Goal: Task Accomplishment & Management: Use online tool/utility

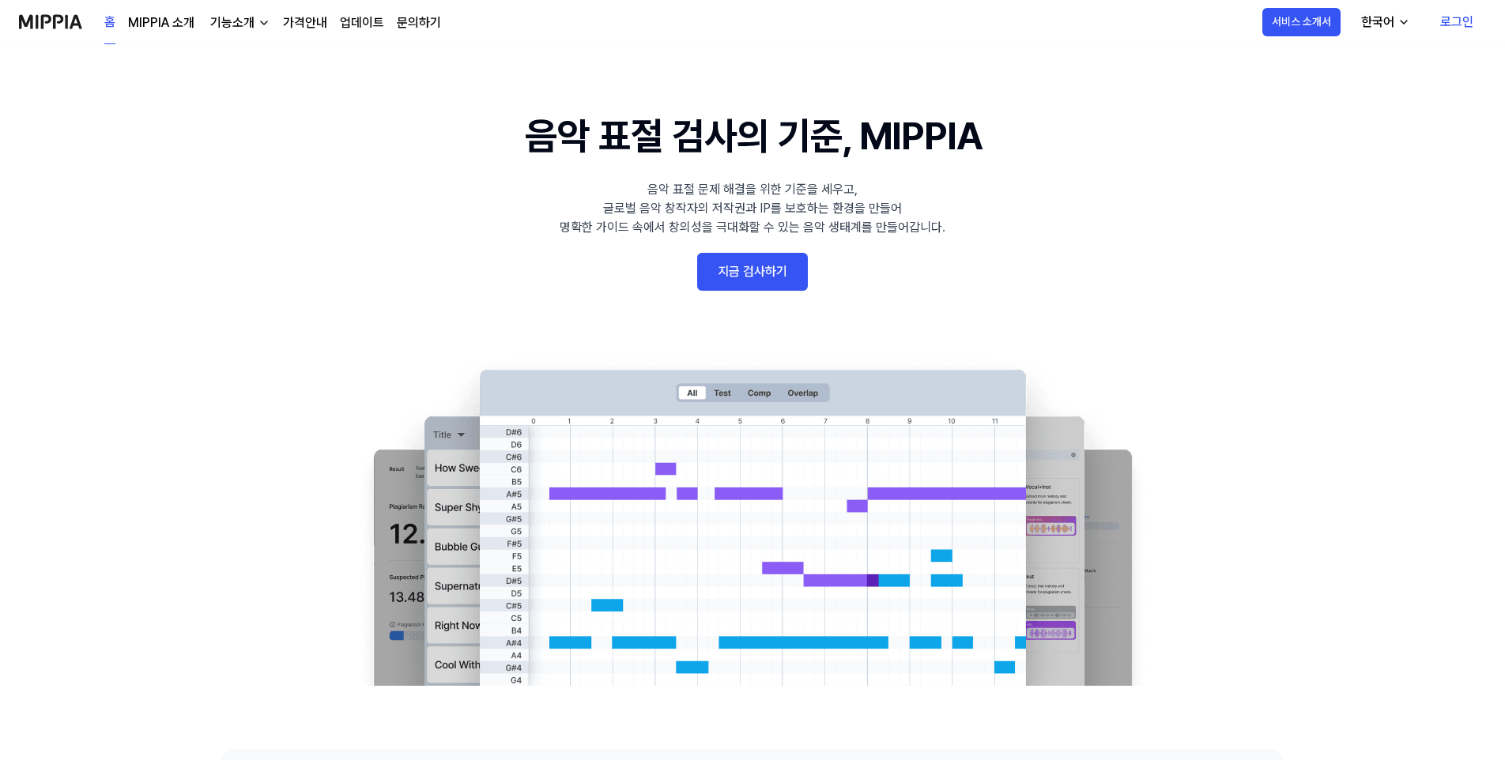
click at [748, 259] on link "지금 검사하기" at bounding box center [752, 272] width 111 height 38
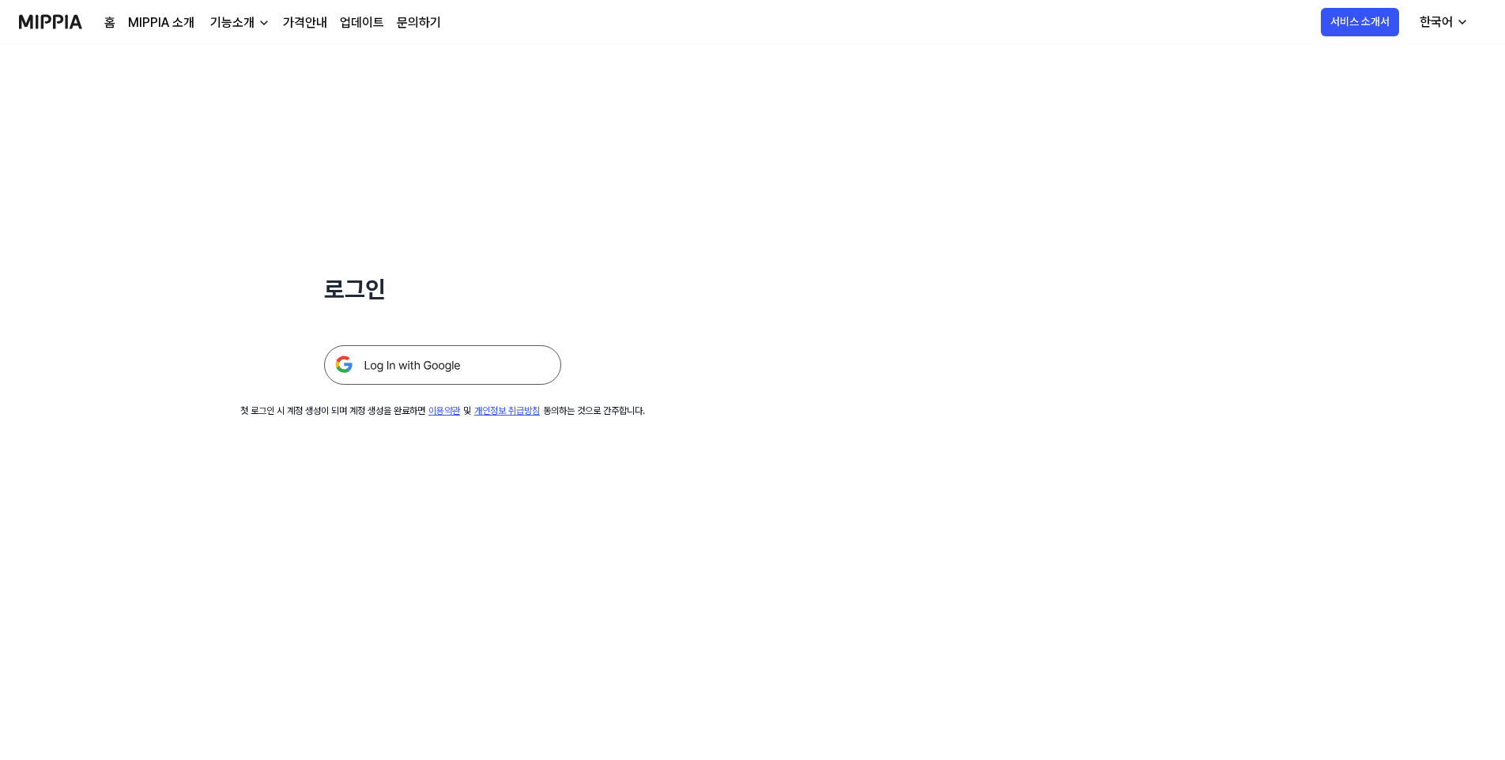
click at [466, 375] on img at bounding box center [442, 365] width 237 height 40
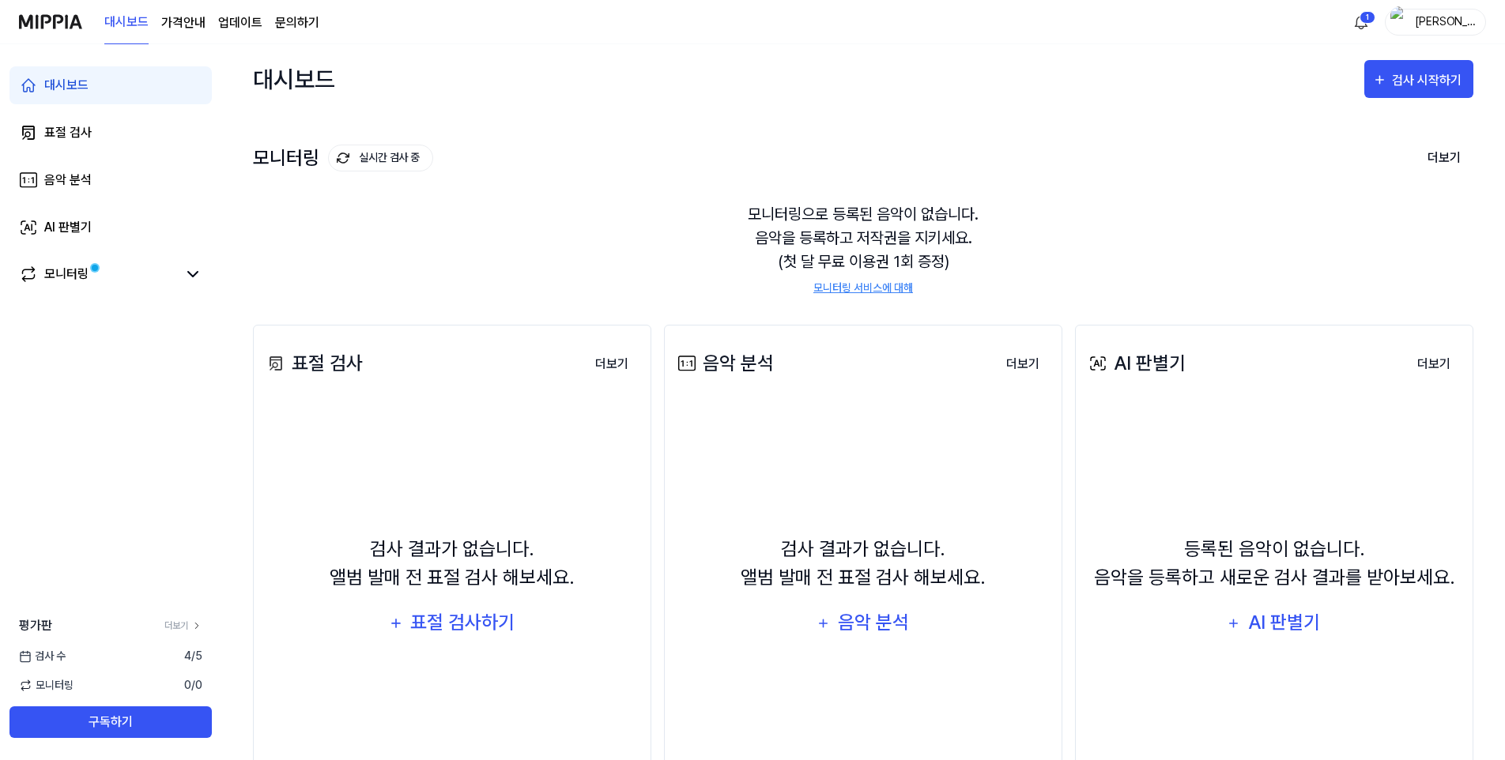
click at [149, 664] on div "검사 [DATE]" at bounding box center [110, 656] width 221 height 17
click at [176, 653] on div "검사 [DATE]" at bounding box center [110, 656] width 221 height 17
click at [187, 653] on span "4 / 5" at bounding box center [193, 656] width 18 height 17
drag, startPoint x: 214, startPoint y: 657, endPoint x: 174, endPoint y: 646, distance: 41.6
click at [174, 646] on div "평가판 더보기 검사 [DATE] 모니터링 0 / 0 구독하기" at bounding box center [110, 677] width 221 height 122
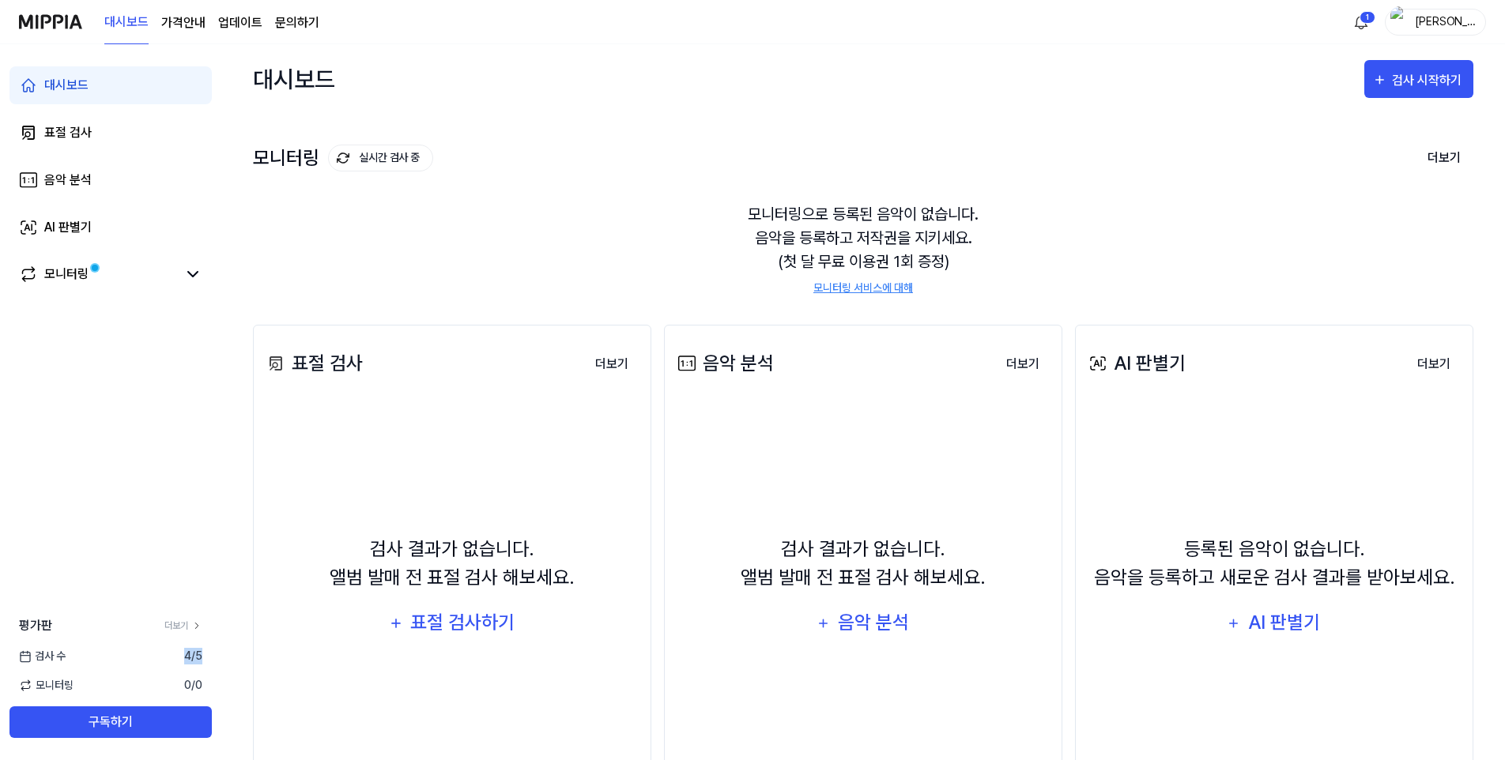
drag, startPoint x: 174, startPoint y: 646, endPoint x: 160, endPoint y: 643, distance: 14.0
click at [160, 643] on div "평가판 더보기 검사 [DATE] 모니터링 0 / 0 구독하기" at bounding box center [110, 677] width 221 height 122
click at [174, 624] on link "더보기" at bounding box center [183, 626] width 38 height 14
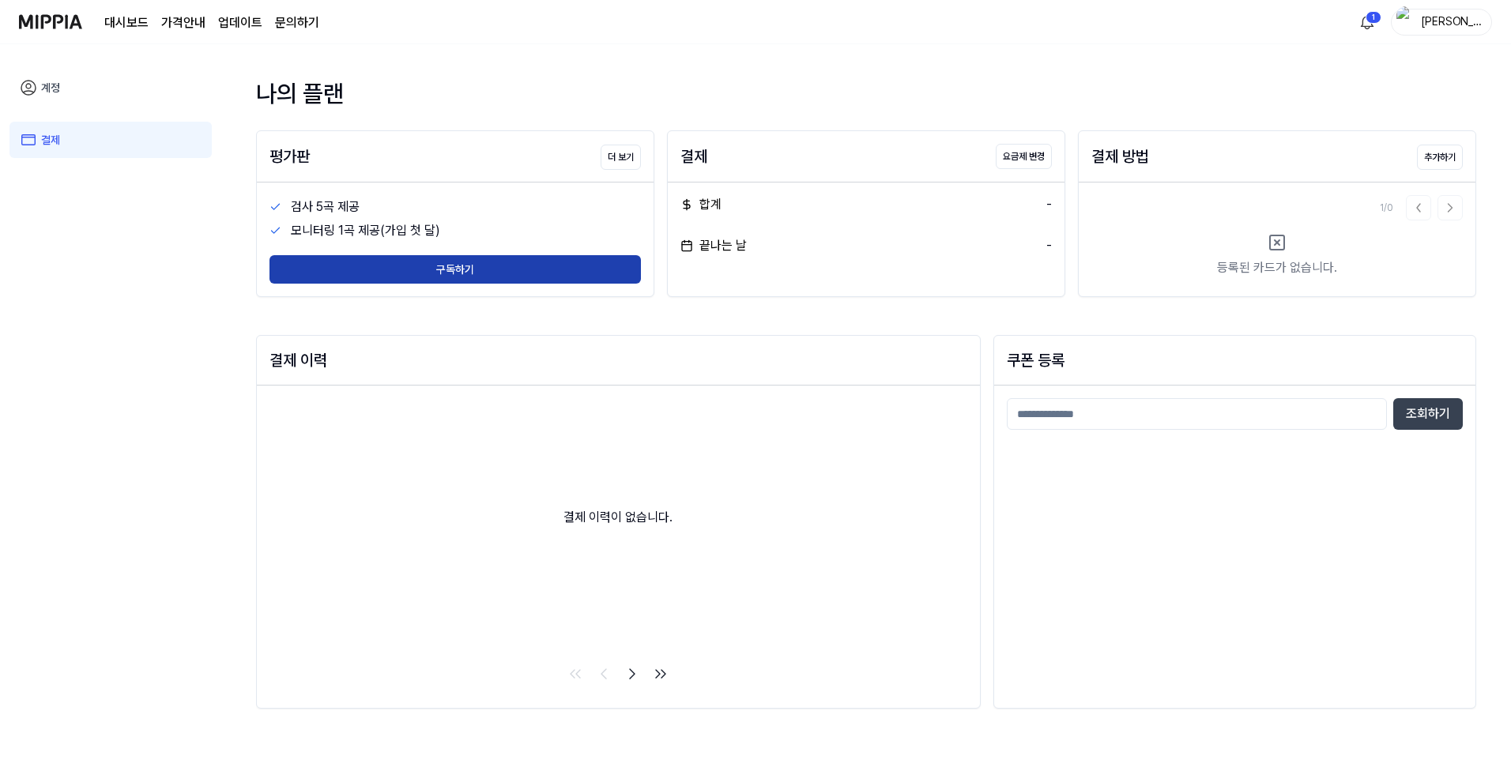
click at [457, 262] on button "구독하기" at bounding box center [455, 269] width 371 height 28
click at [300, 266] on button "구독하기" at bounding box center [455, 269] width 371 height 28
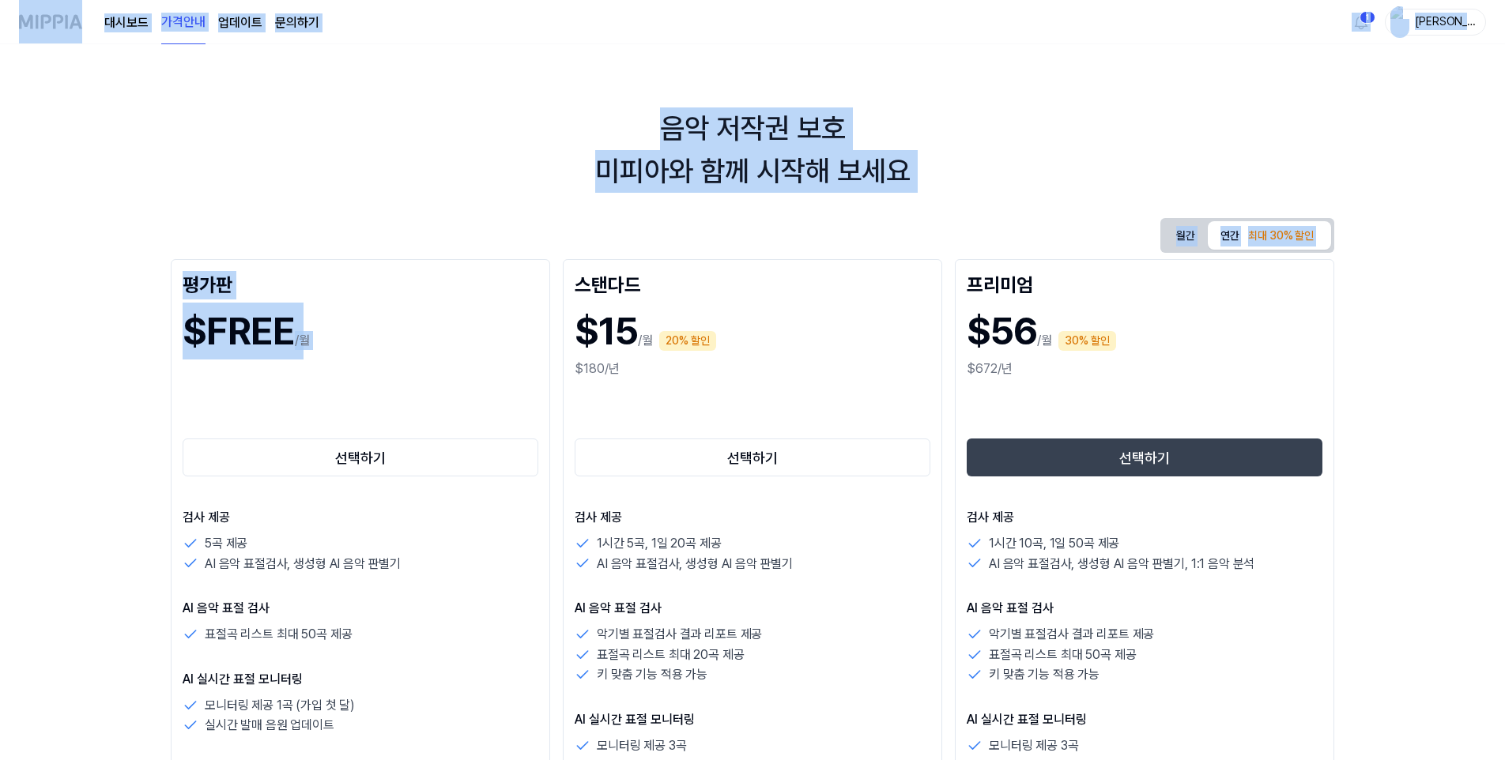
drag, startPoint x: 6, startPoint y: 0, endPoint x: 156, endPoint y: 454, distance: 478.6
click at [156, 454] on div "대시보드 가격안내 업데이트 문의하기 1 [PERSON_NAME]미키미 음악 저작권 보호 미피아와 함께 시작해 보세요 월간 연간 최대 30% 할…" at bounding box center [752, 380] width 1505 height 760
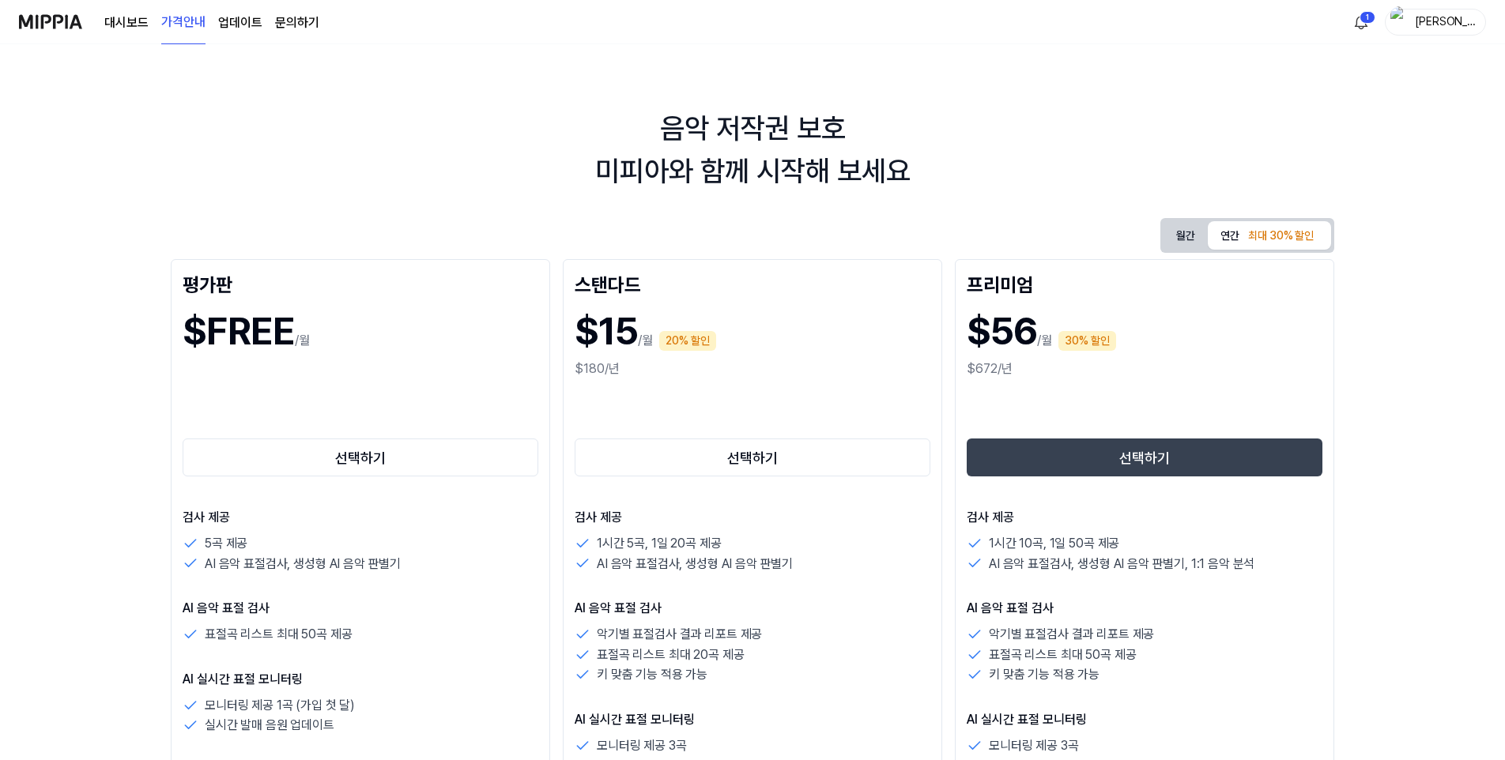
drag, startPoint x: 156, startPoint y: 454, endPoint x: 129, endPoint y: 518, distance: 69.4
click at [129, 518] on div "음악 저작권 보호 미피아와 함께 시작해 보세요 월간 연간 최대 30% 할인 평가판 $FREE /월 선택하기 검사 제공 5곡 제공 AI 음악 표…" at bounding box center [752, 402] width 1505 height 716
drag, startPoint x: 141, startPoint y: 509, endPoint x: 288, endPoint y: 208, distance: 335.4
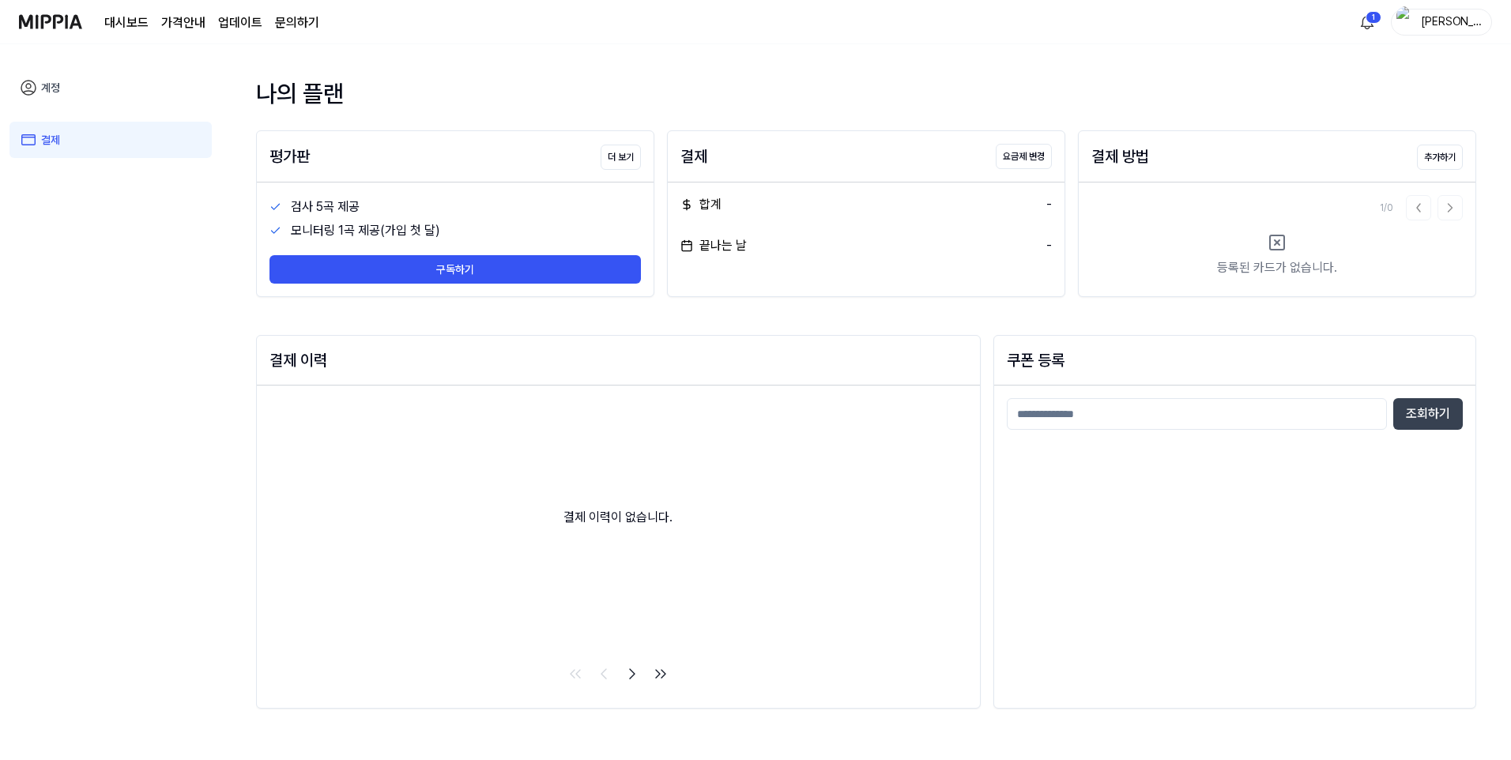
drag, startPoint x: 179, startPoint y: 335, endPoint x: 141, endPoint y: 202, distance: 138.9
click at [179, 335] on div "계정 결제" at bounding box center [110, 403] width 221 height 719
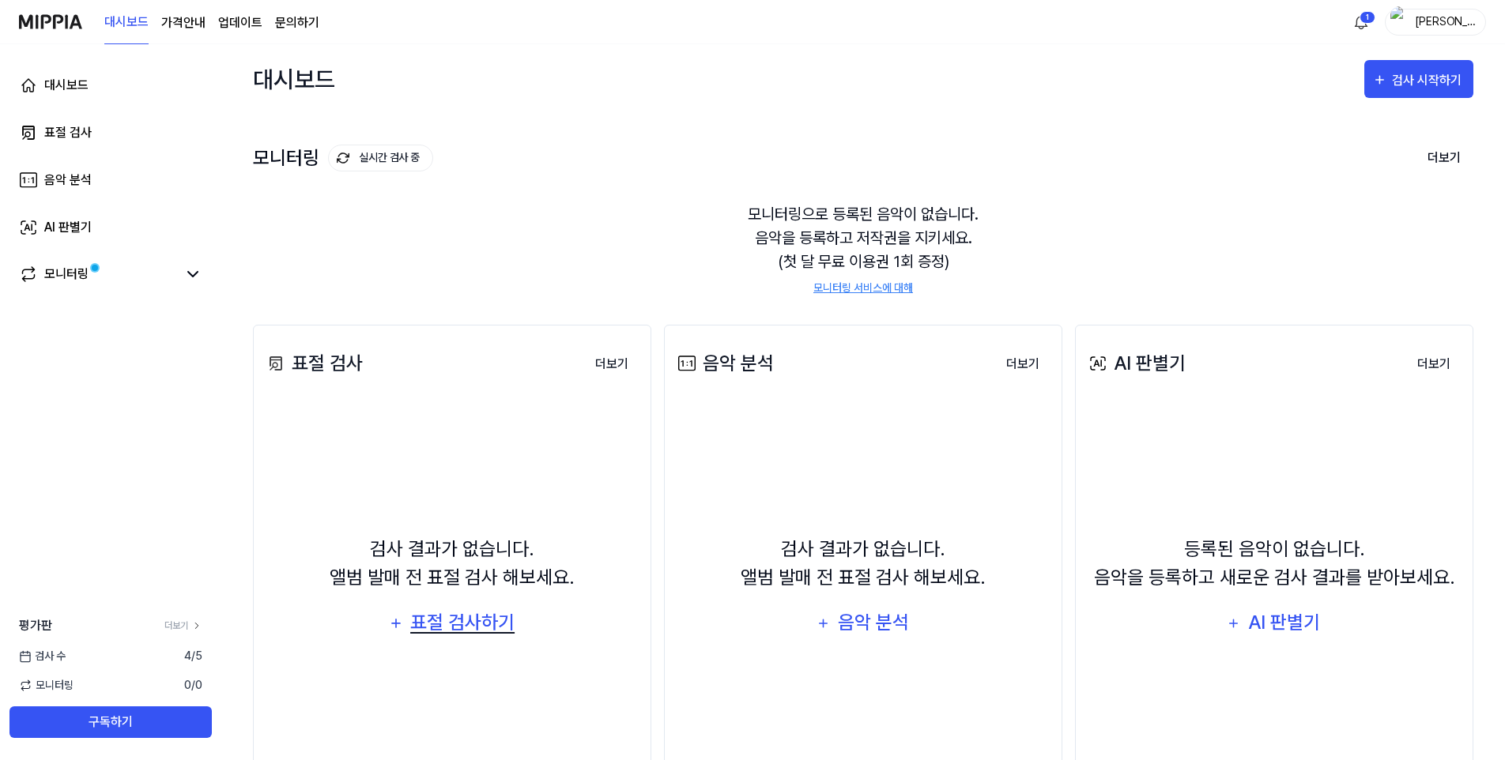
click at [441, 613] on div "표절 검사하기" at bounding box center [462, 623] width 107 height 30
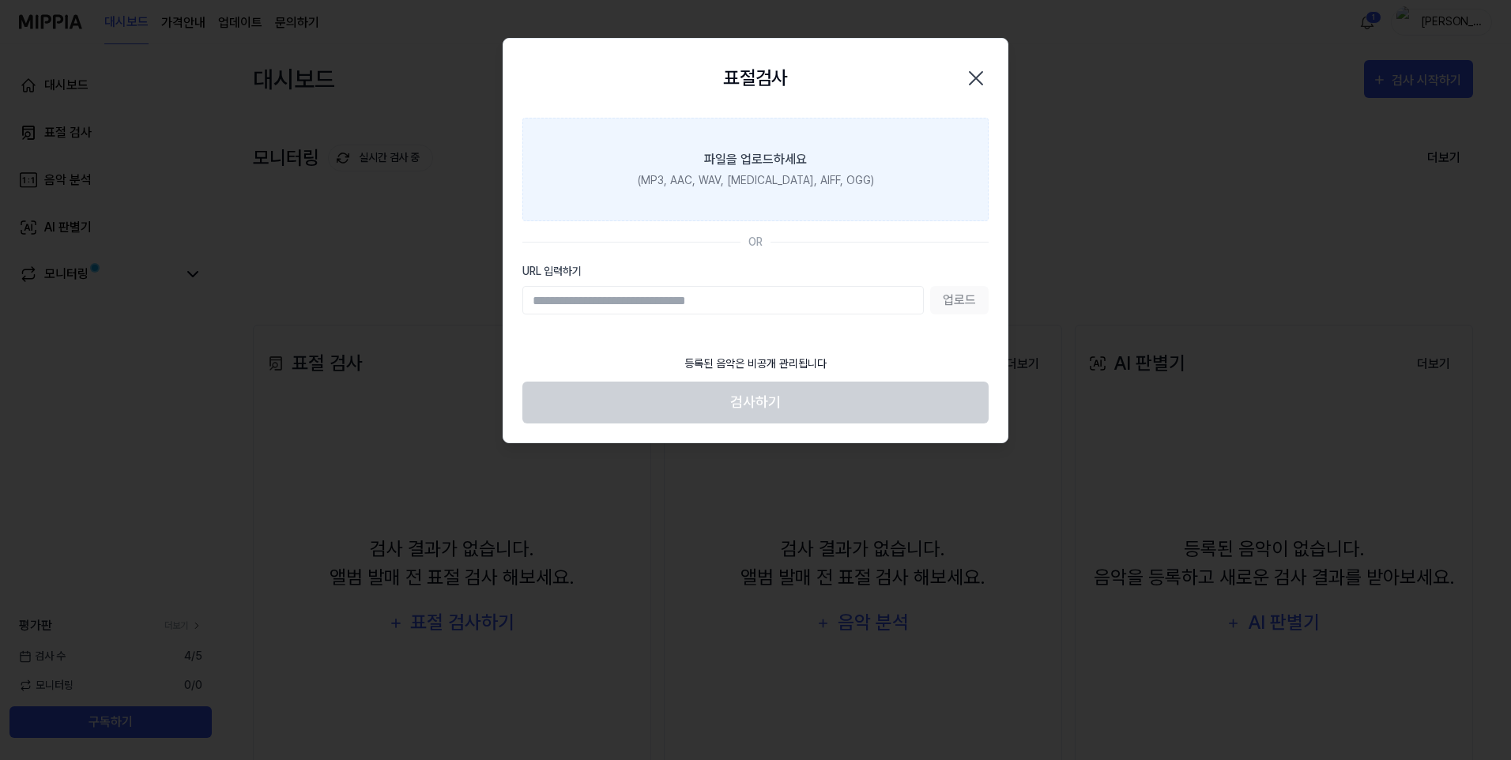
click at [740, 175] on div "(MP3, AAC, WAV, [MEDICAL_DATA], AIFF, OGG)" at bounding box center [756, 180] width 236 height 17
click at [0, 0] on input "파일을 업로드하세요 (MP3, AAC, WAV, [MEDICAL_DATA], AIFF, OGG)" at bounding box center [0, 0] width 0 height 0
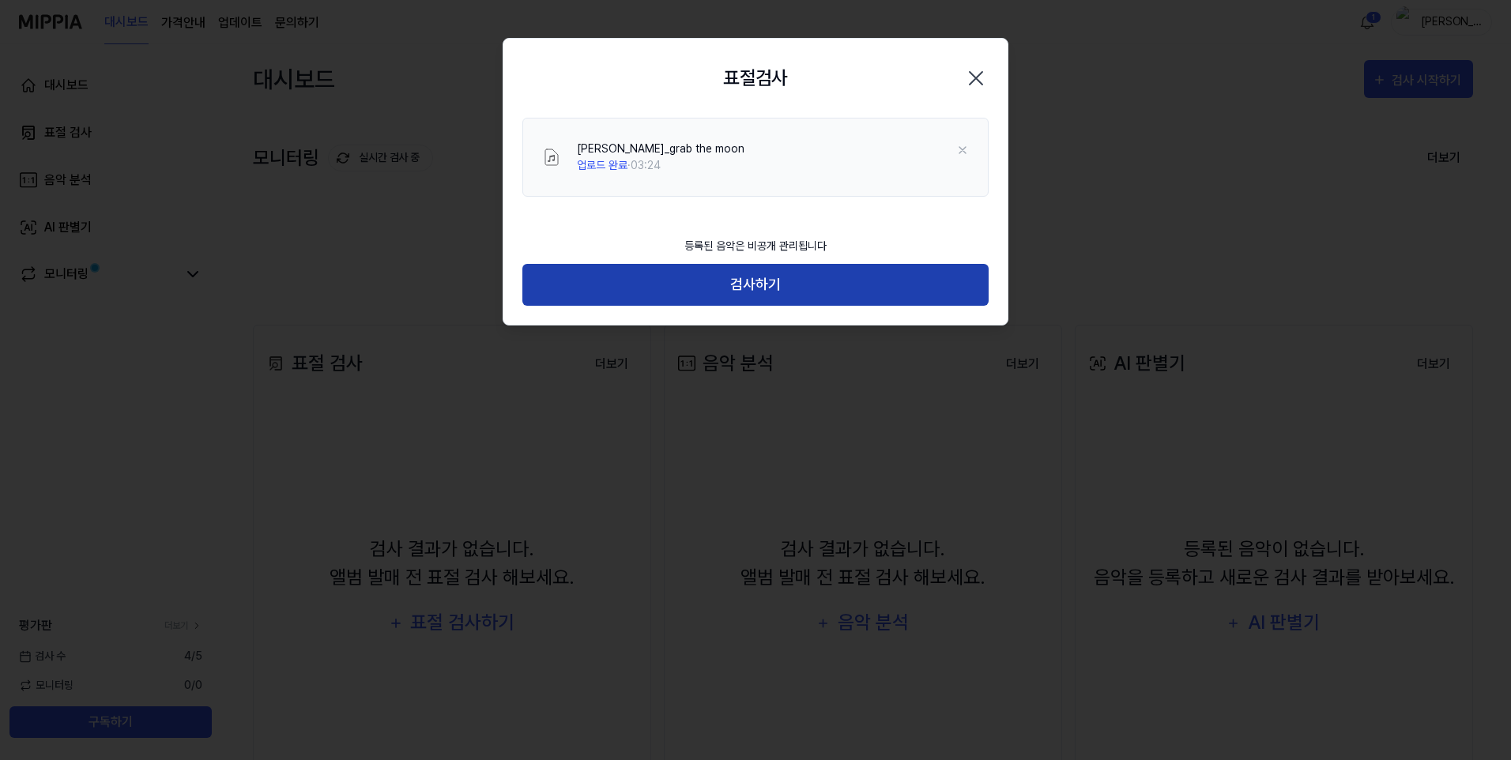
click at [779, 278] on button "검사하기" at bounding box center [755, 285] width 466 height 42
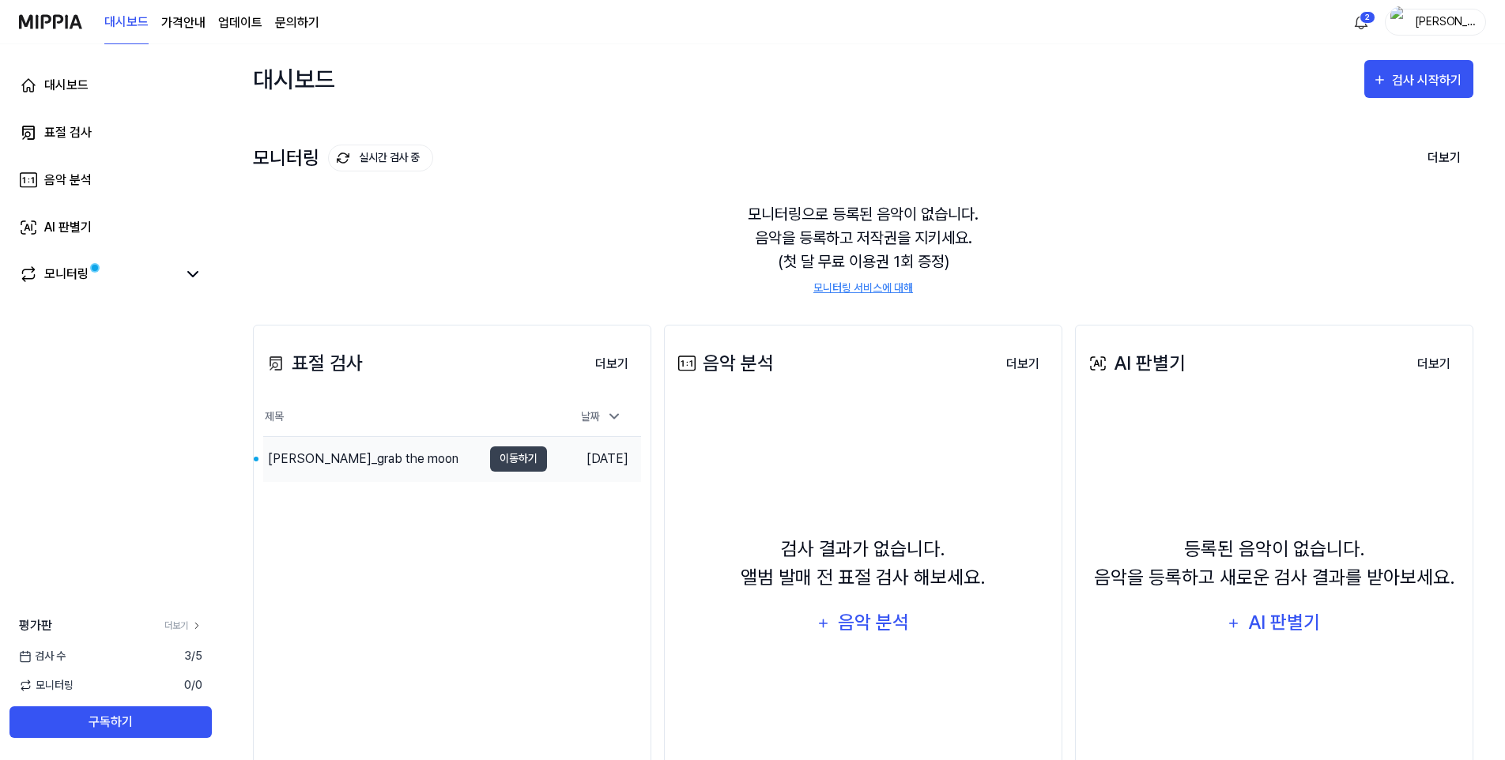
click at [361, 461] on div "[PERSON_NAME]_grab the moon" at bounding box center [363, 459] width 190 height 19
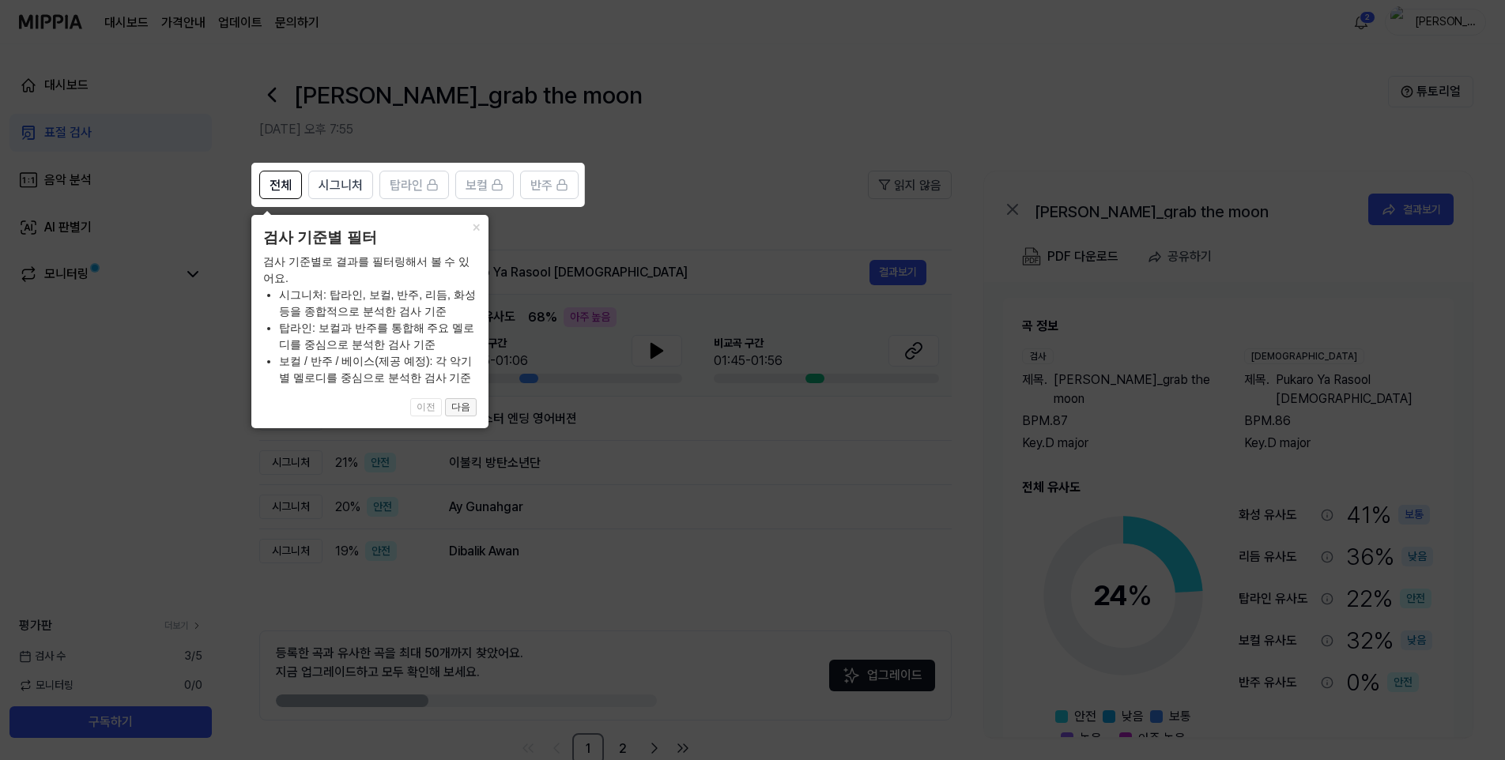
click at [473, 406] on button "다음" at bounding box center [461, 407] width 32 height 19
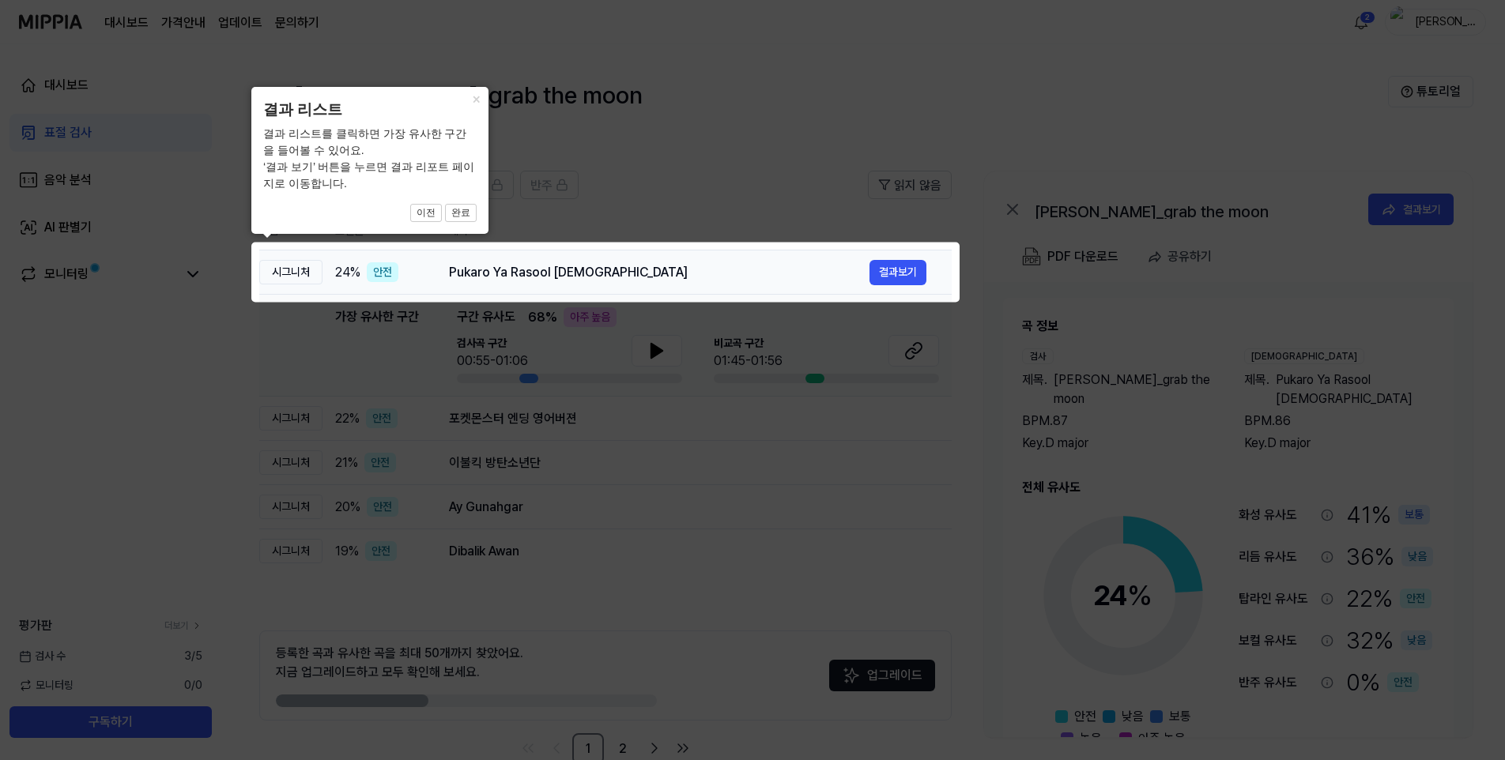
drag, startPoint x: 498, startPoint y: 269, endPoint x: 590, endPoint y: 268, distance: 92.5
click at [586, 268] on div "Pukaro Ya Rasool [DEMOGRAPHIC_DATA]" at bounding box center [659, 272] width 420 height 19
click at [605, 268] on div "Pukaro Ya Rasool [DEMOGRAPHIC_DATA]" at bounding box center [659, 272] width 420 height 19
click at [900, 271] on button "결과보기" at bounding box center [897, 272] width 57 height 25
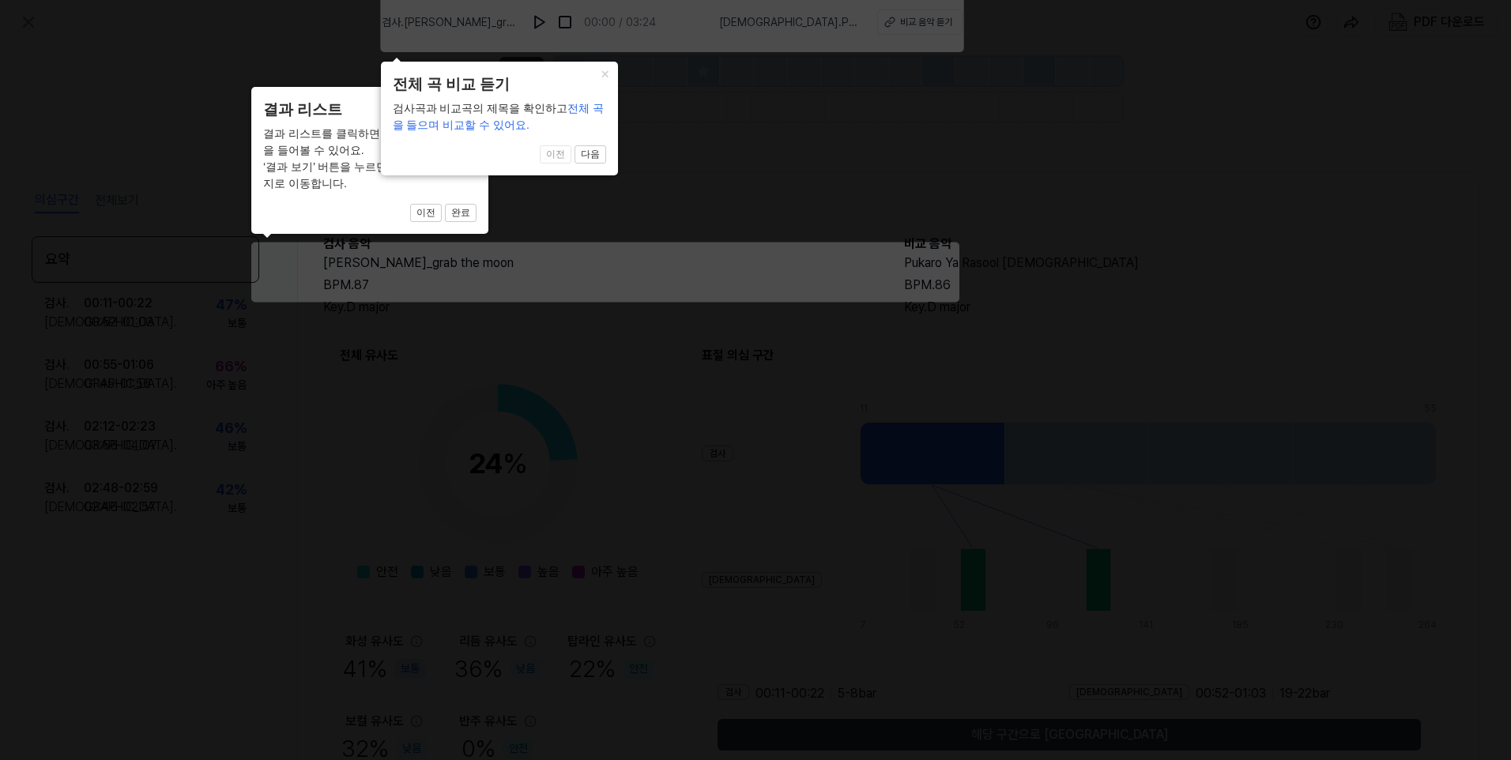
click at [752, 368] on icon at bounding box center [755, 376] width 1511 height 768
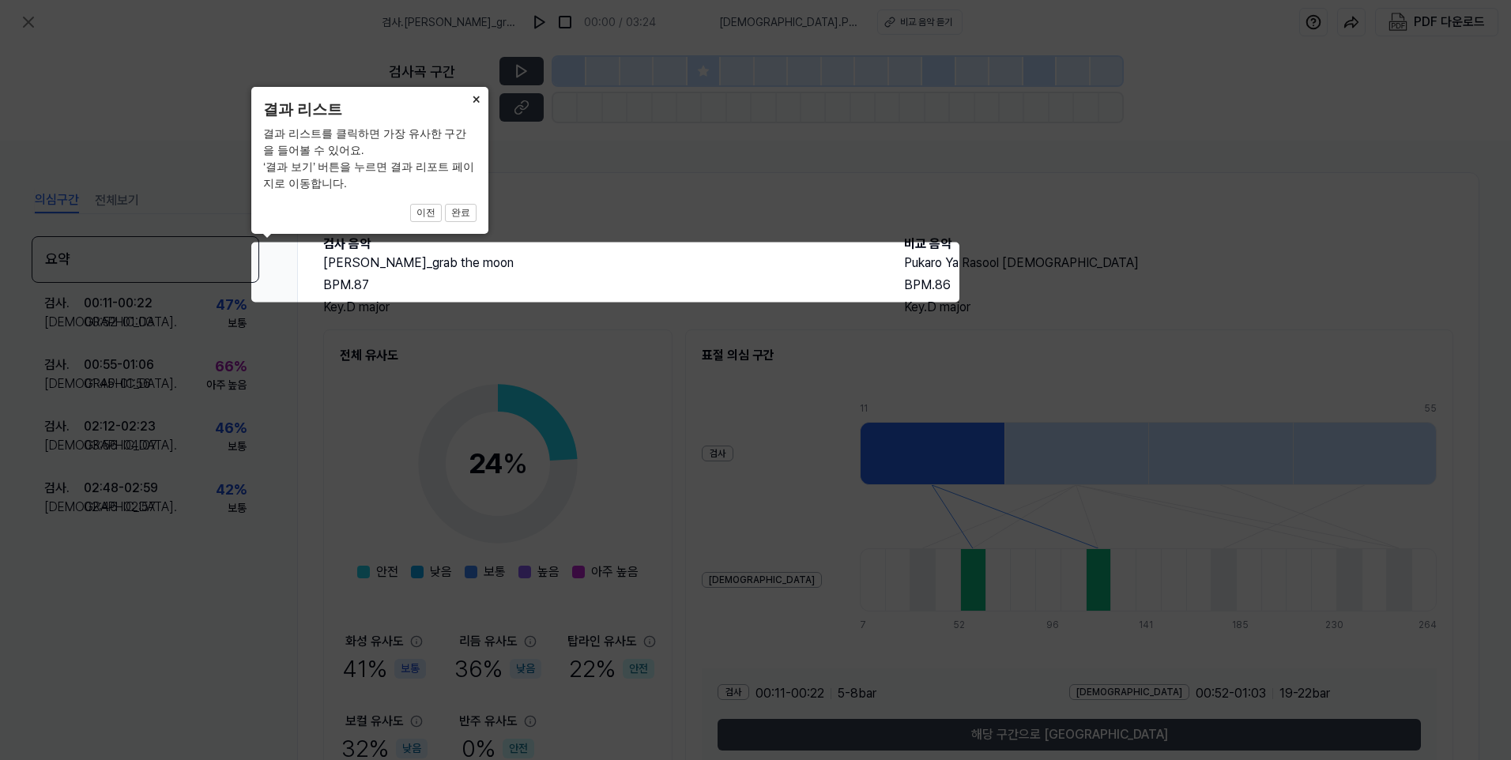
click at [637, 395] on icon at bounding box center [755, 380] width 1511 height 760
click at [632, 398] on icon at bounding box center [755, 380] width 1511 height 760
click at [824, 322] on icon at bounding box center [755, 380] width 1511 height 760
click at [459, 217] on button "완료" at bounding box center [461, 213] width 32 height 19
click at [432, 217] on button "이전" at bounding box center [426, 213] width 32 height 19
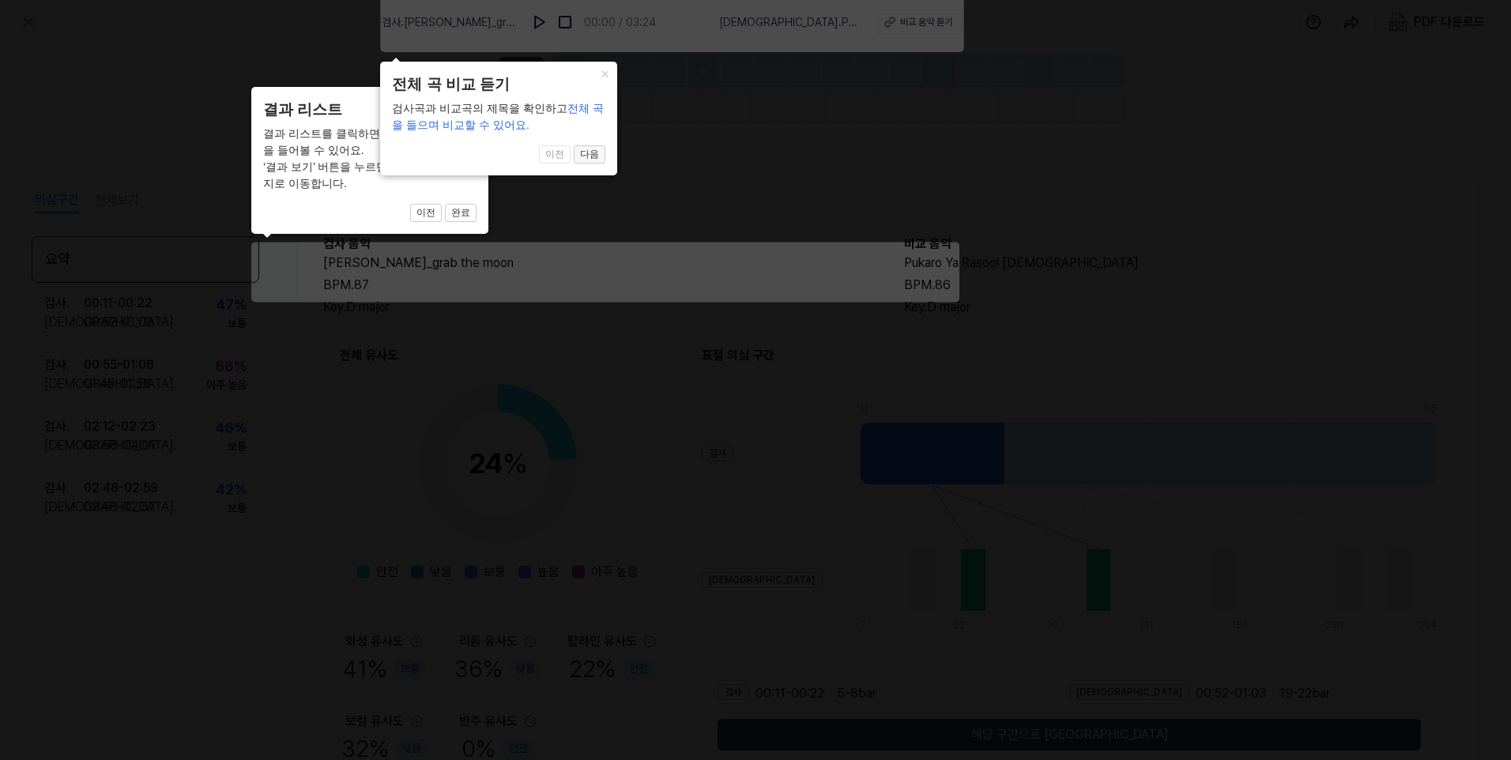
click at [477, 204] on button "다음" at bounding box center [461, 213] width 32 height 19
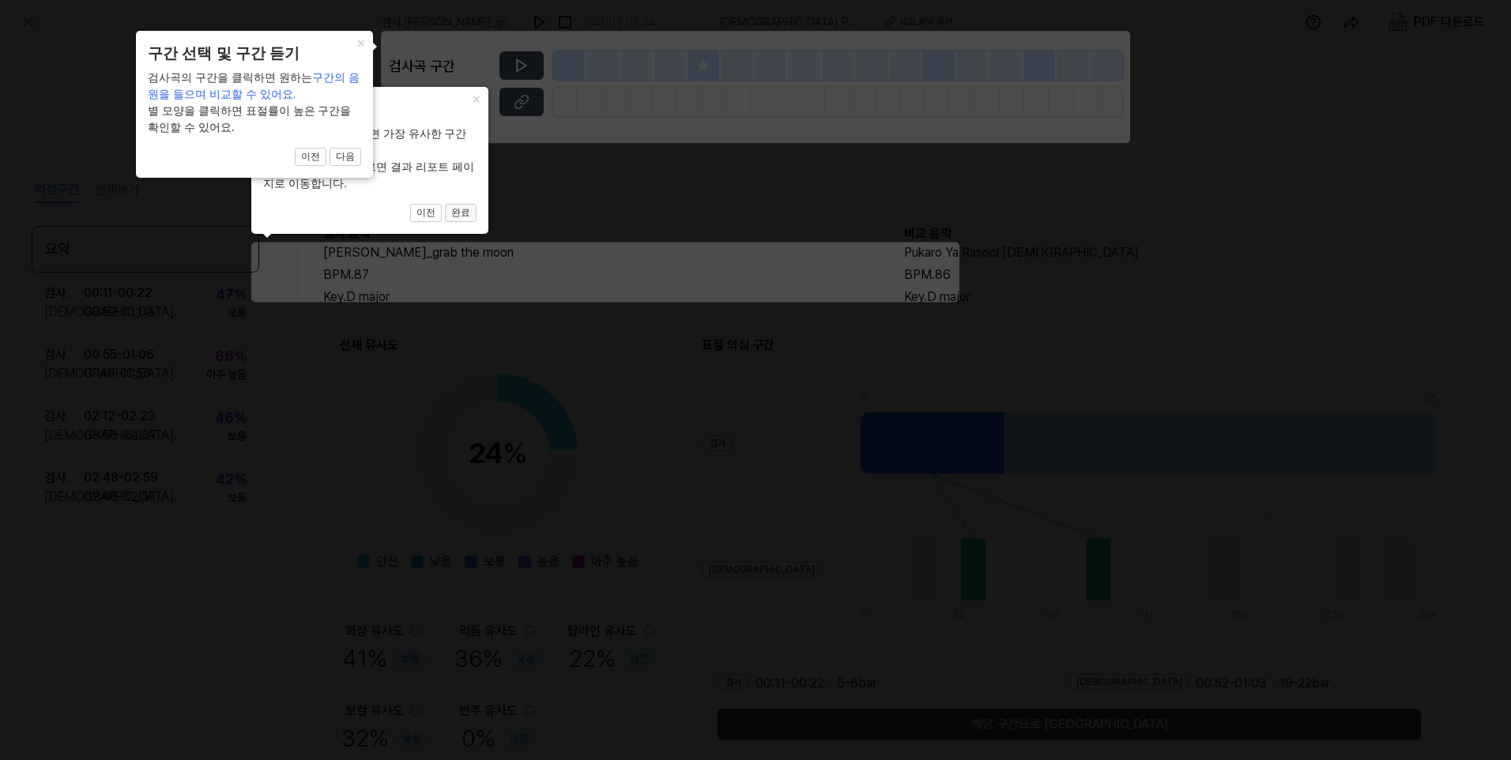
click at [455, 220] on button "완료" at bounding box center [461, 213] width 32 height 19
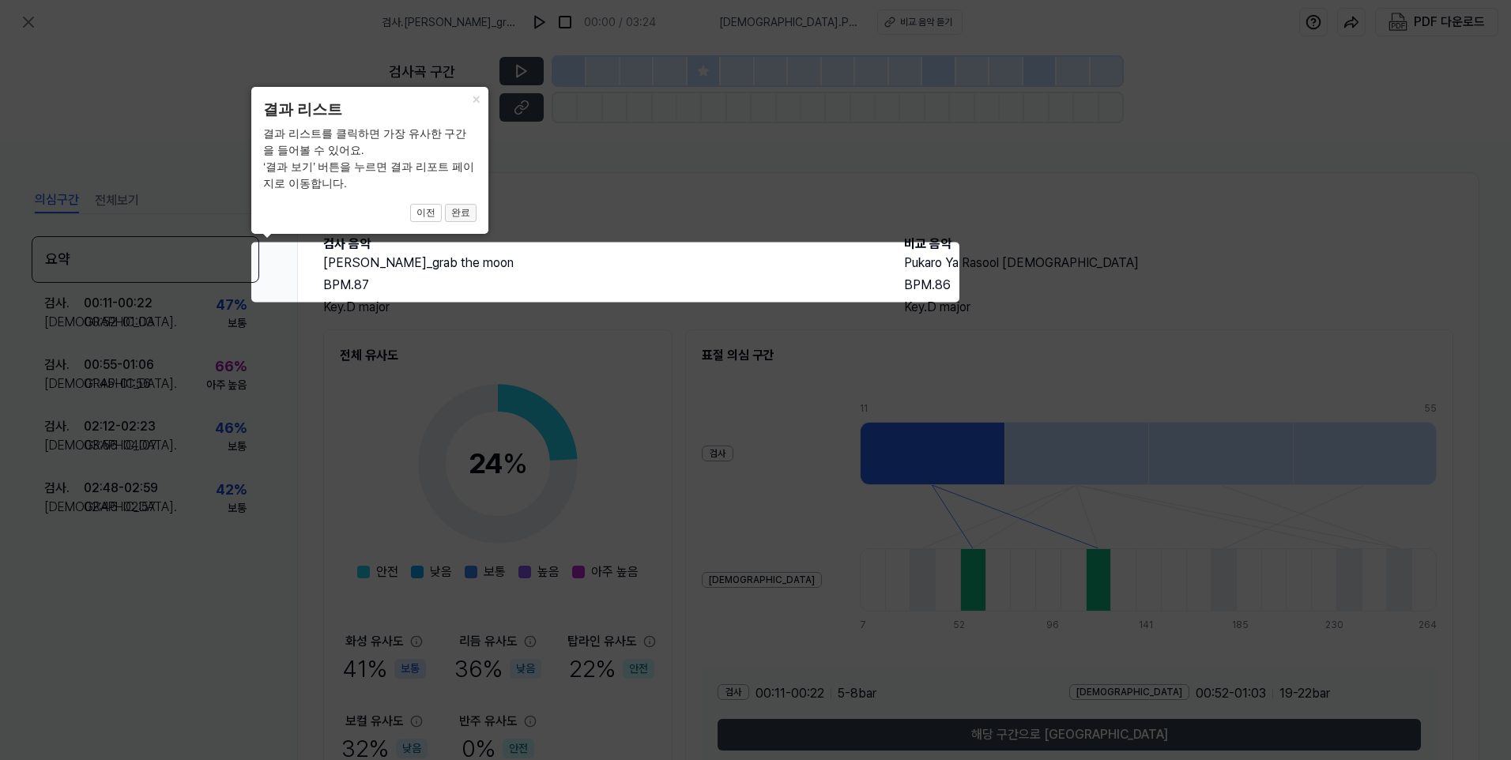
click at [466, 220] on button "완료" at bounding box center [461, 213] width 32 height 19
click at [473, 98] on button "×" at bounding box center [475, 98] width 25 height 22
click at [375, 310] on icon at bounding box center [755, 380] width 1511 height 760
click at [311, 323] on icon at bounding box center [755, 380] width 1511 height 760
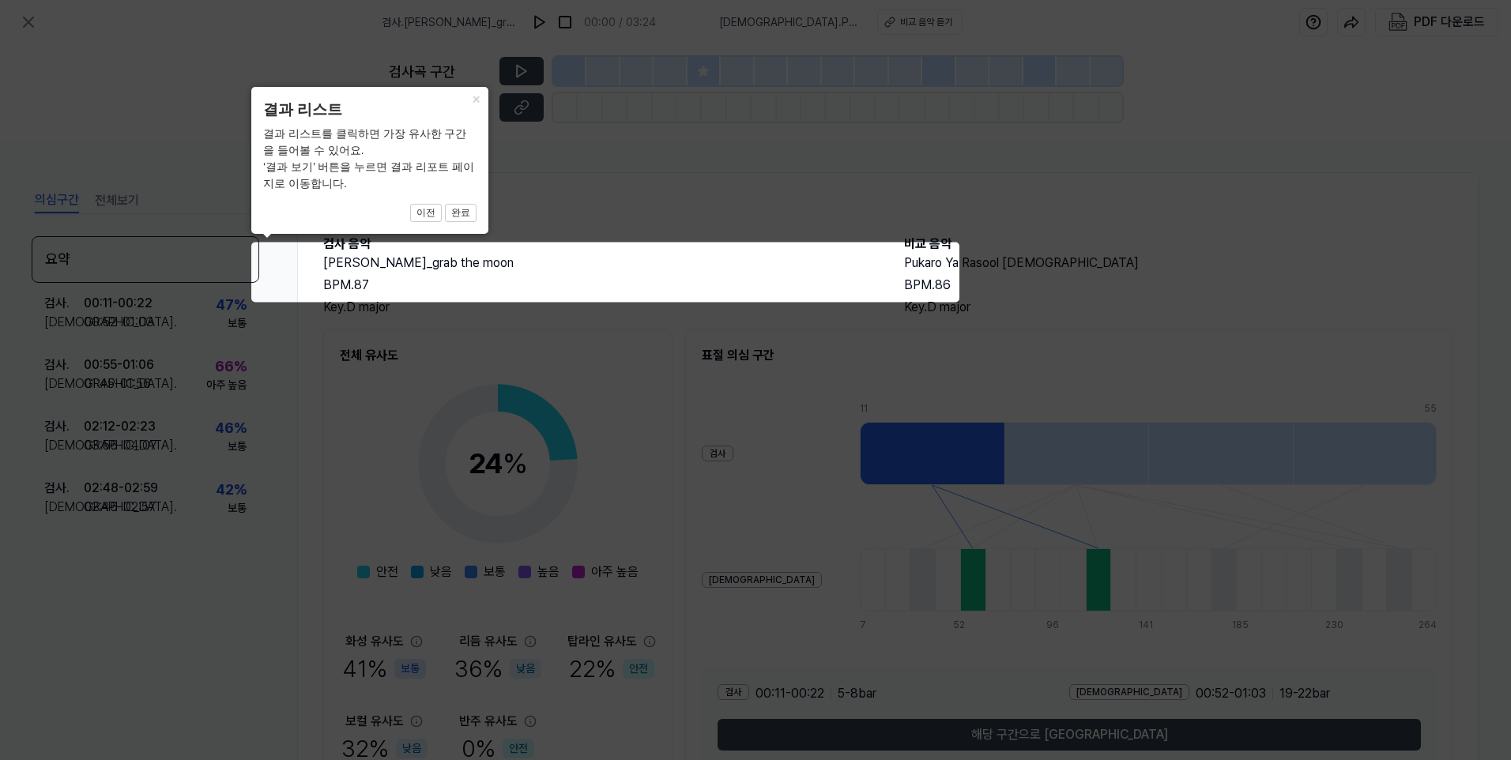
click at [790, 265] on icon at bounding box center [755, 380] width 1511 height 760
click at [884, 197] on icon at bounding box center [755, 380] width 1511 height 760
click at [888, 219] on icon at bounding box center [755, 380] width 1511 height 760
click at [1039, 276] on icon at bounding box center [755, 380] width 1511 height 760
click at [28, 31] on icon at bounding box center [755, 380] width 1511 height 760
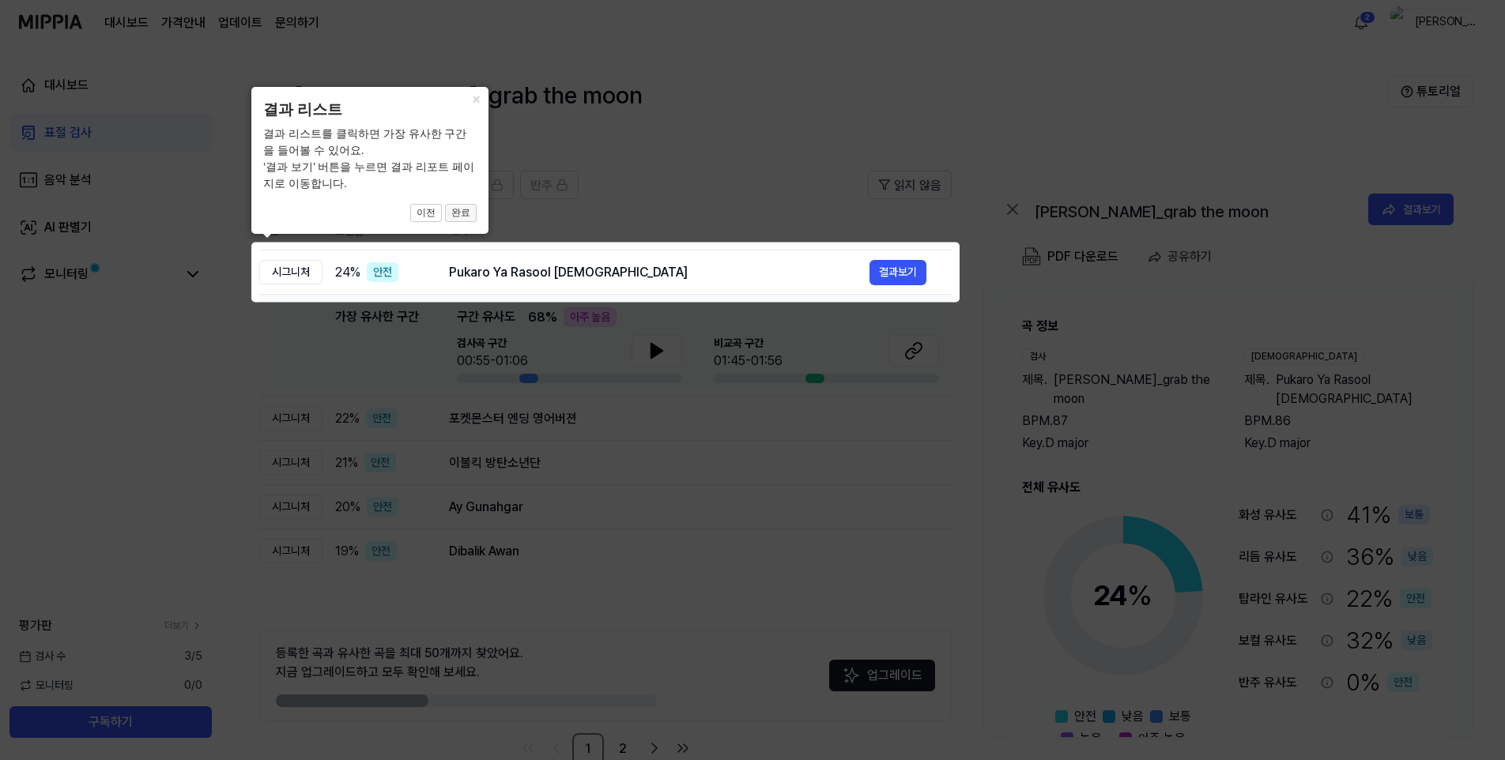
click at [458, 215] on button "완료" at bounding box center [461, 213] width 32 height 19
click at [285, 281] on icon at bounding box center [752, 380] width 1505 height 760
click at [905, 277] on icon at bounding box center [752, 380] width 1505 height 760
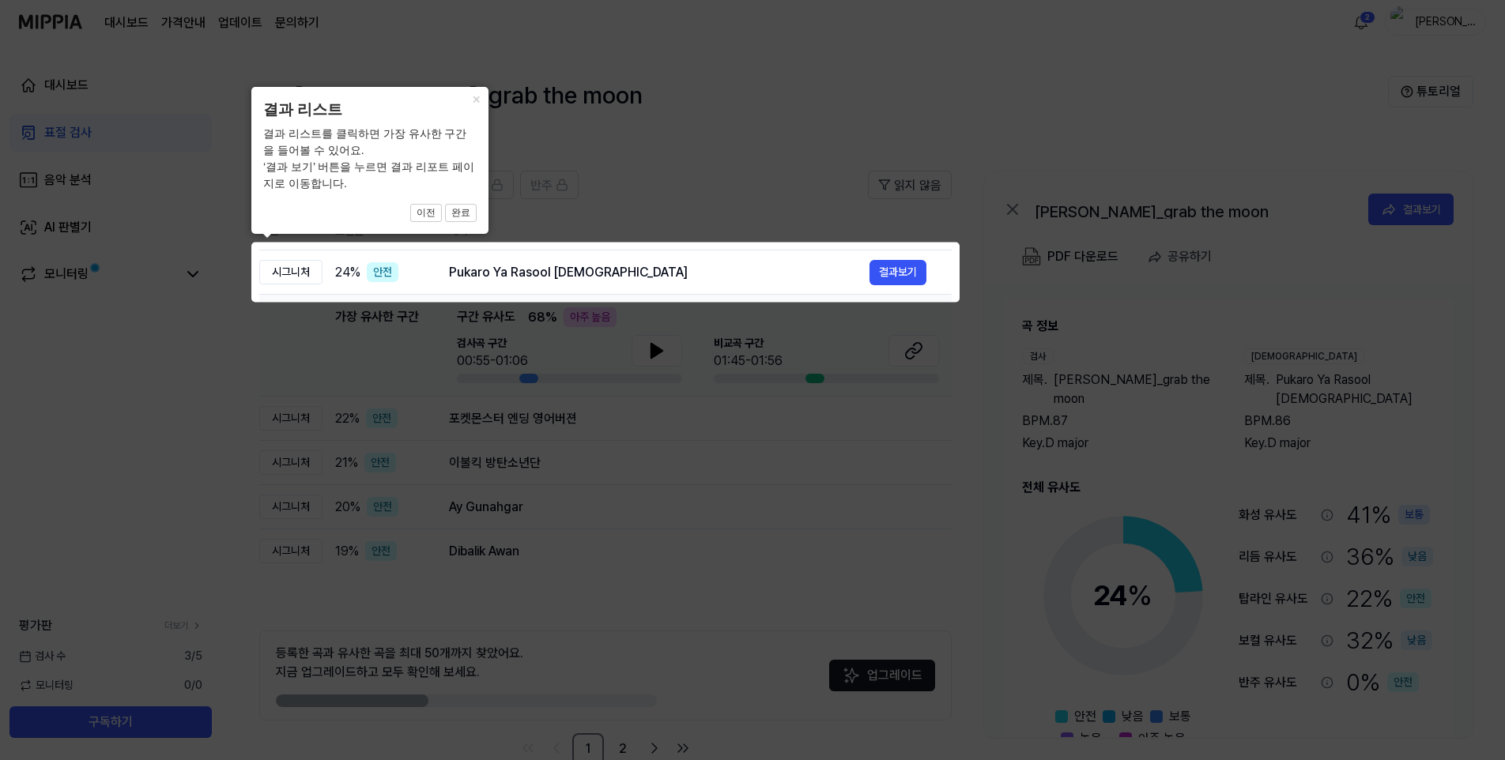
click at [770, 413] on icon at bounding box center [755, 380] width 1511 height 760
click at [480, 104] on button "×" at bounding box center [475, 98] width 25 height 22
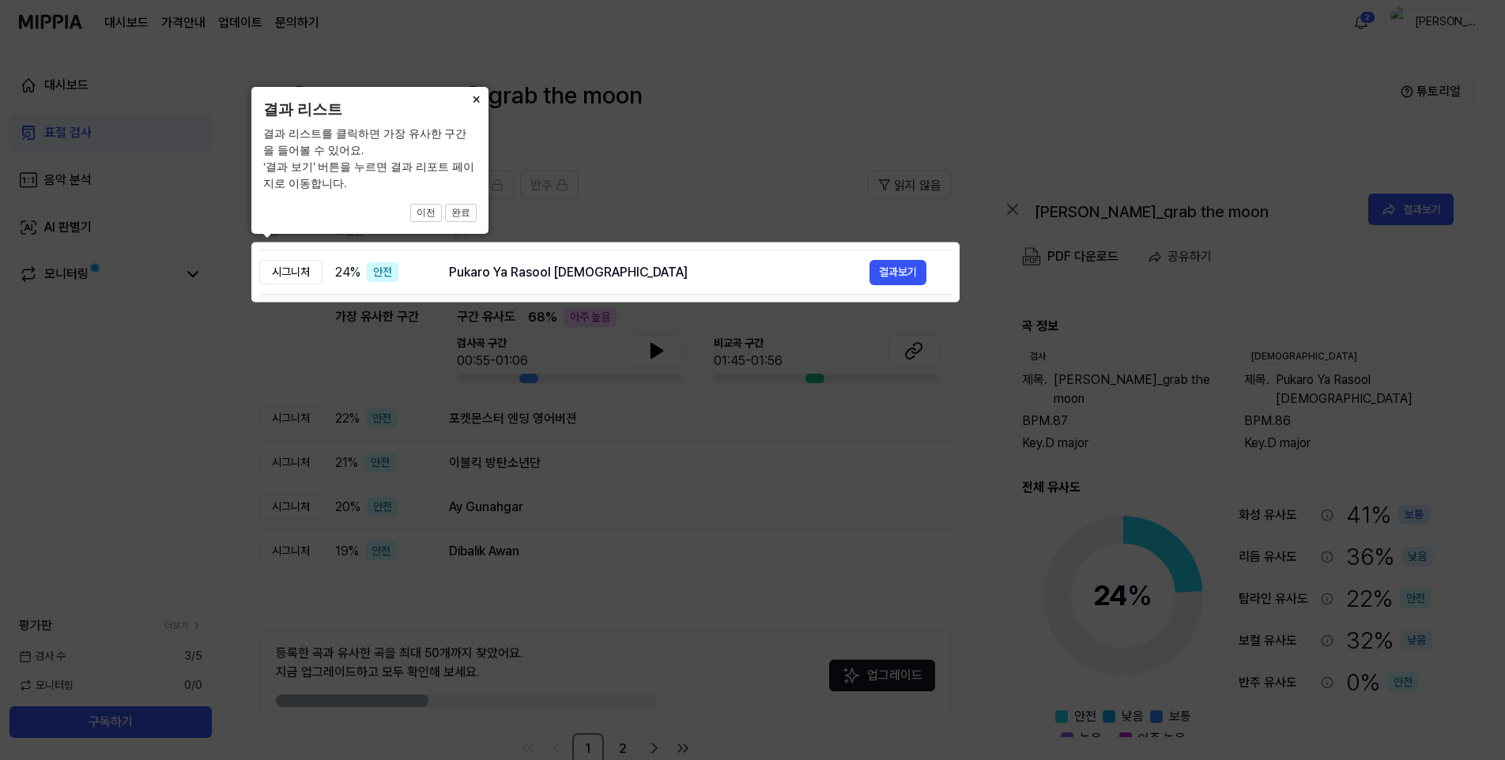
click at [480, 104] on button "×" at bounding box center [475, 98] width 25 height 22
click at [467, 210] on button "완료" at bounding box center [461, 213] width 32 height 19
click at [418, 212] on button "이전" at bounding box center [426, 213] width 32 height 19
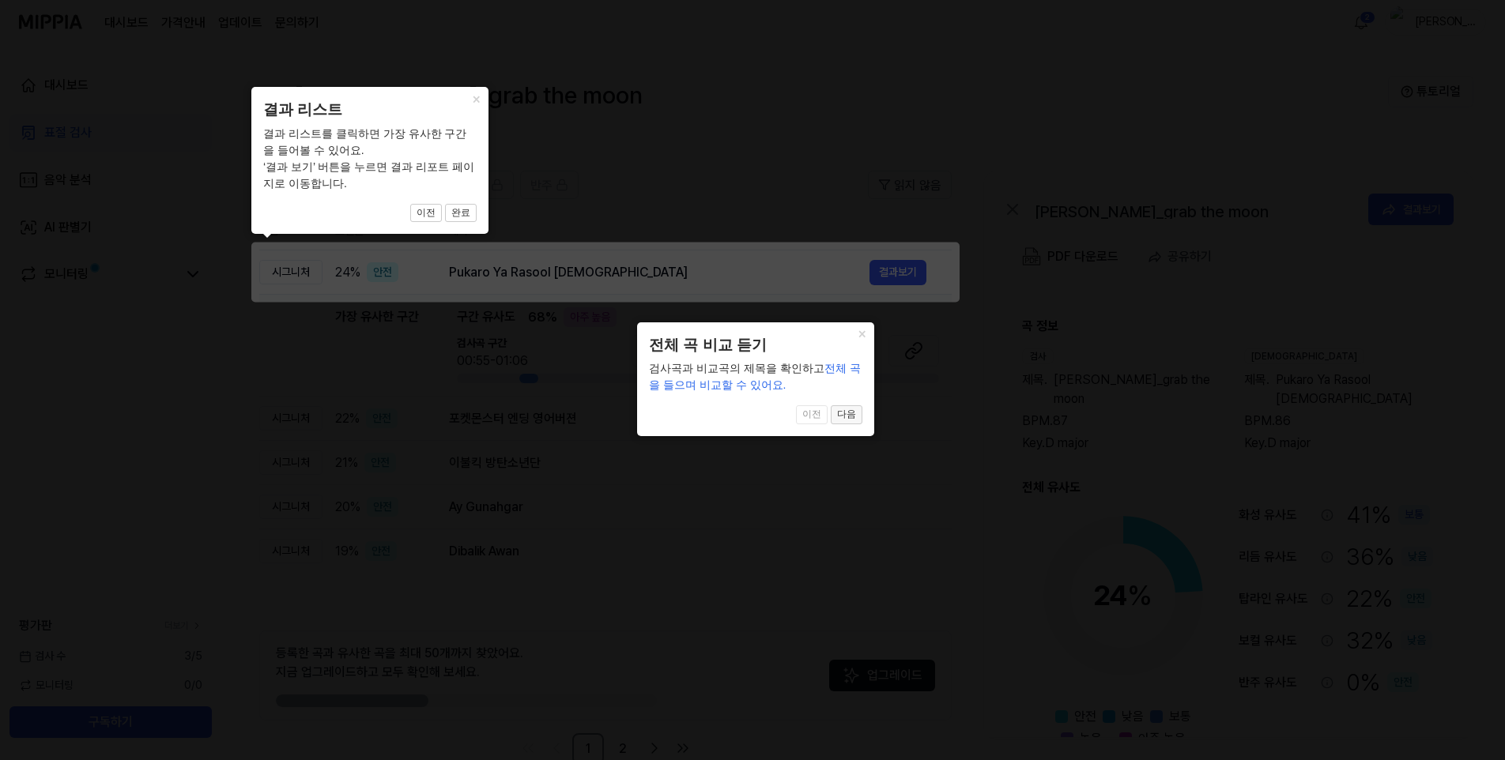
click at [477, 223] on button "다음" at bounding box center [461, 213] width 32 height 19
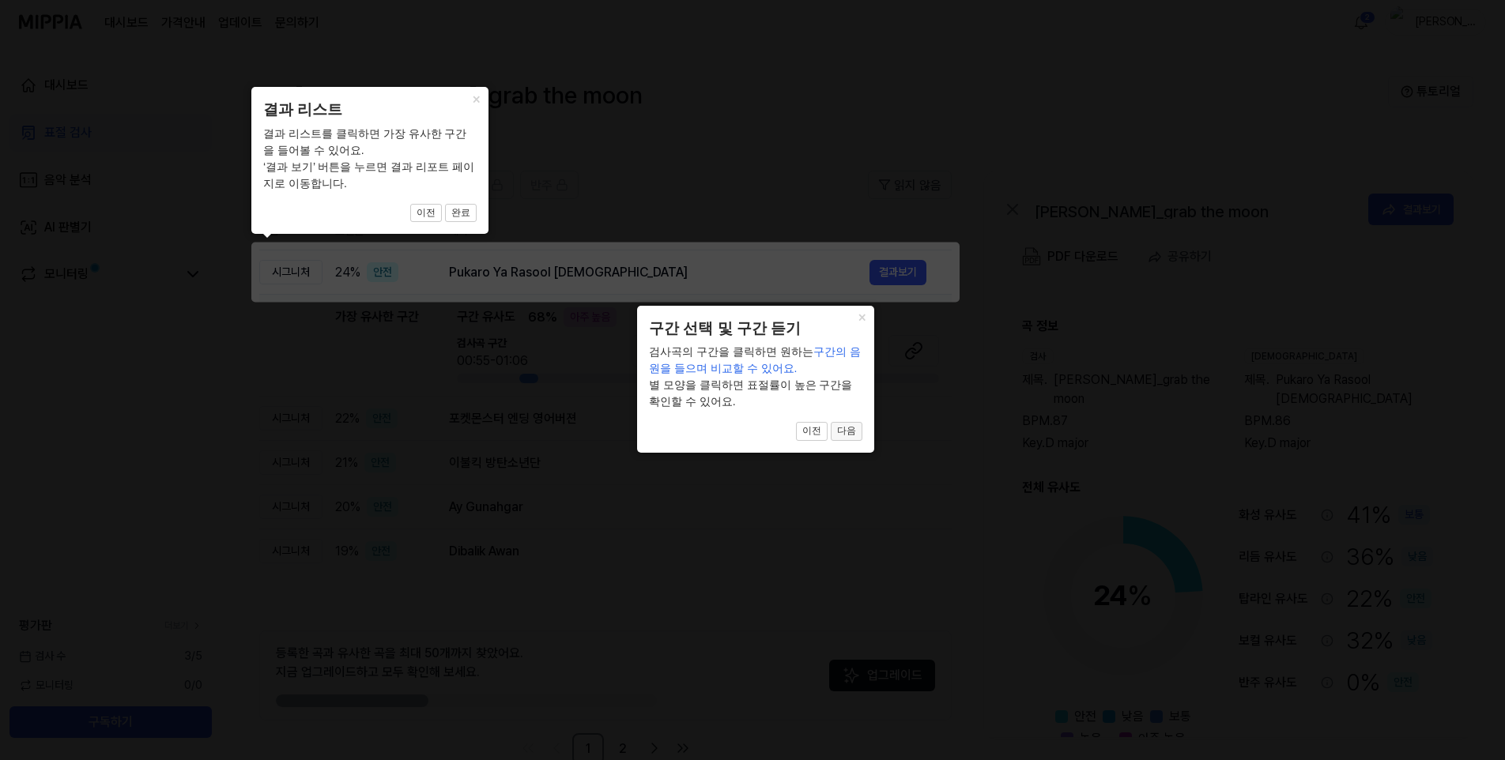
click at [477, 223] on button "다음" at bounding box center [461, 213] width 32 height 19
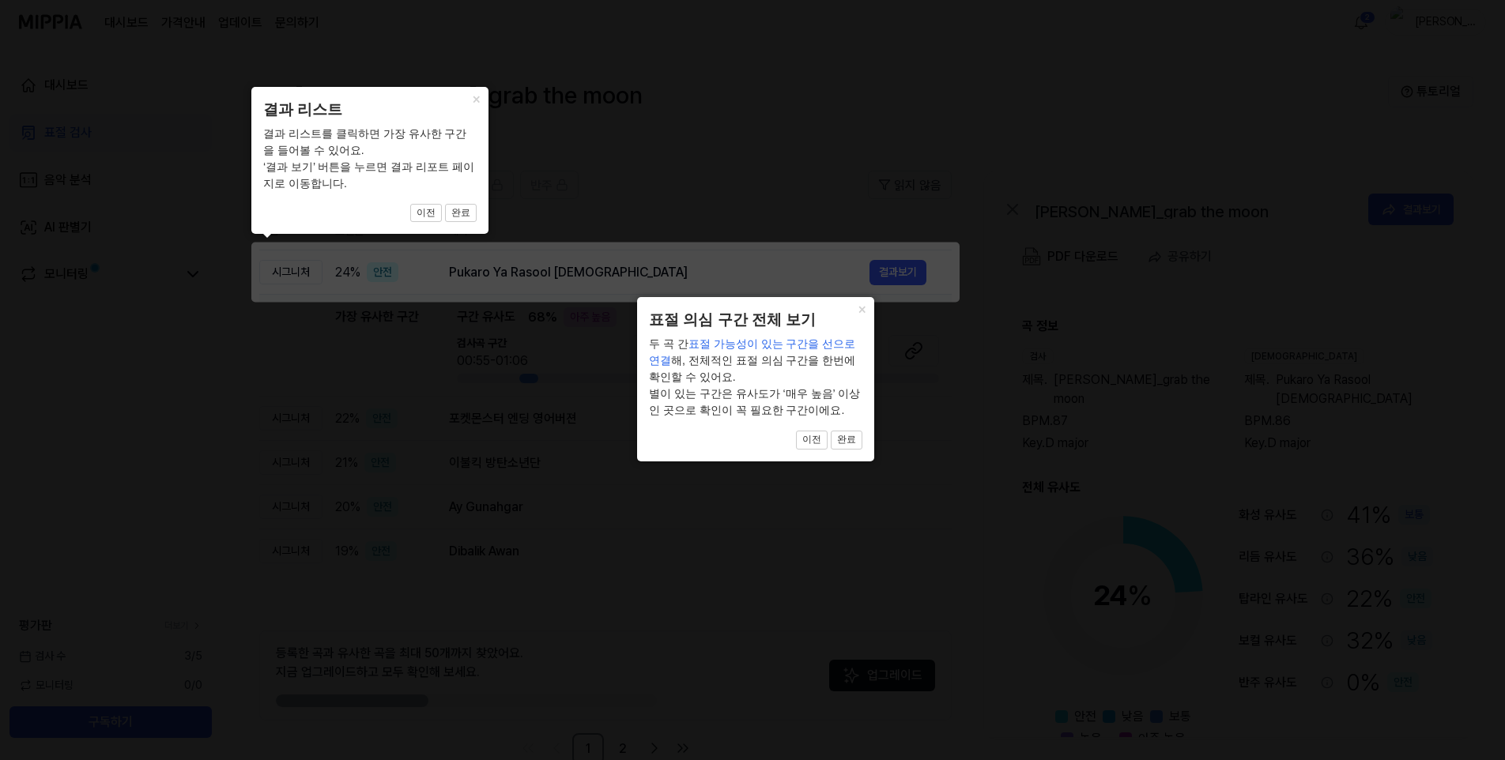
click at [477, 223] on button "완료" at bounding box center [461, 213] width 32 height 19
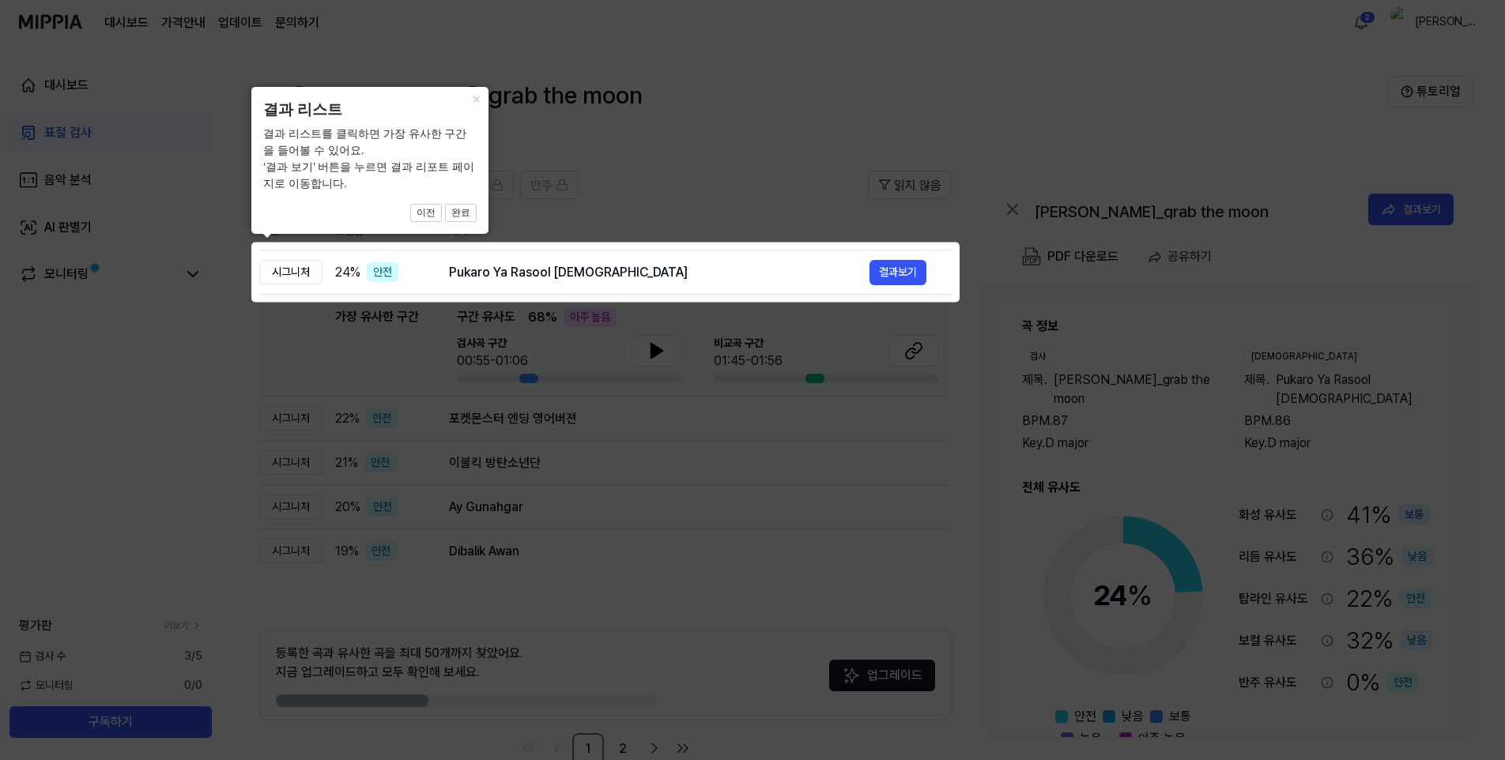
click at [895, 270] on icon at bounding box center [752, 380] width 1505 height 760
click at [601, 466] on icon at bounding box center [755, 380] width 1511 height 760
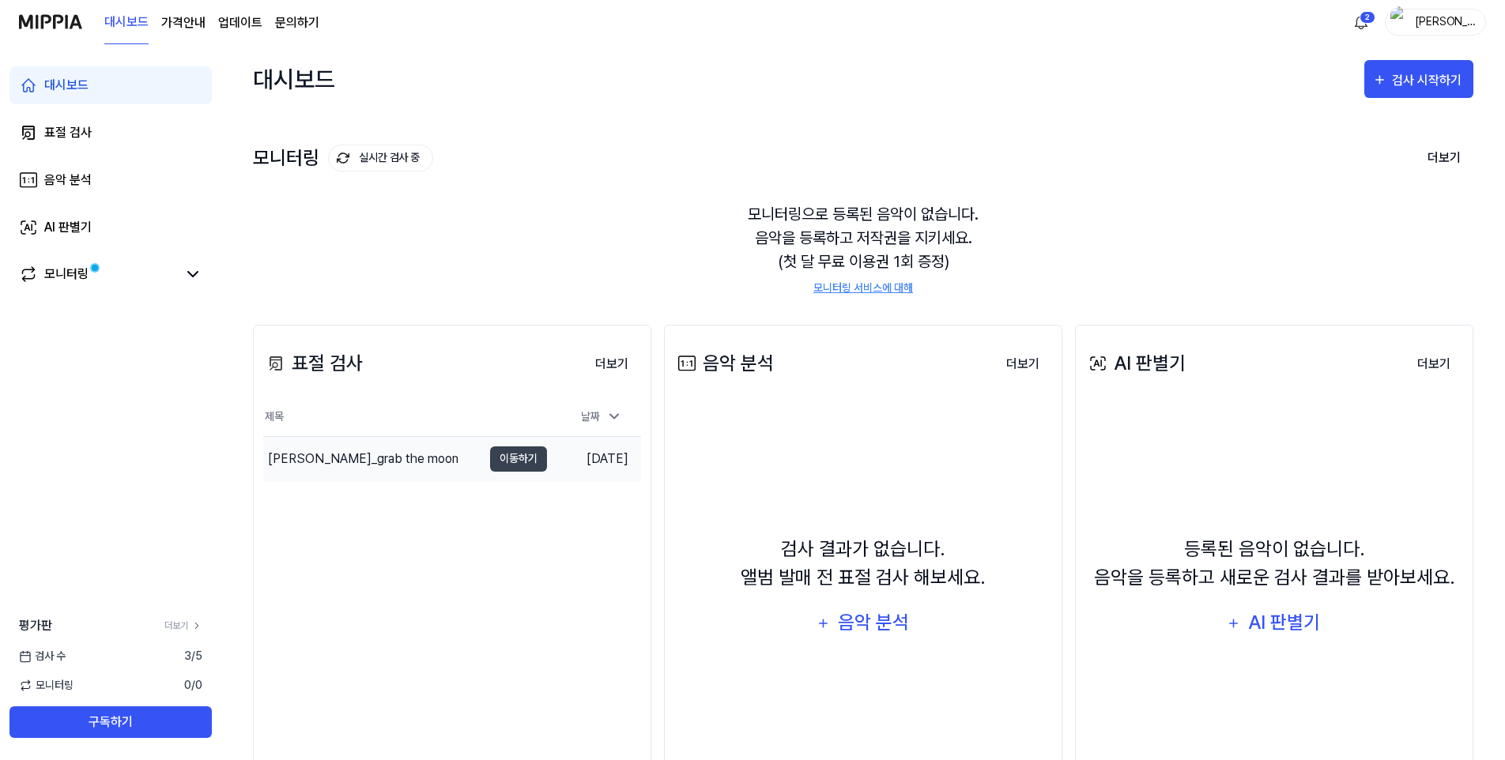
click at [381, 454] on div "[PERSON_NAME]_grab the moon" at bounding box center [363, 459] width 190 height 19
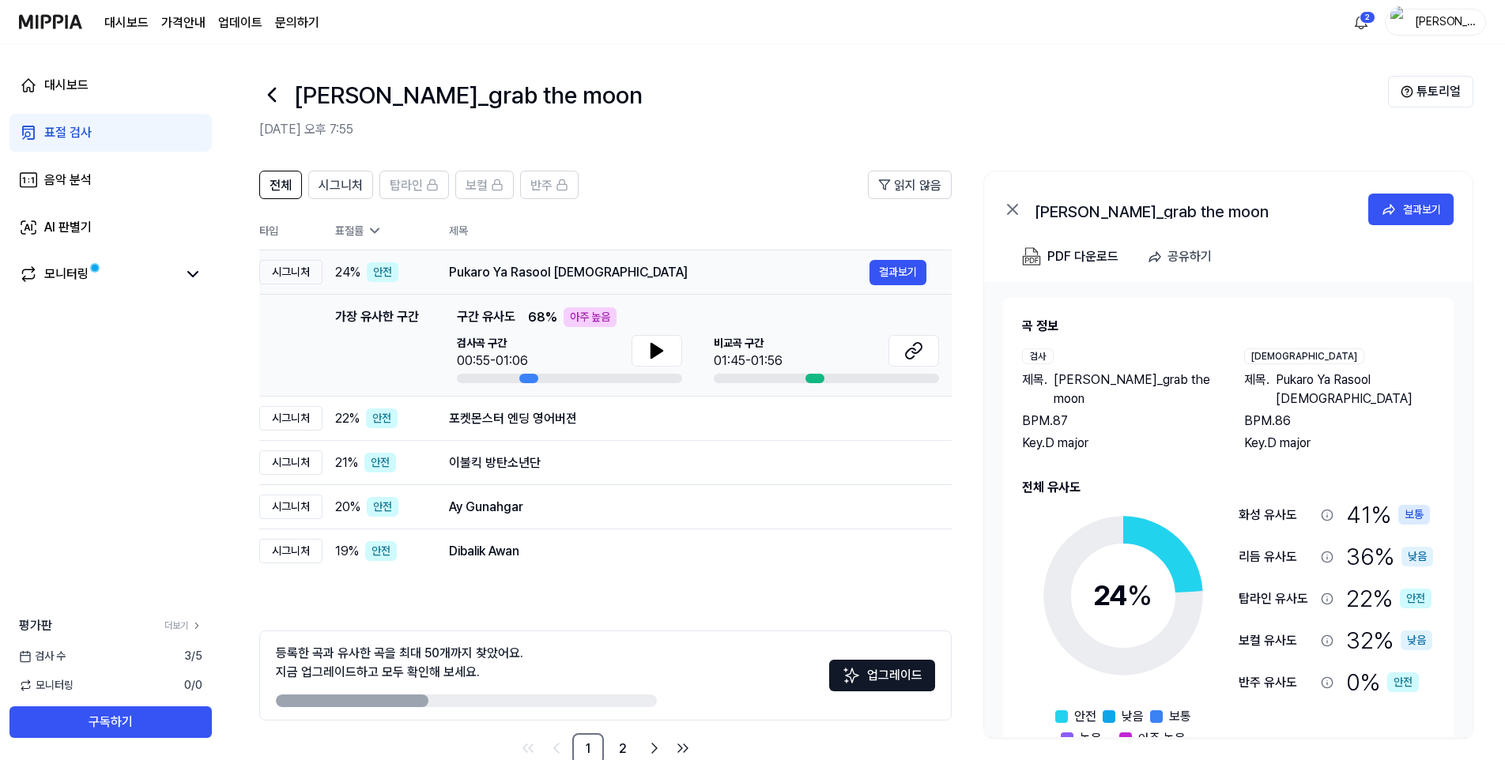
drag, startPoint x: 586, startPoint y: 272, endPoint x: 468, endPoint y: 267, distance: 117.9
click at [468, 267] on div "Pukaro Ya Rasool [DEMOGRAPHIC_DATA]" at bounding box center [659, 272] width 420 height 19
drag, startPoint x: 468, startPoint y: 267, endPoint x: 535, endPoint y: 269, distance: 67.2
click at [535, 269] on div "Pukaro Ya Rasool [DEMOGRAPHIC_DATA]" at bounding box center [659, 272] width 420 height 19
click at [669, 349] on button at bounding box center [656, 351] width 51 height 32
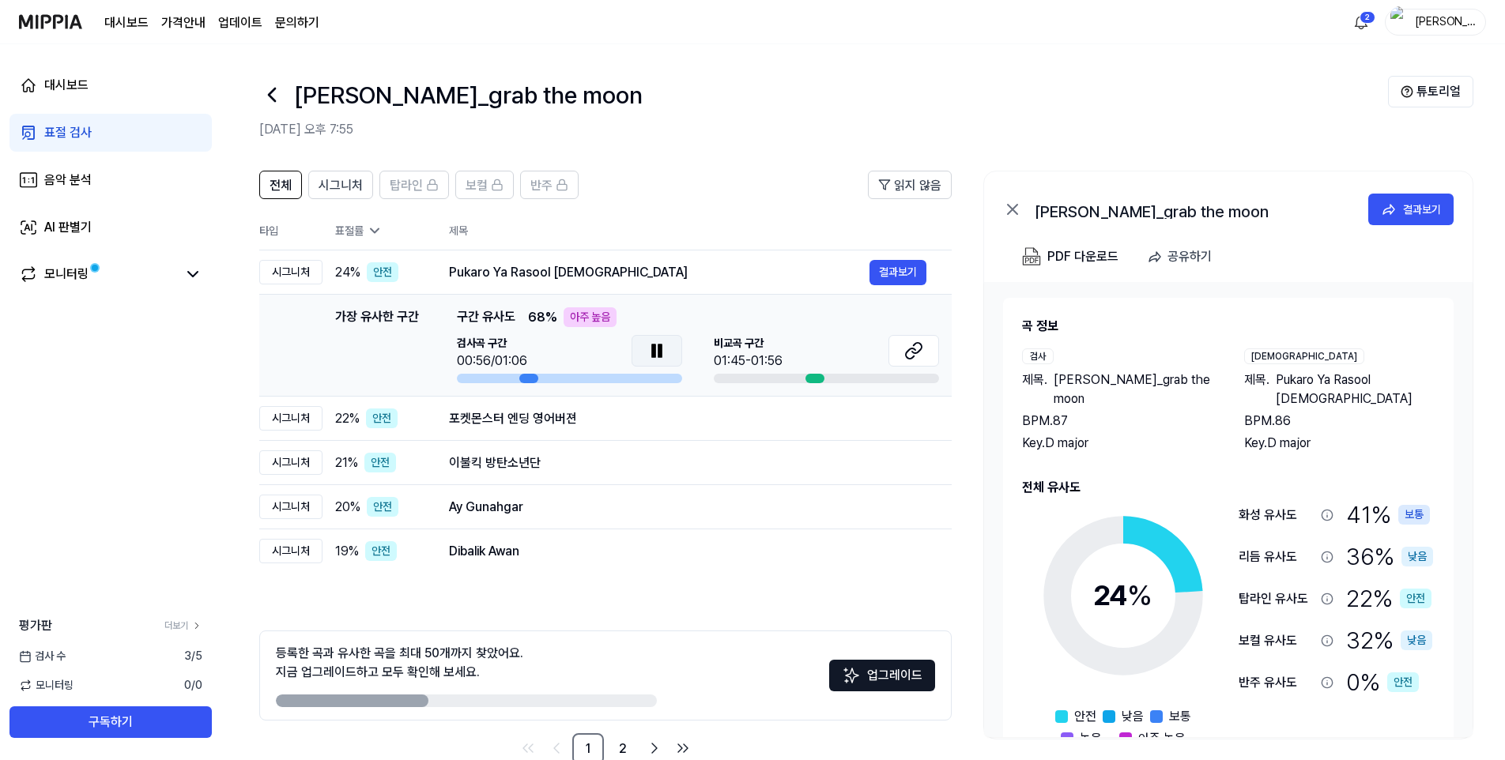
click at [663, 351] on icon at bounding box center [656, 350] width 19 height 19
click at [662, 356] on icon at bounding box center [656, 350] width 19 height 19
click at [662, 356] on icon at bounding box center [659, 351] width 3 height 13
click at [914, 357] on icon at bounding box center [913, 350] width 19 height 19
click at [538, 424] on div "포켓몬스터 엔딩 영어버젼" at bounding box center [659, 418] width 420 height 19
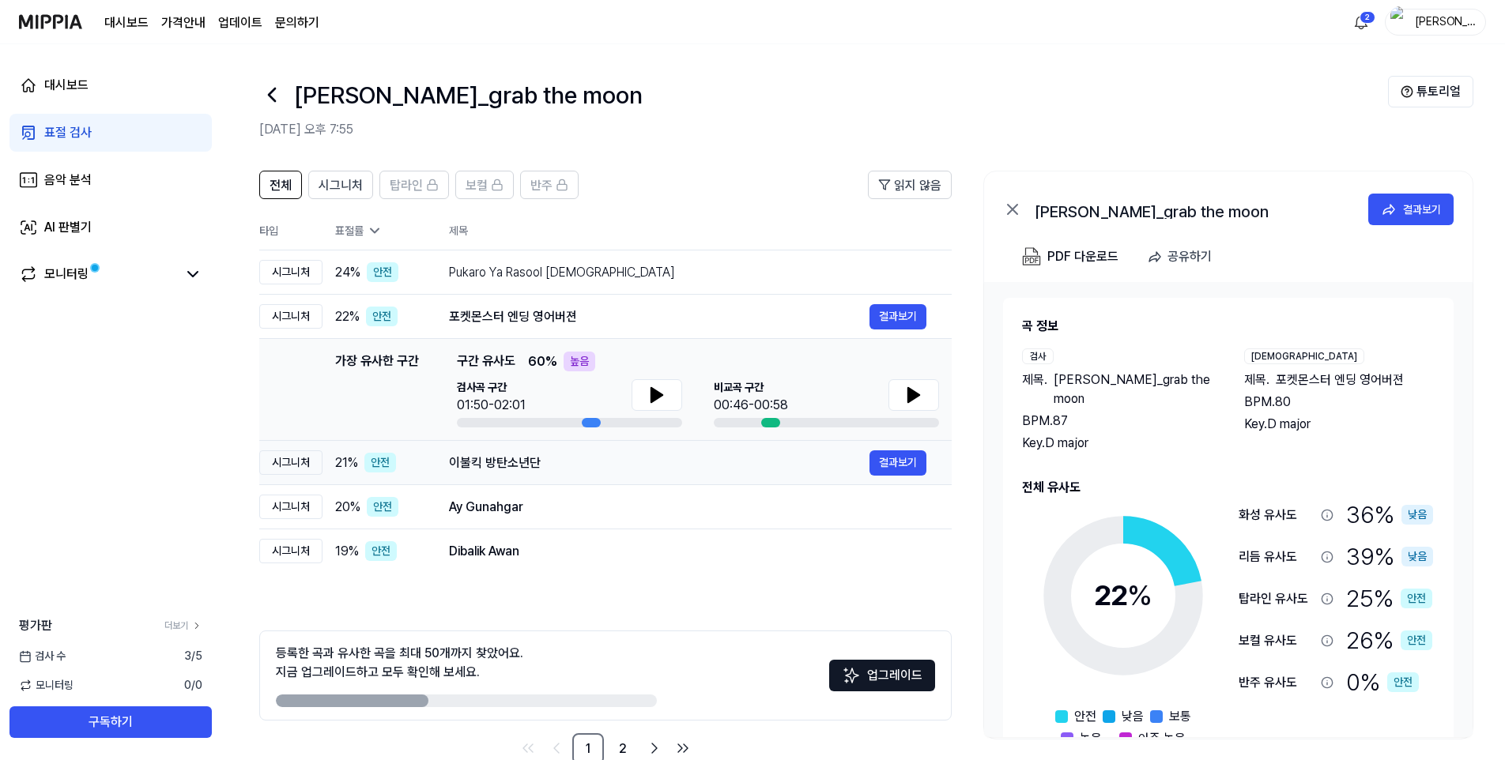
click at [533, 457] on div "이불킥 방탄소년단" at bounding box center [659, 463] width 420 height 19
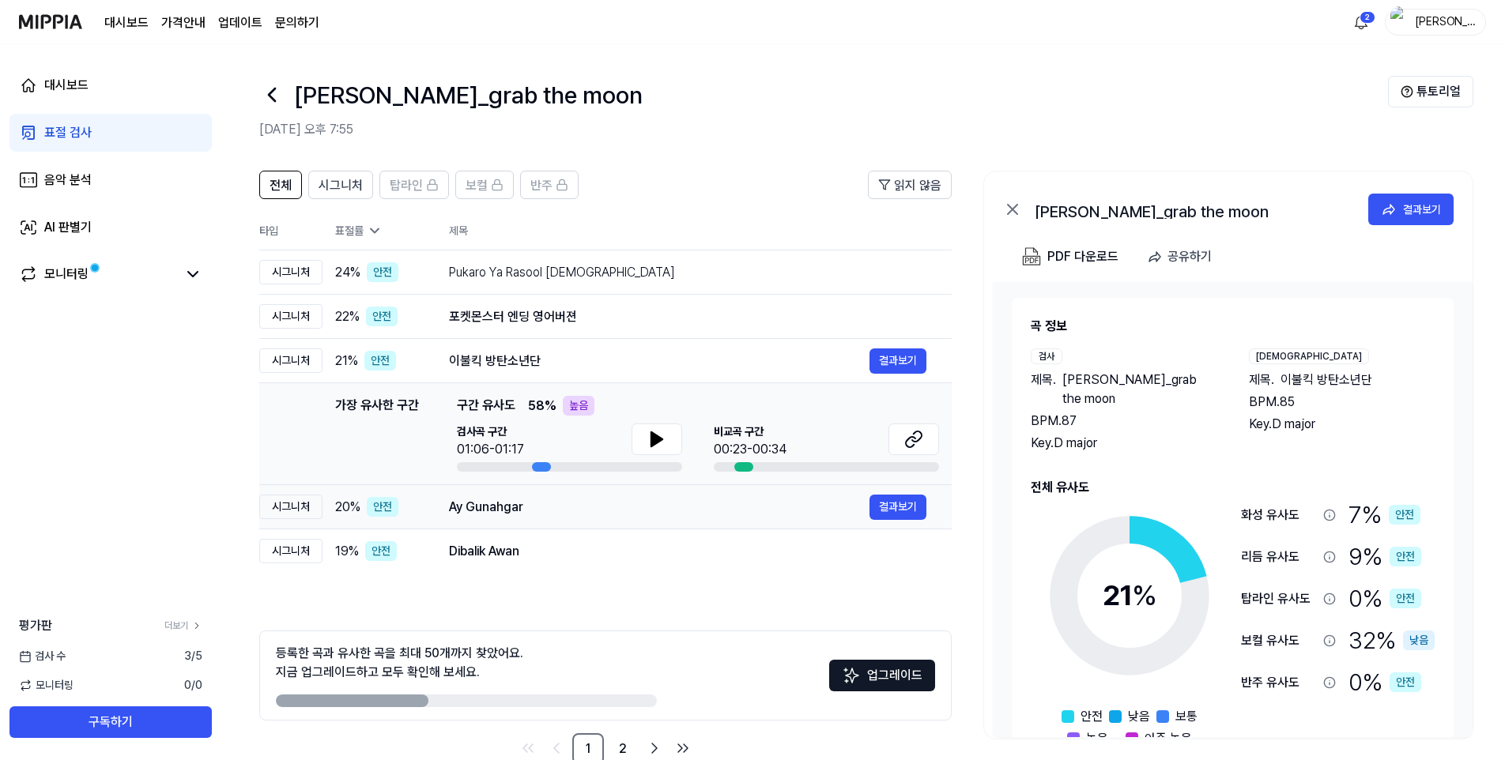
click at [526, 503] on div "Ay Gunahgar" at bounding box center [659, 507] width 420 height 19
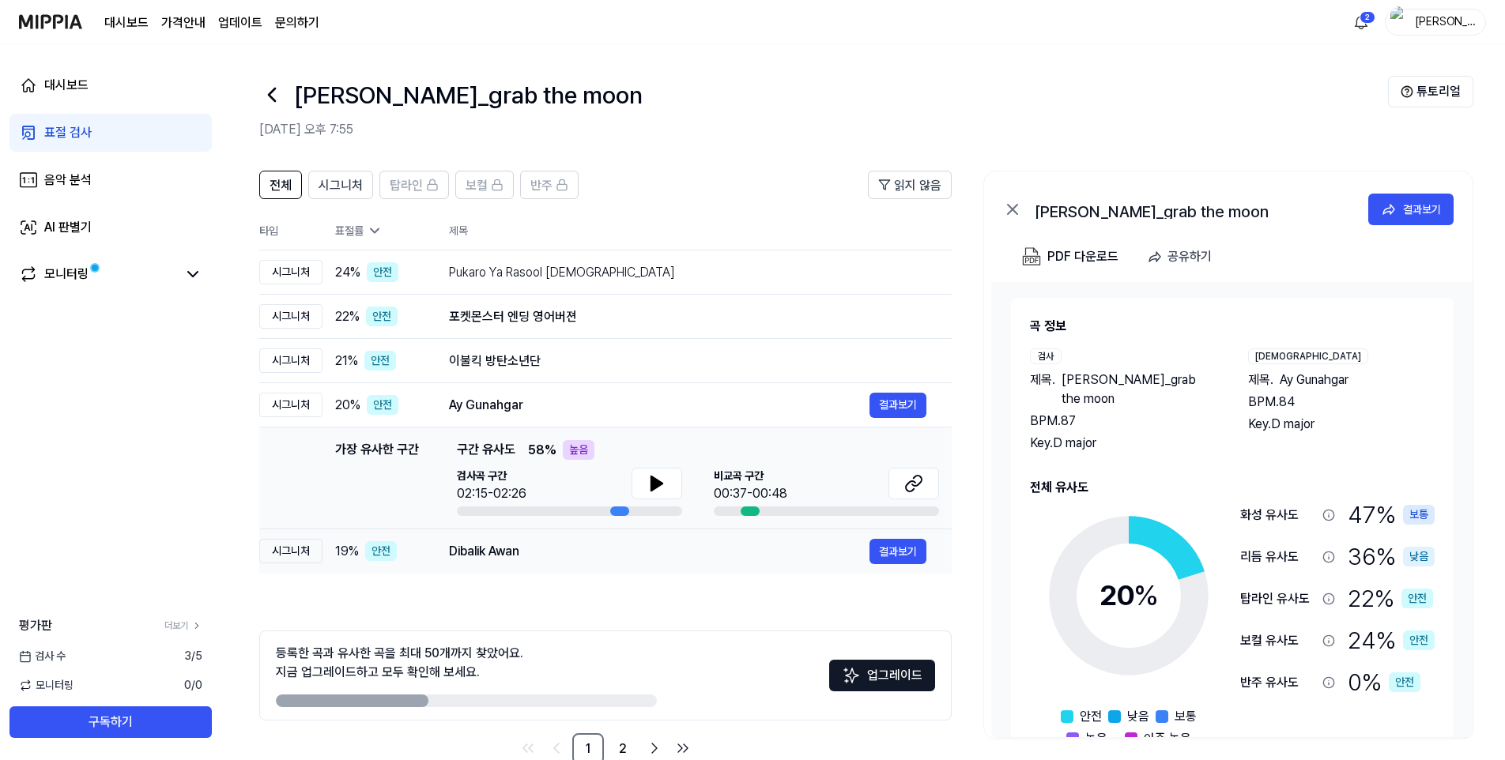
click at [518, 551] on div "Dibalik Awan" at bounding box center [659, 551] width 420 height 19
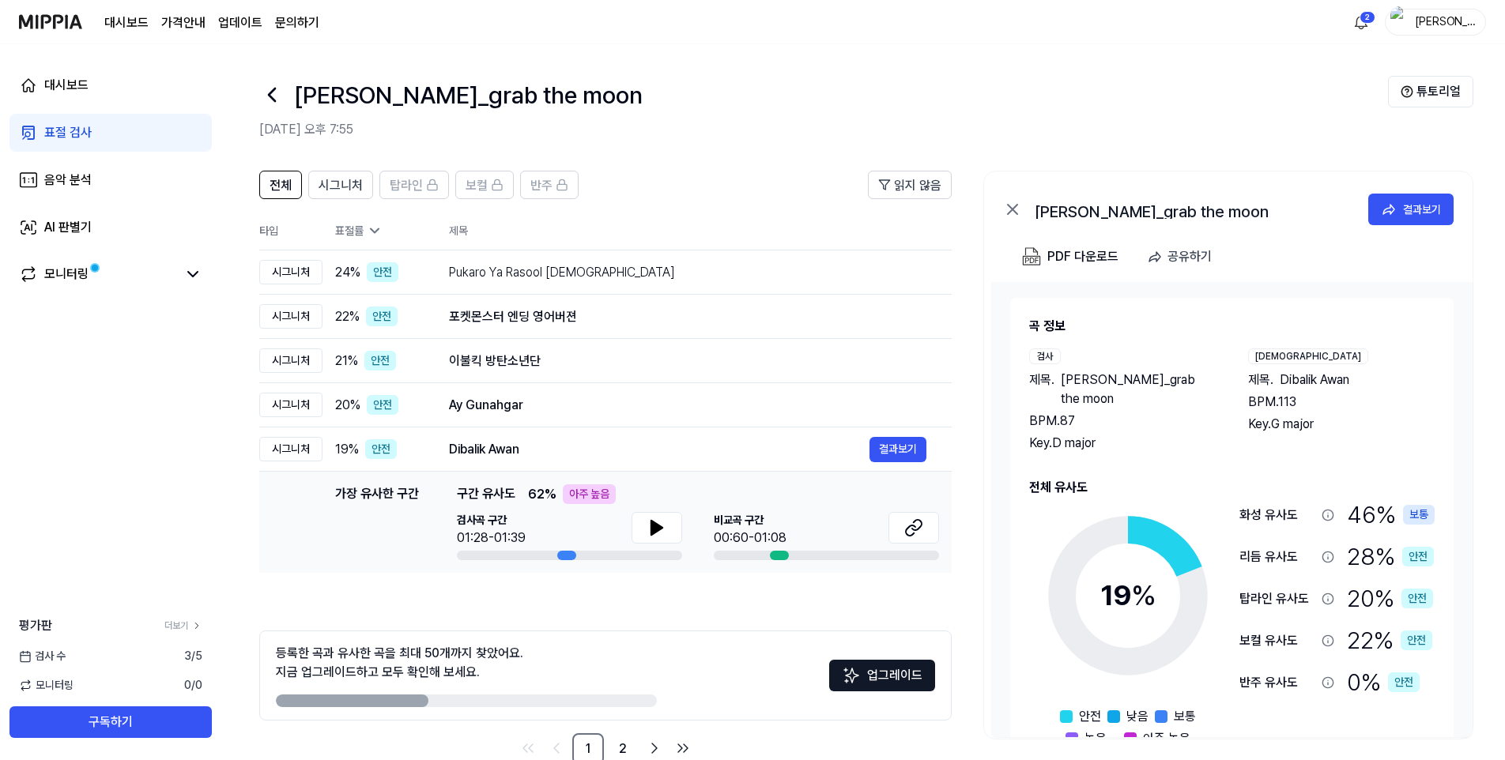
drag, startPoint x: 359, startPoint y: 546, endPoint x: 362, endPoint y: 583, distance: 37.3
drag, startPoint x: 399, startPoint y: 616, endPoint x: 440, endPoint y: 653, distance: 54.9
drag, startPoint x: 455, startPoint y: 651, endPoint x: 334, endPoint y: 649, distance: 121.7
click at [334, 649] on div "등록한 곡과 유사한 곡을 최대 50개까지 찾았어요. 지금 업그레이드하고 모두 확인해 보세요." at bounding box center [399, 663] width 247 height 38
click at [190, 623] on link "더보기" at bounding box center [183, 626] width 38 height 14
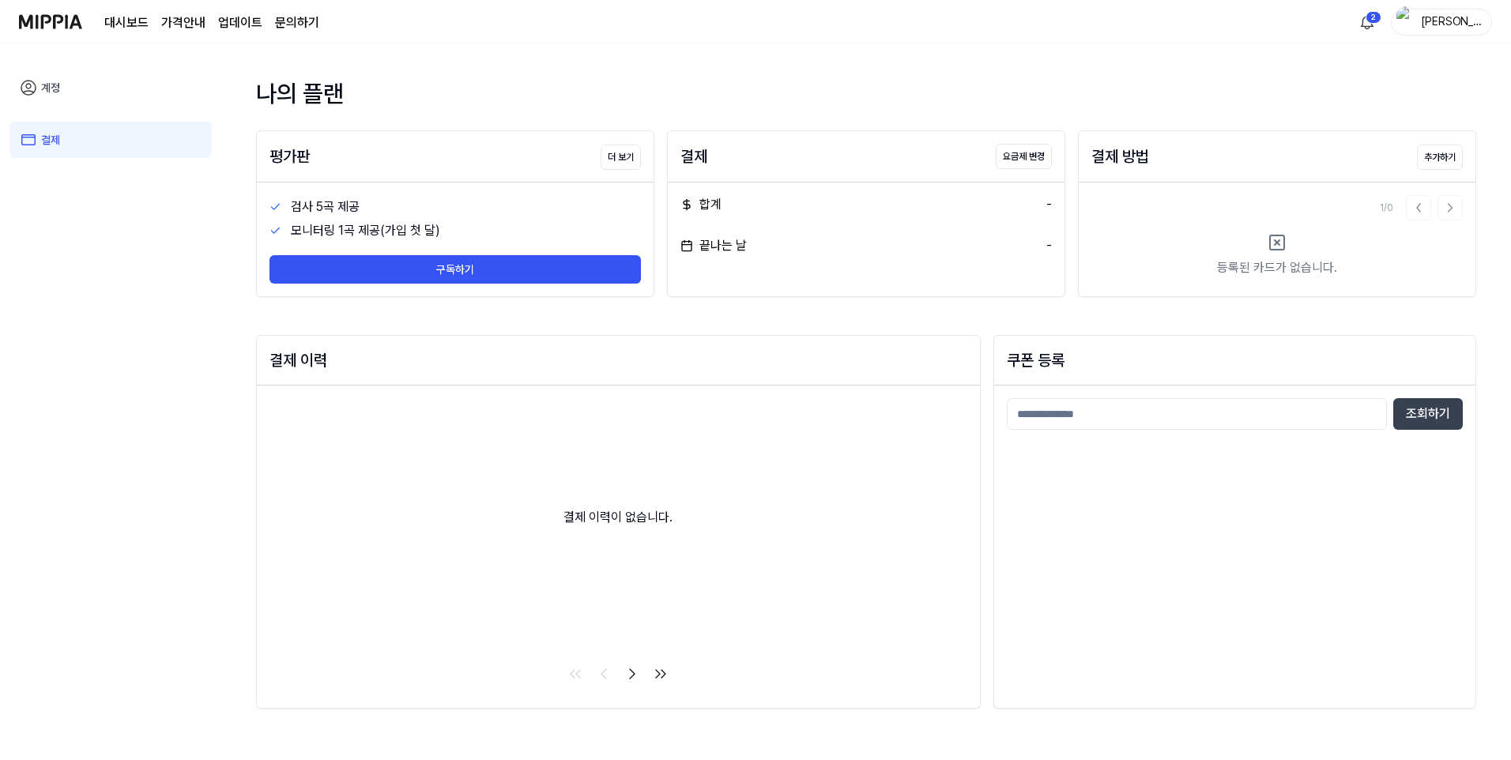
click at [66, 78] on link "계정" at bounding box center [110, 88] width 202 height 36
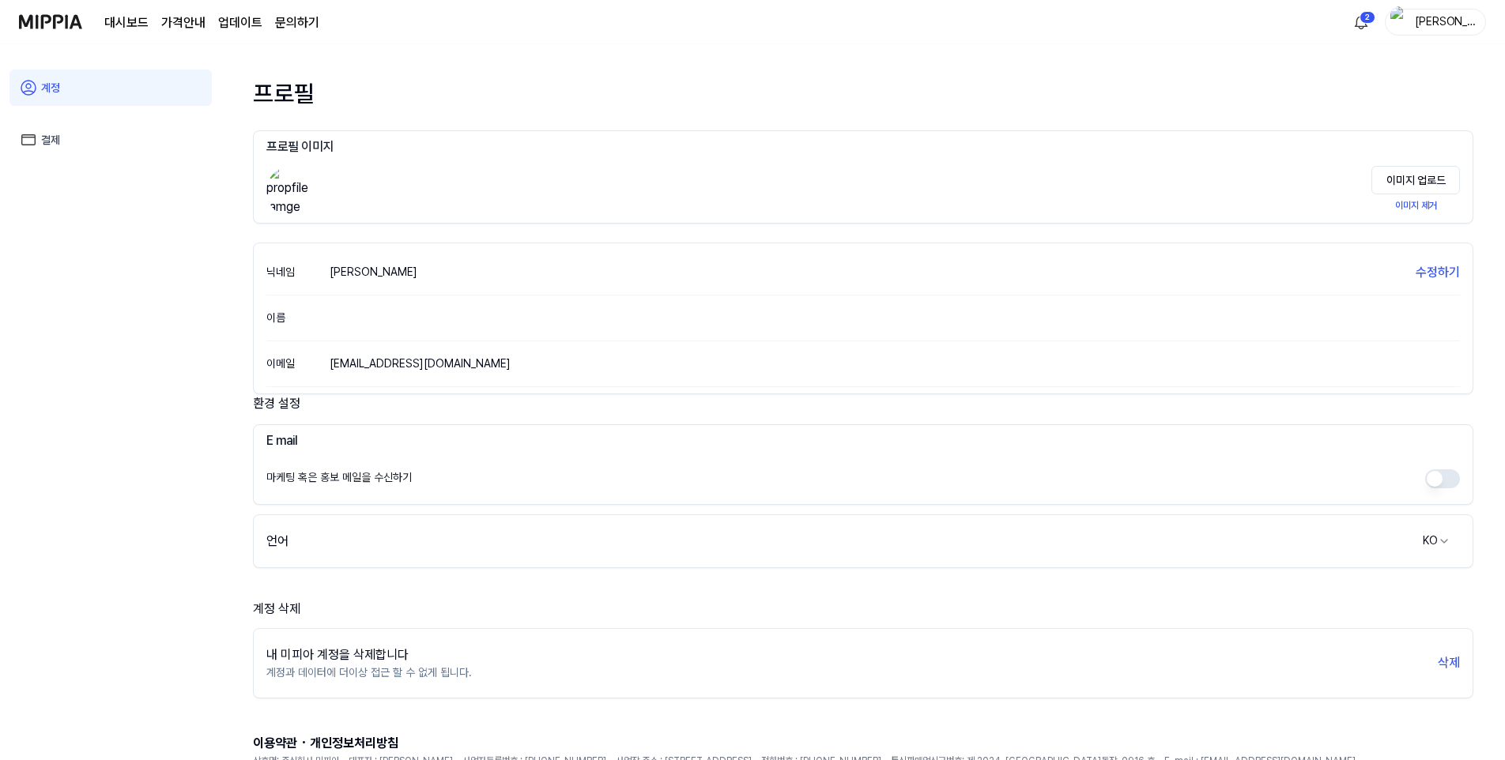
click at [62, 17] on img at bounding box center [50, 21] width 63 height 43
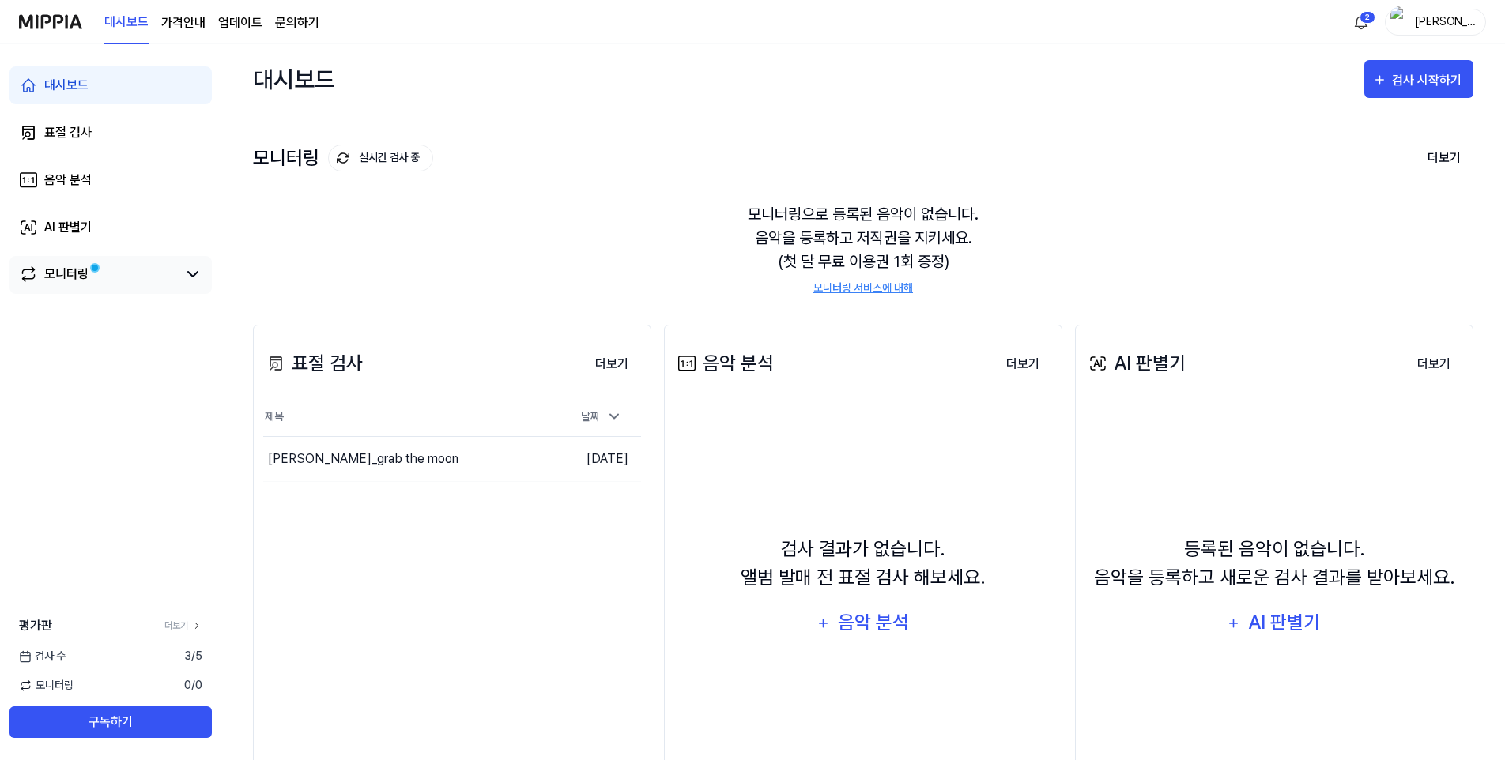
click at [77, 267] on div "모니터링" at bounding box center [66, 274] width 44 height 19
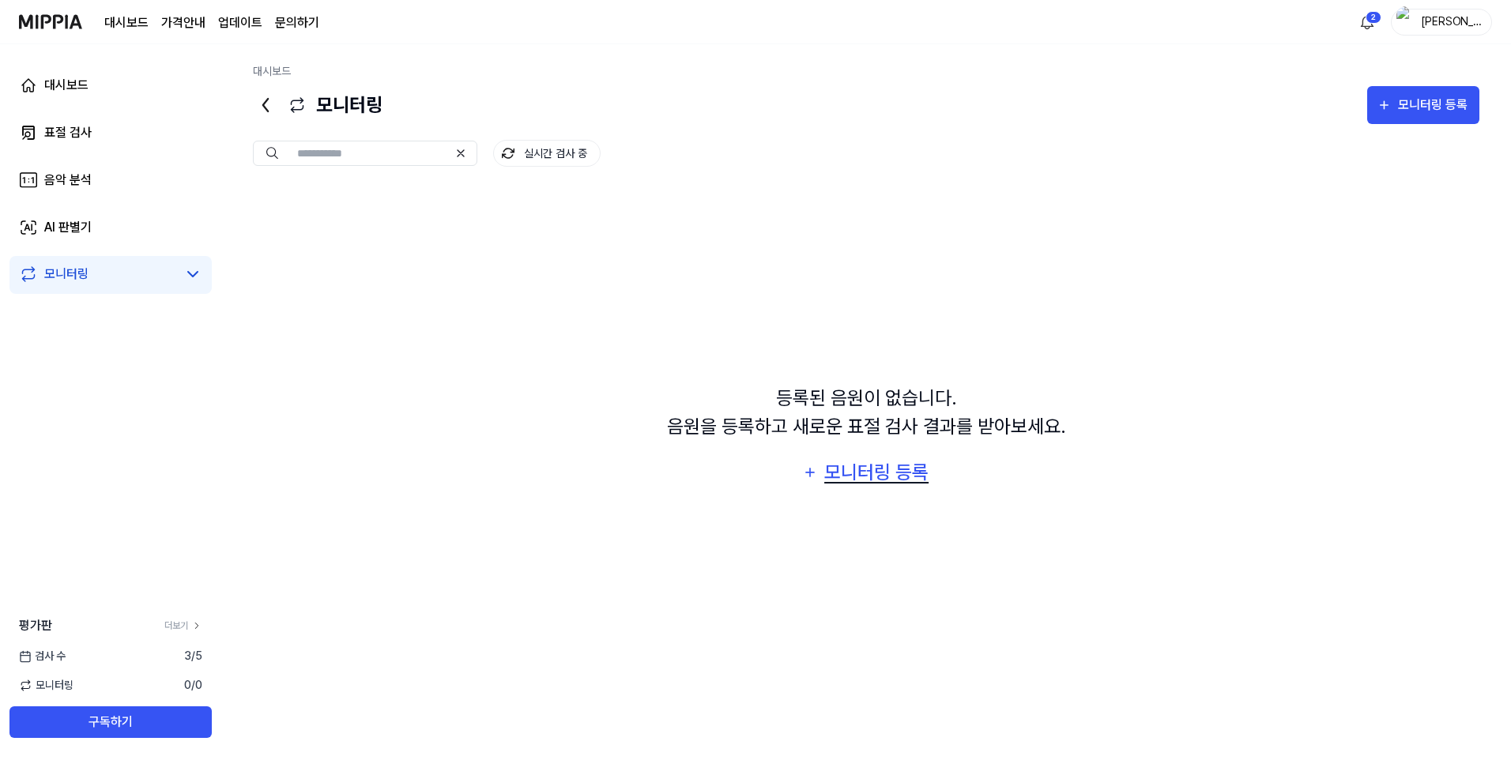
click at [916, 472] on div "모니터링 등록" at bounding box center [876, 473] width 107 height 30
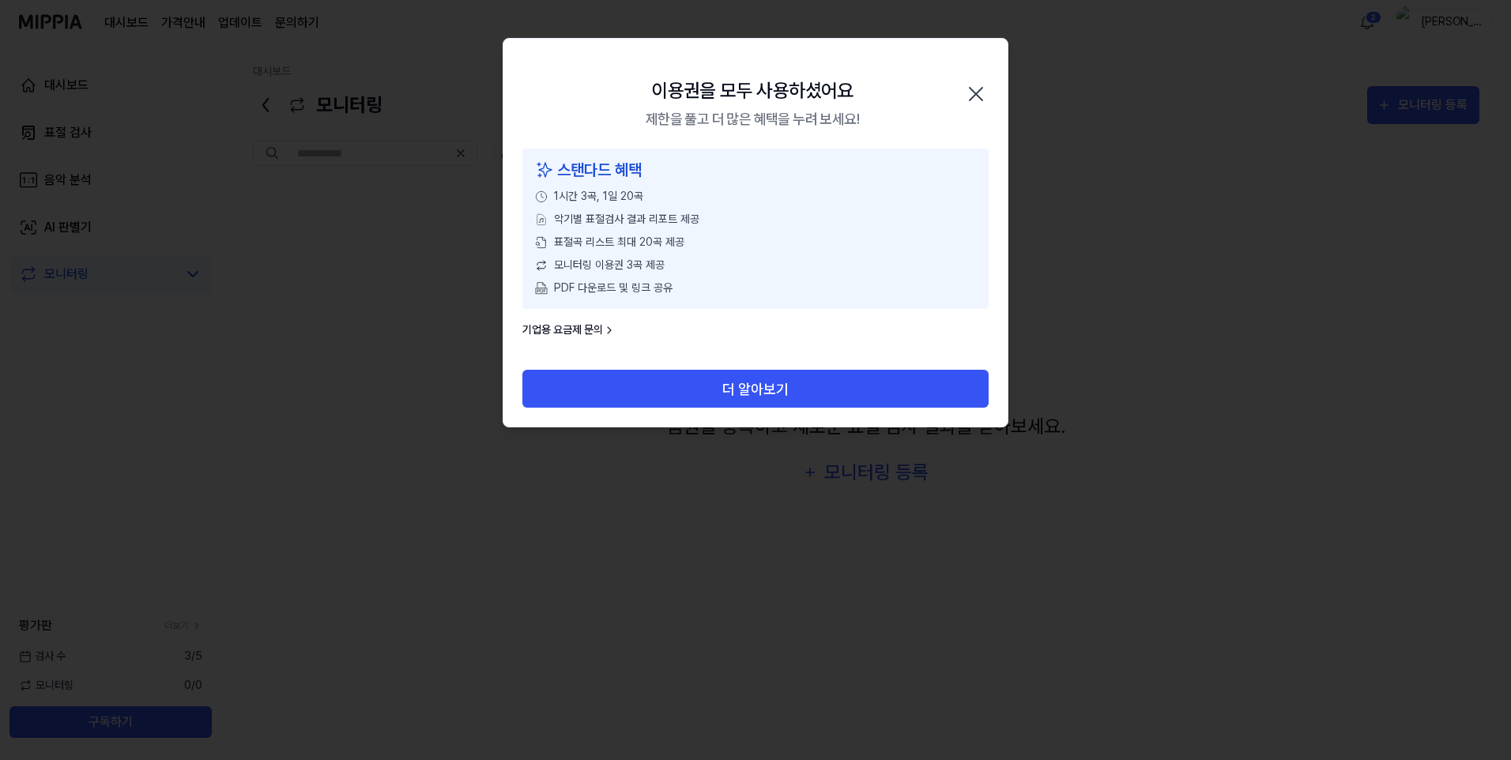
click at [971, 91] on icon "button" at bounding box center [975, 93] width 25 height 25
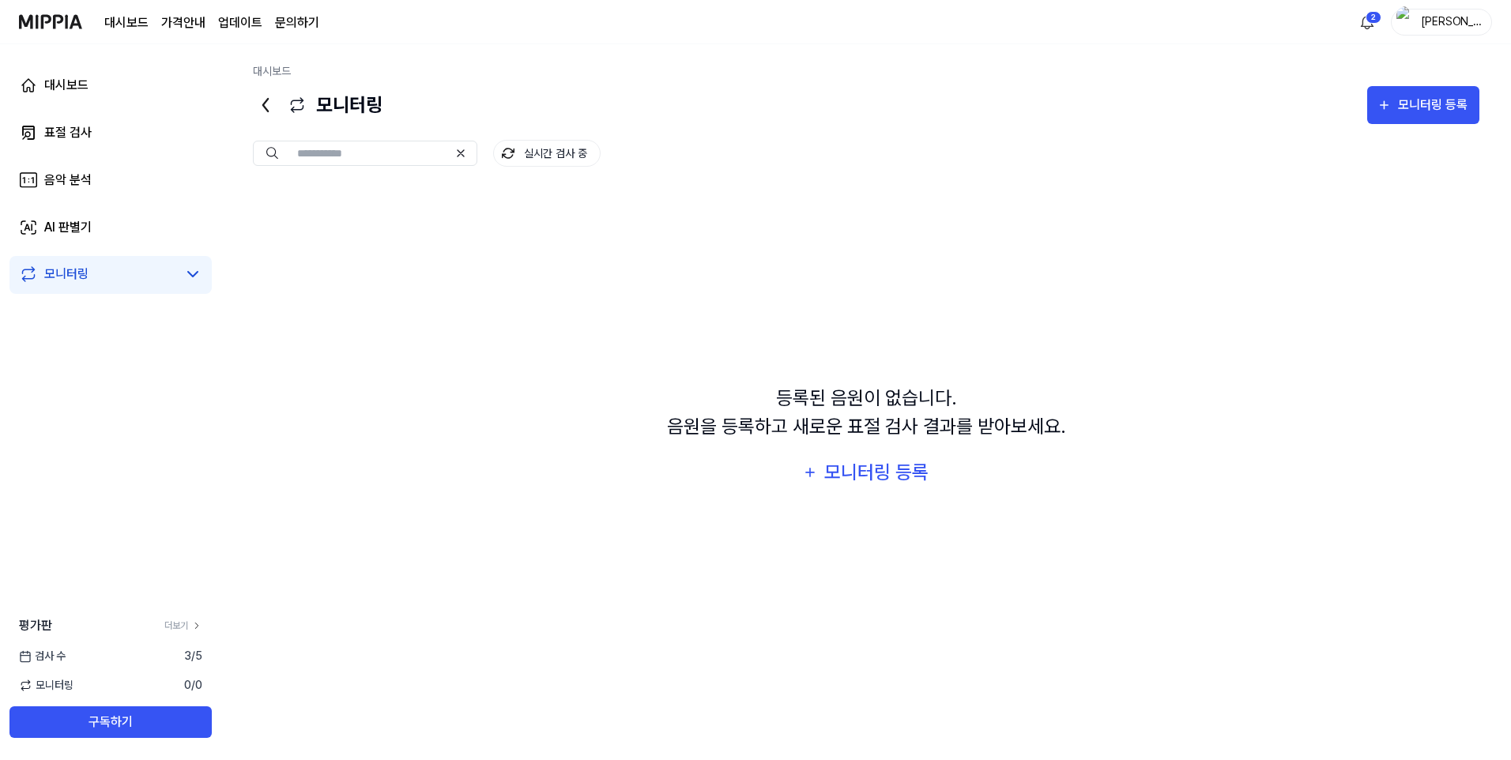
drag, startPoint x: 190, startPoint y: 656, endPoint x: 166, endPoint y: 654, distance: 23.8
click at [166, 654] on div "검사 수 3 / 5" at bounding box center [110, 656] width 221 height 17
drag, startPoint x: 166, startPoint y: 654, endPoint x: 142, endPoint y: 654, distance: 23.7
click at [142, 654] on div "검사 수 3 / 5" at bounding box center [110, 656] width 221 height 17
drag, startPoint x: 53, startPoint y: 654, endPoint x: 8, endPoint y: 648, distance: 45.5
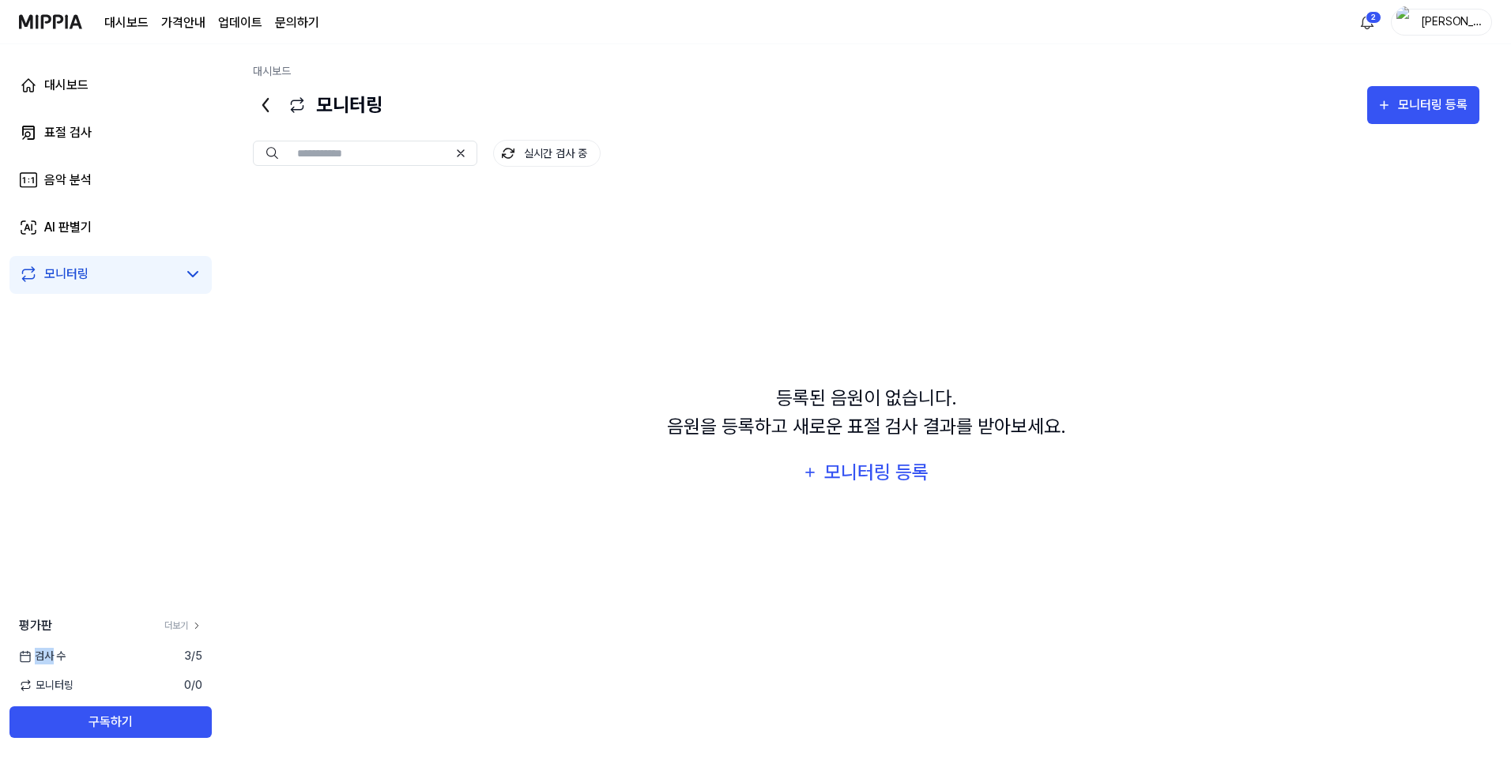
click at [8, 648] on div "검사 수 3 / 5" at bounding box center [110, 656] width 221 height 17
drag, startPoint x: 8, startPoint y: 648, endPoint x: 112, endPoint y: 680, distance: 109.2
click at [112, 680] on div "모니터링 0 / 0" at bounding box center [110, 685] width 221 height 17
click at [184, 625] on link "더보기" at bounding box center [183, 626] width 38 height 14
drag, startPoint x: 366, startPoint y: 255, endPoint x: 458, endPoint y: 201, distance: 106.7
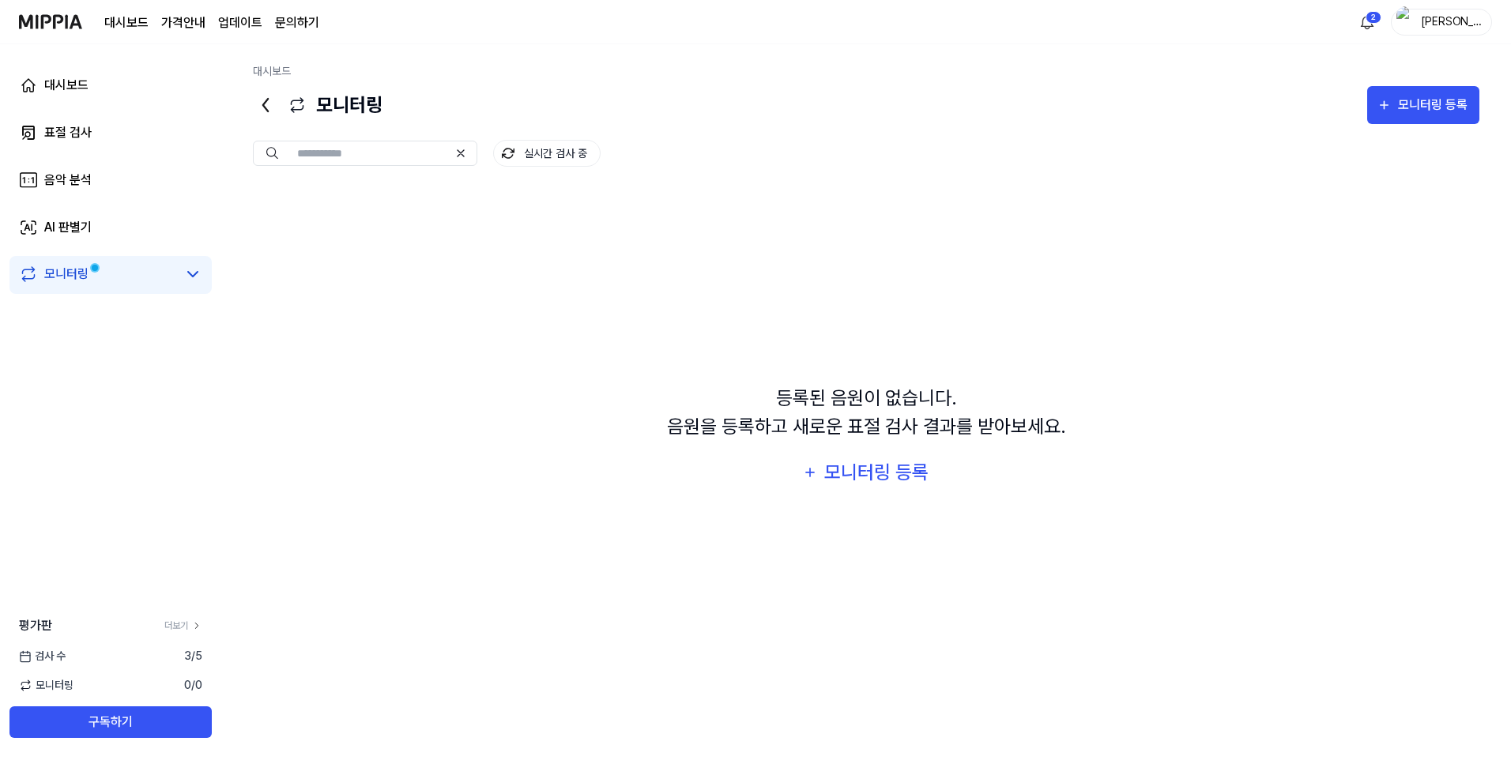
click at [367, 255] on div "등록된 음원이 없습니다. 음원을 등록하고 새로운 표절 검사 결과를 받아보세요. 모니터링 등록" at bounding box center [866, 437] width 1227 height 501
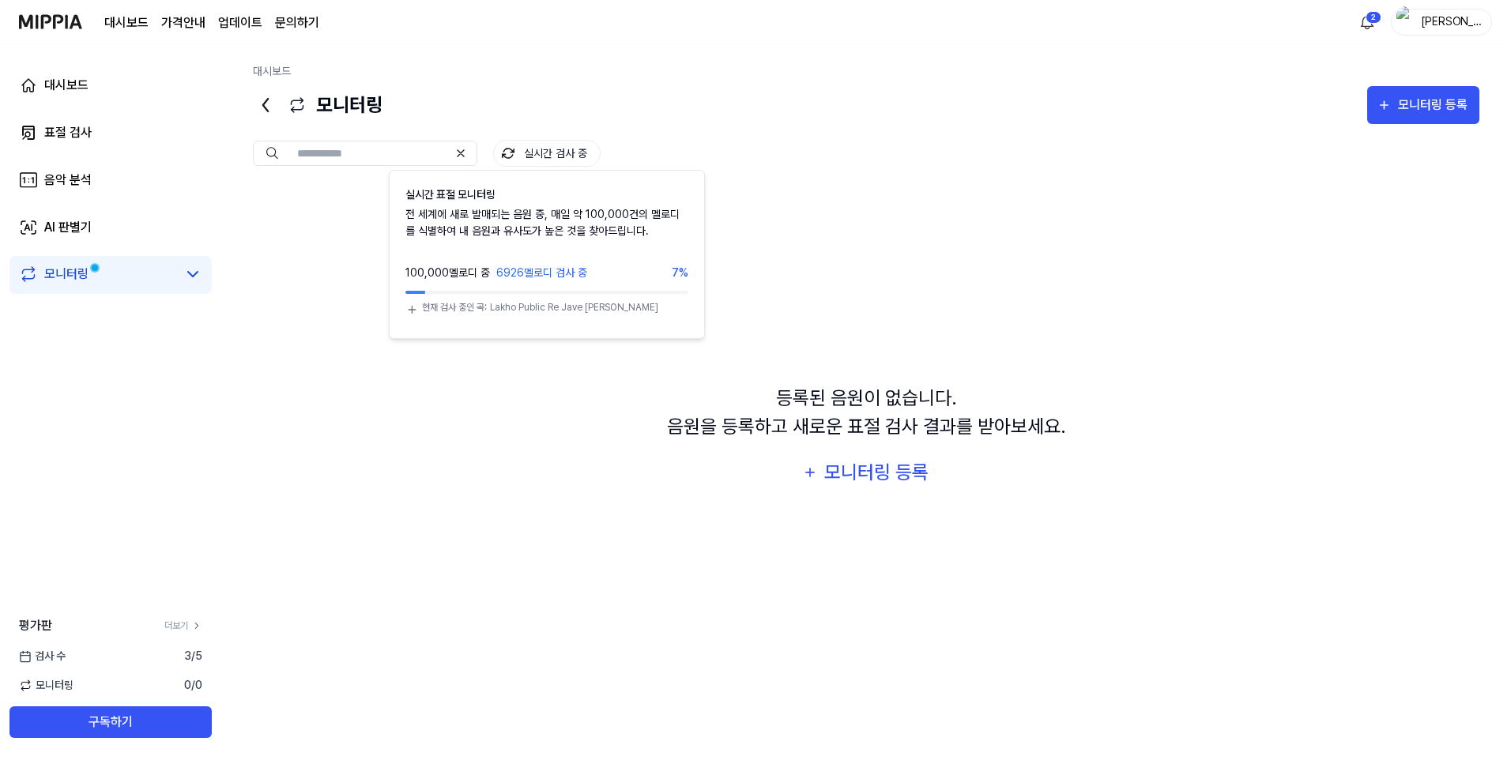
click at [536, 157] on button "실시간 검사 중" at bounding box center [546, 153] width 107 height 27
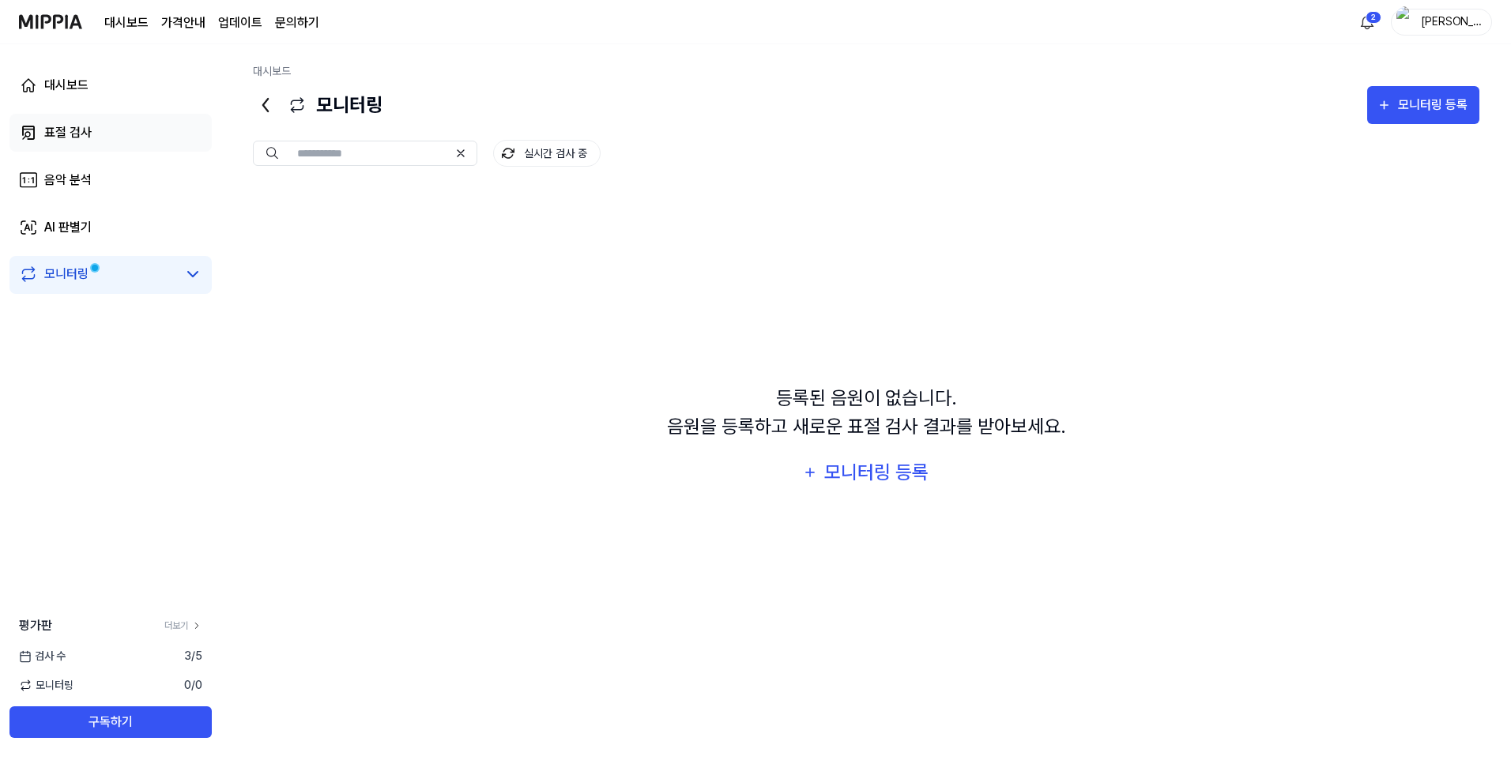
click at [121, 116] on link "표절 검사" at bounding box center [110, 133] width 202 height 38
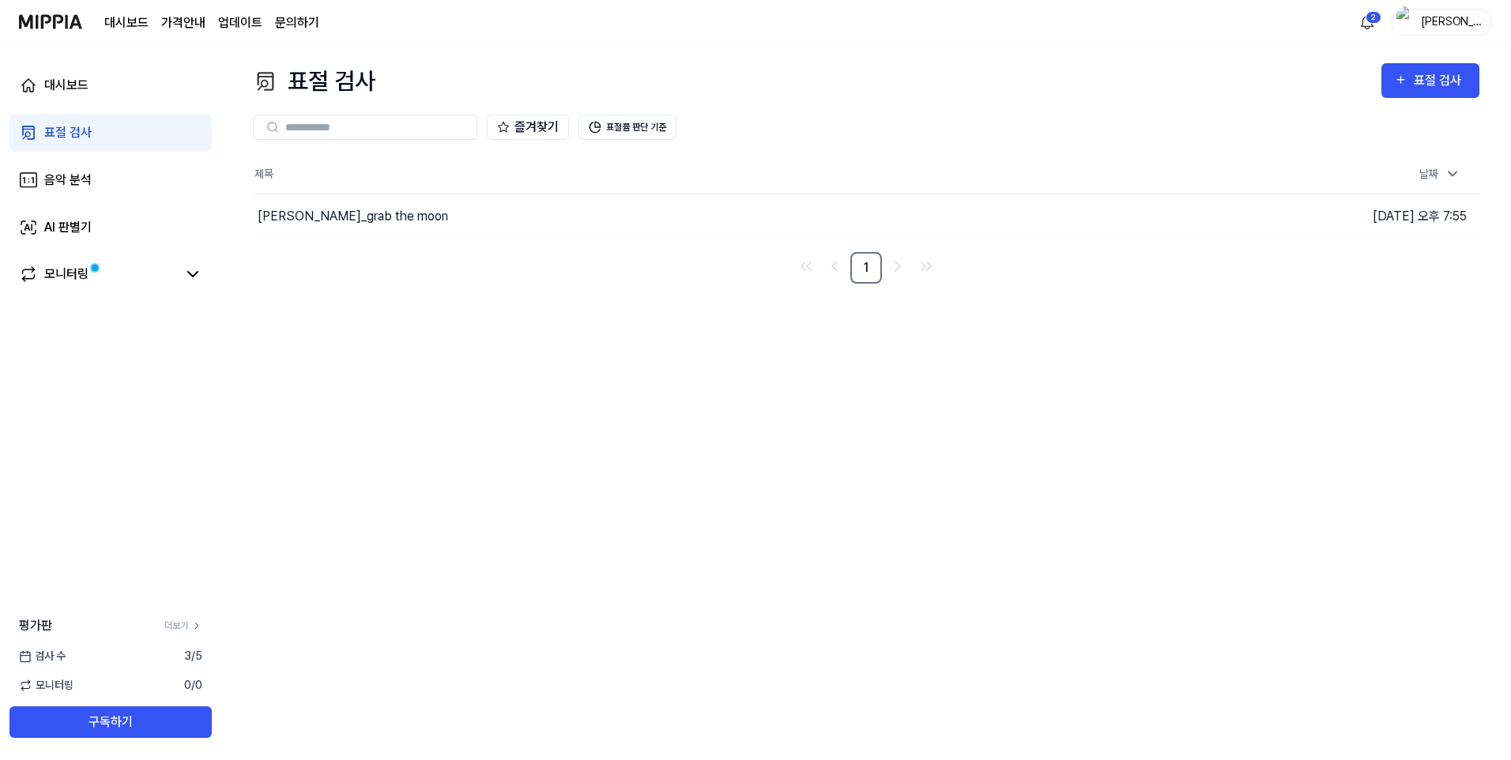
click at [432, 125] on input "text" at bounding box center [376, 127] width 182 height 14
click at [1427, 81] on div "표절 검사" at bounding box center [1440, 80] width 53 height 21
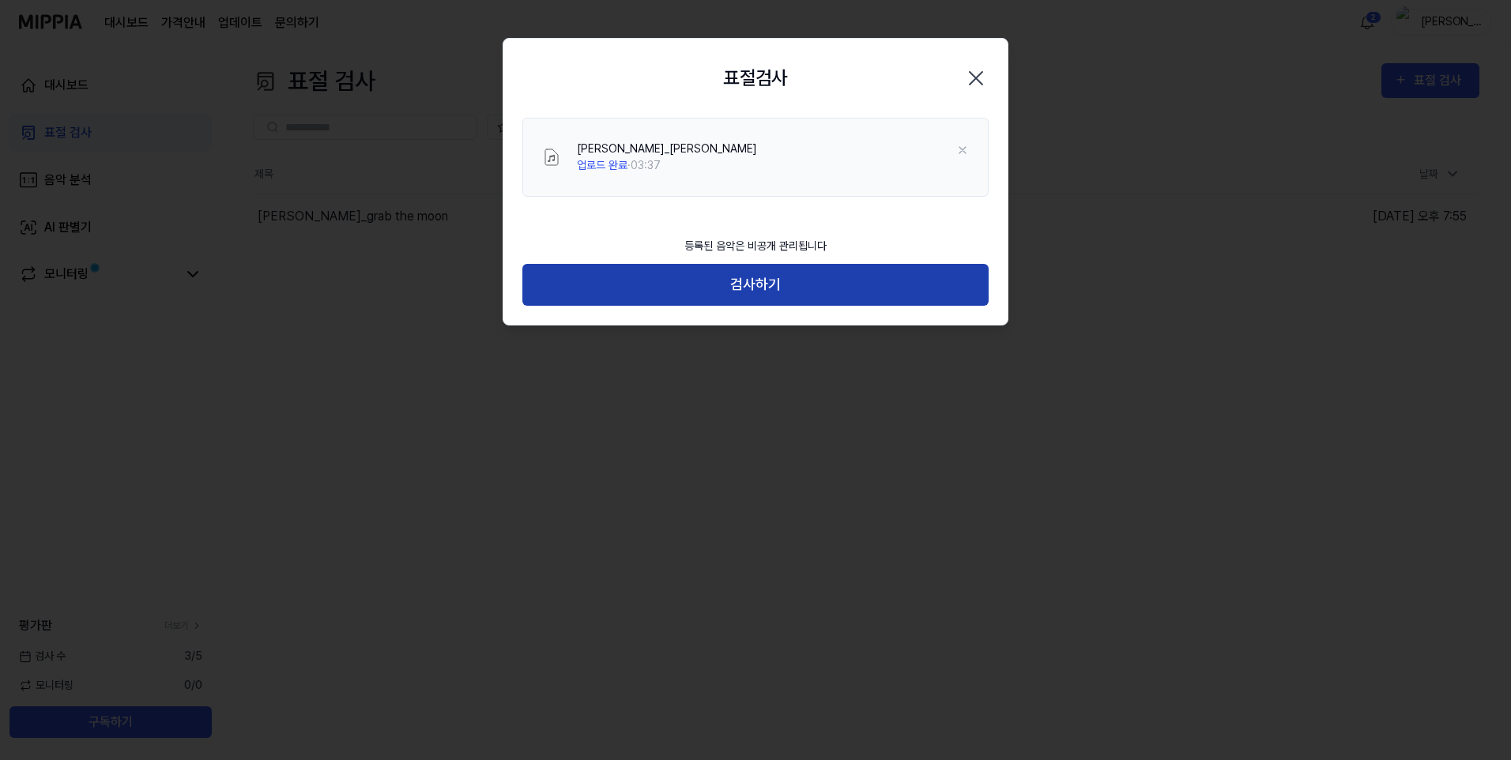
click at [792, 288] on button "검사하기" at bounding box center [755, 285] width 466 height 42
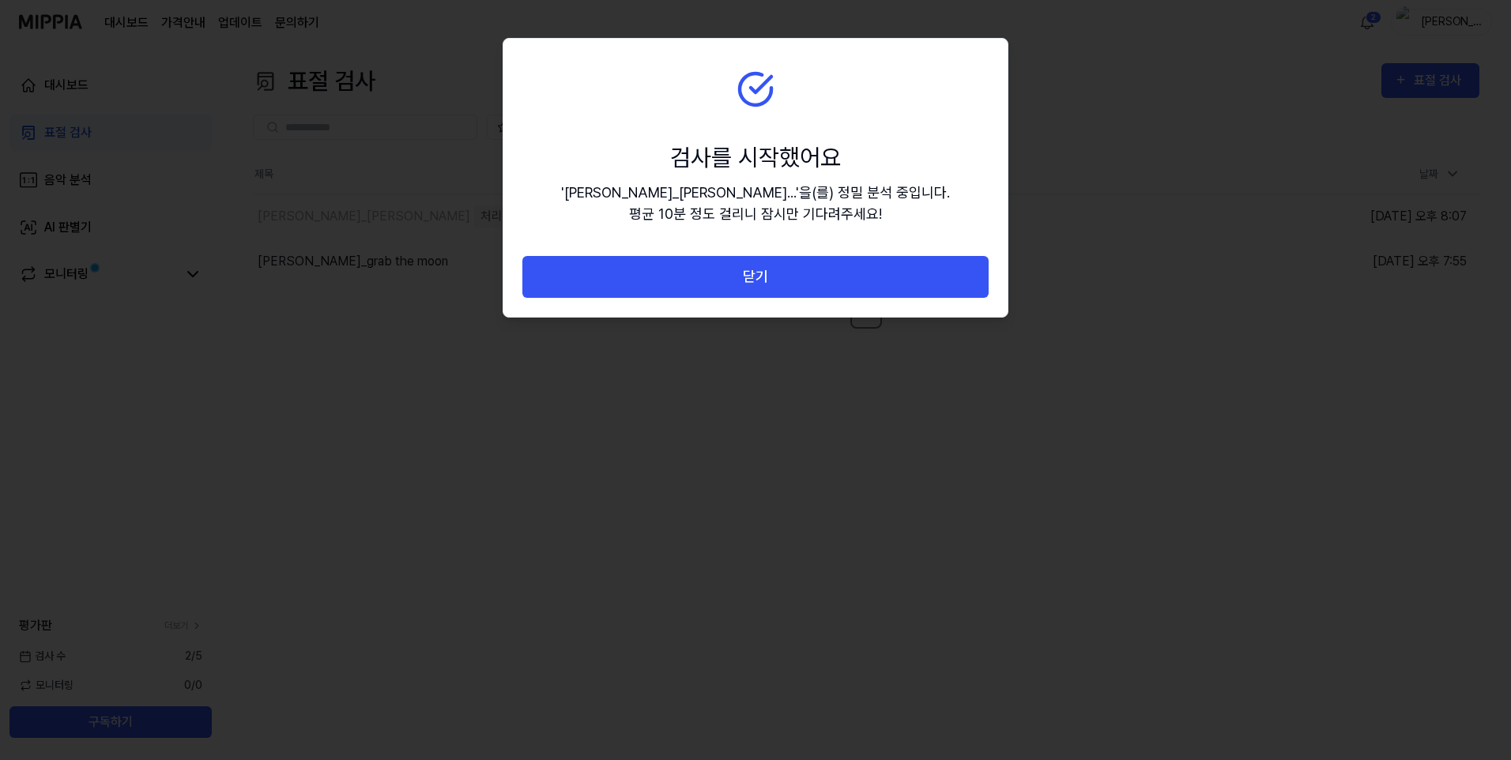
click at [792, 288] on button "닫기" at bounding box center [755, 277] width 466 height 42
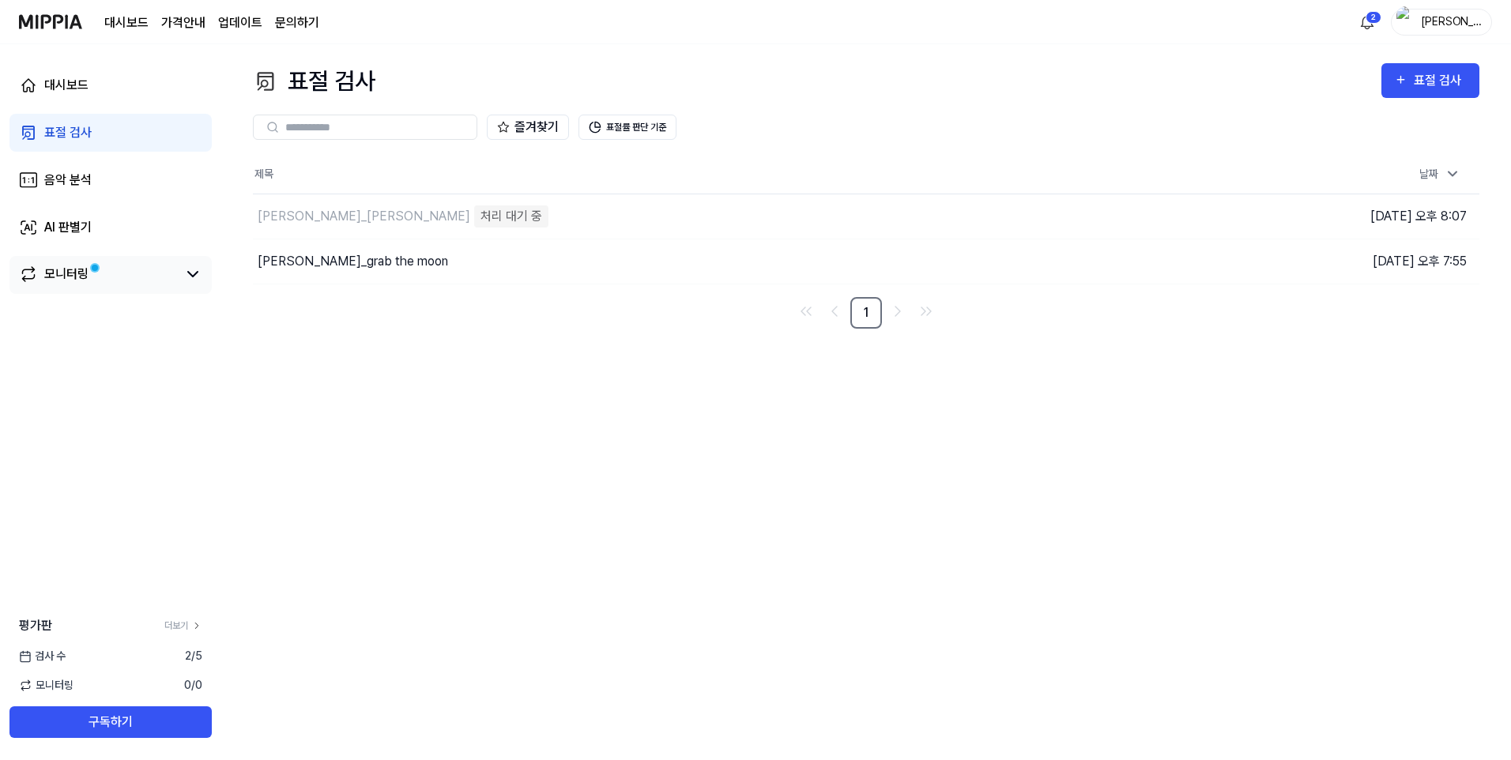
click at [115, 283] on link "모니터링" at bounding box center [98, 274] width 158 height 19
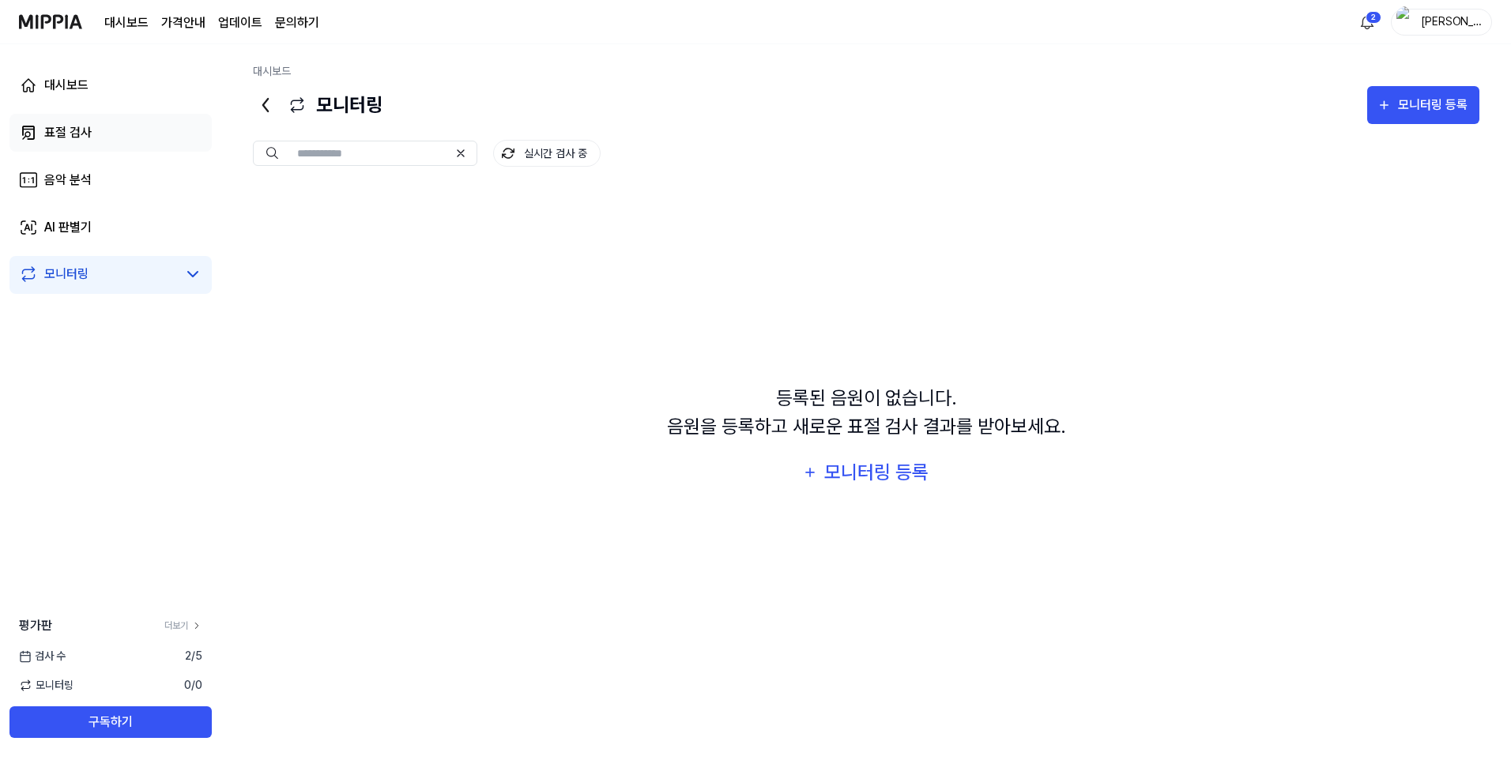
click at [86, 126] on div "표절 검사" at bounding box center [67, 132] width 47 height 19
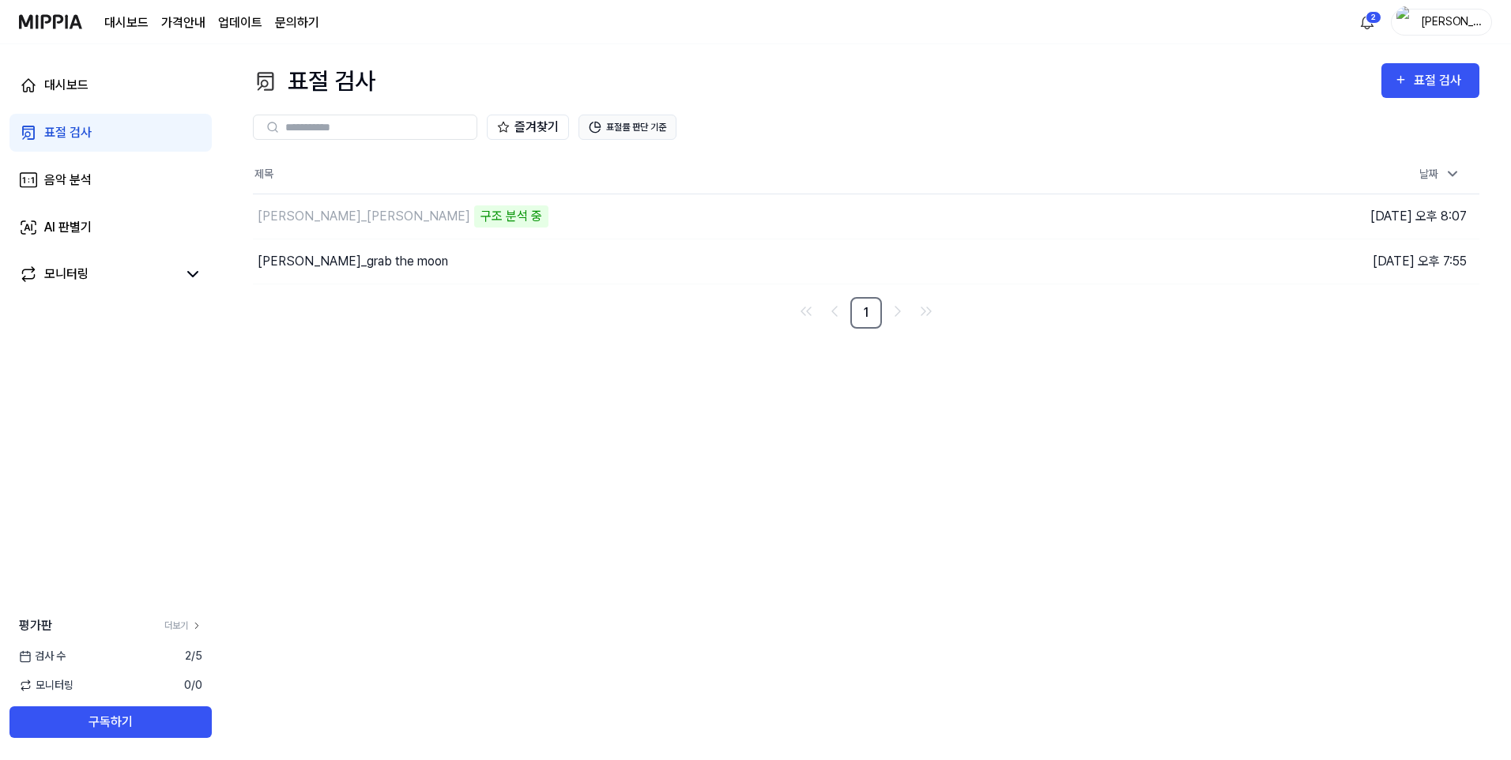
click at [675, 135] on button "표절률 판단 기준" at bounding box center [628, 127] width 98 height 25
click at [359, 255] on div "[PERSON_NAME]_grab the moon" at bounding box center [353, 261] width 190 height 19
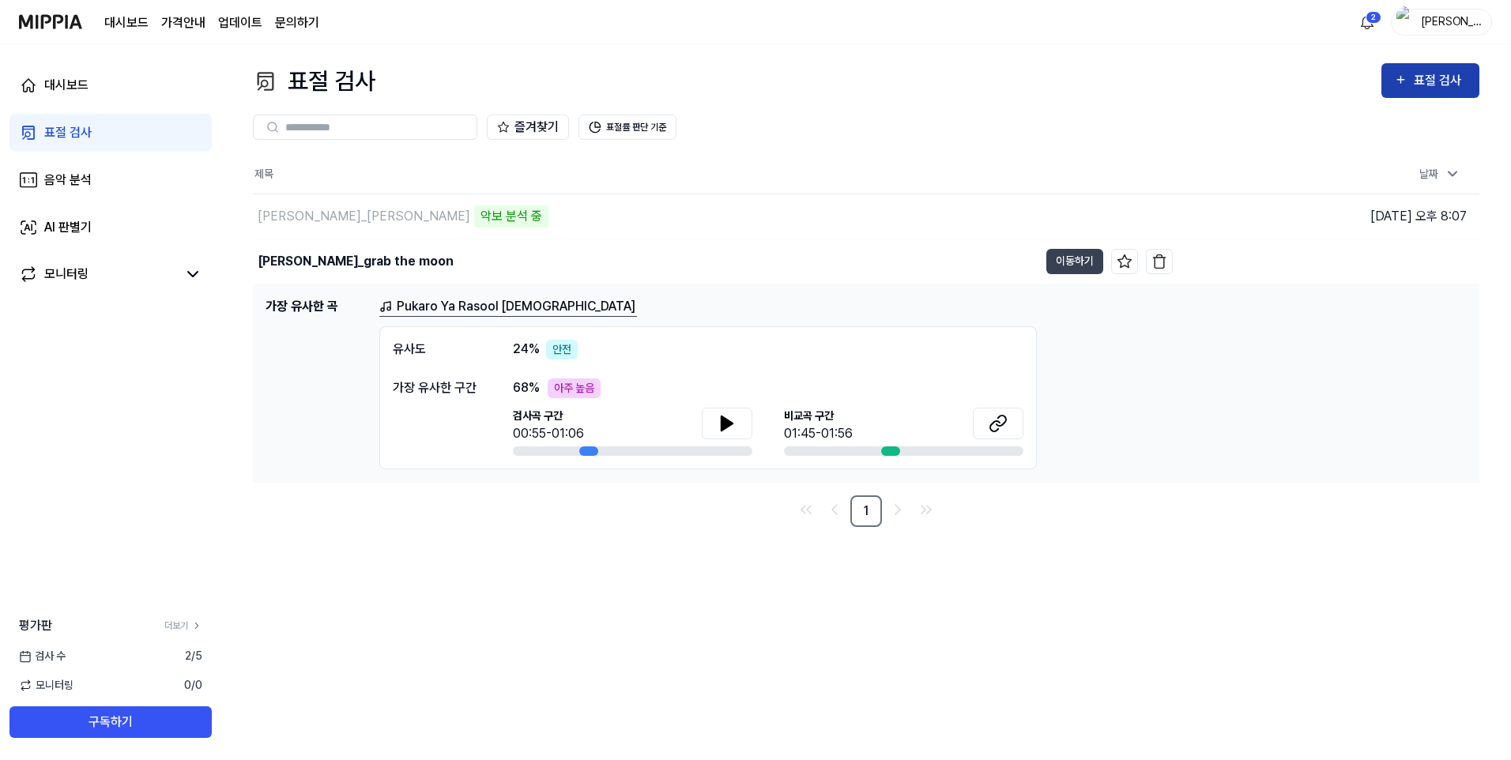
click at [1427, 83] on div "표절 검사" at bounding box center [1440, 80] width 53 height 21
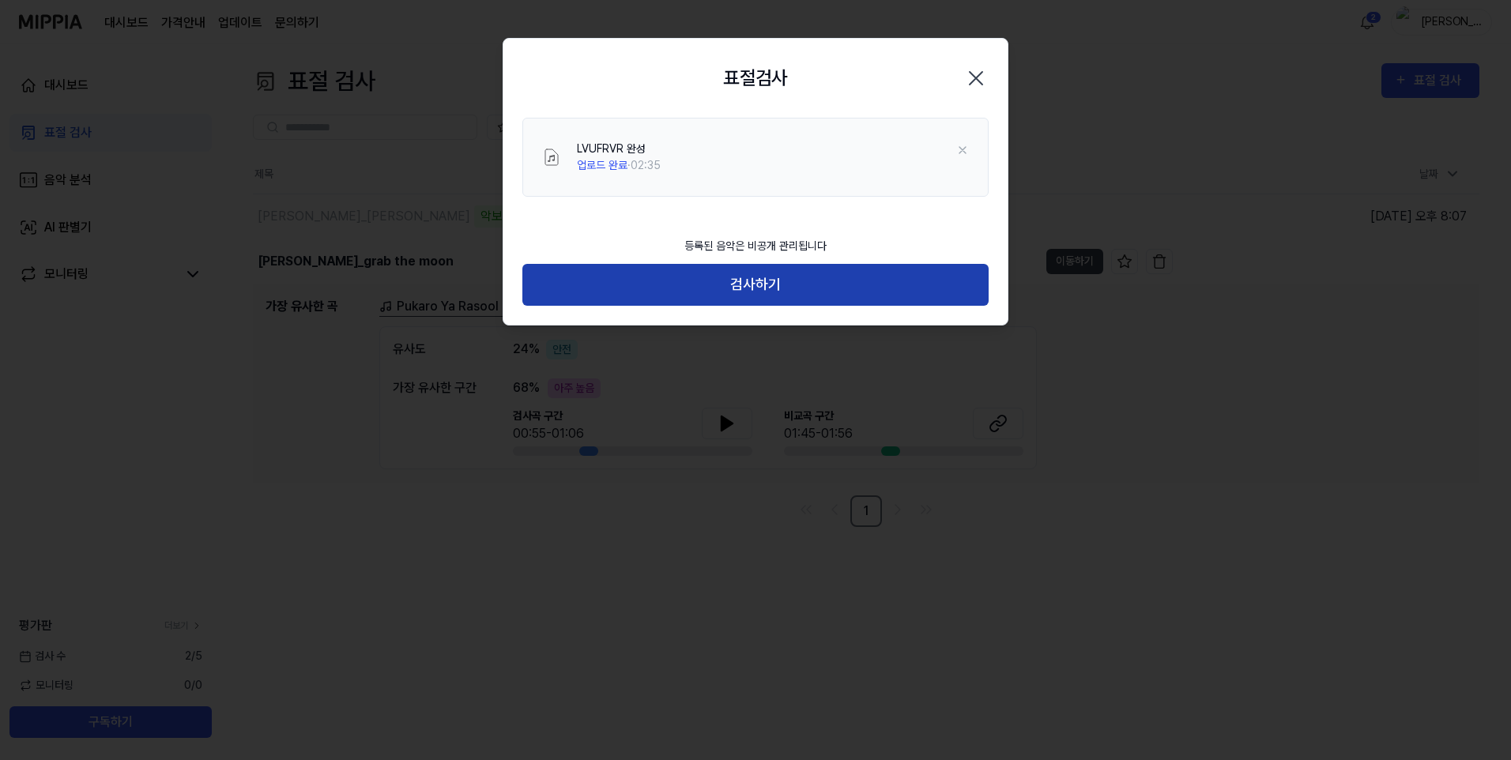
click at [898, 293] on button "검사하기" at bounding box center [755, 285] width 466 height 42
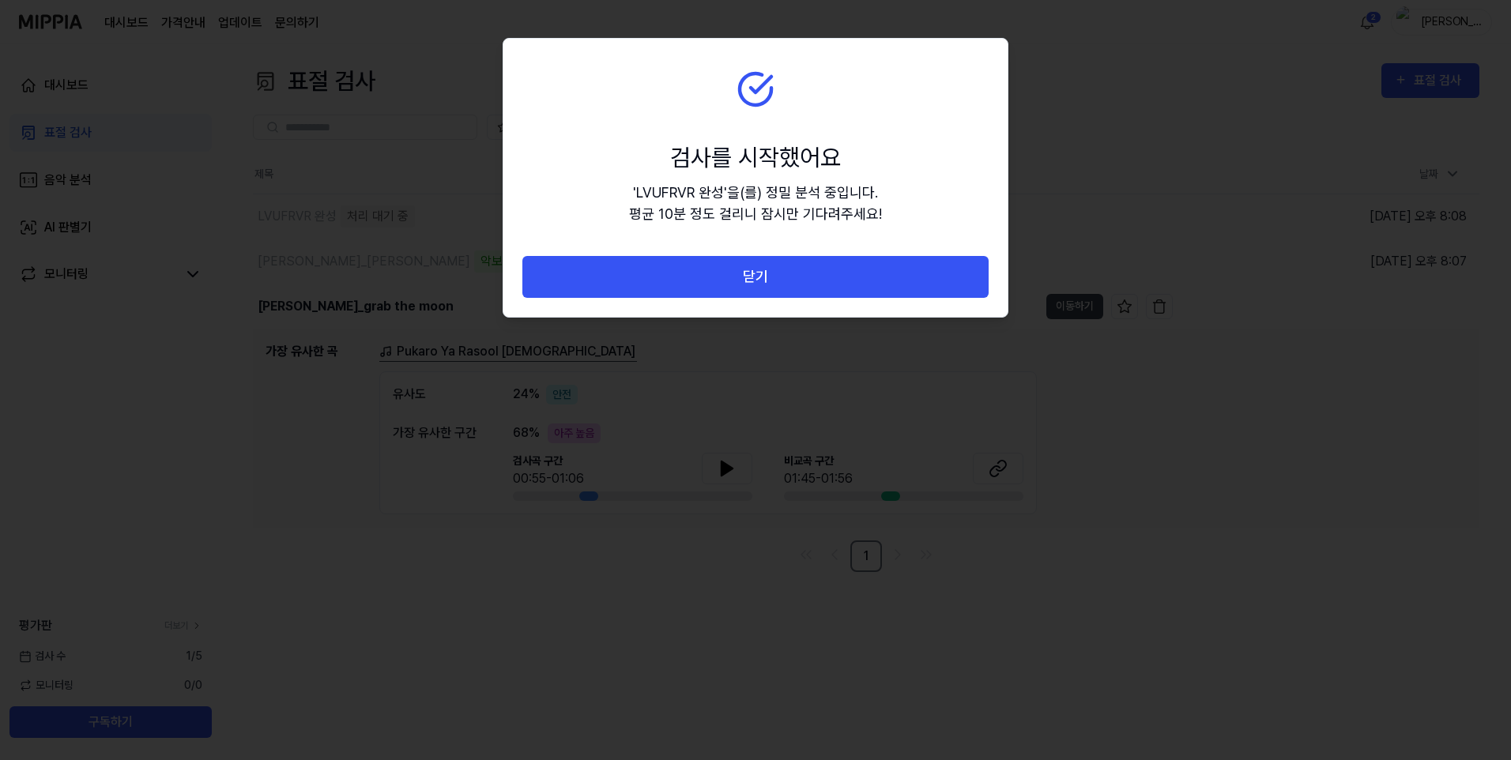
click at [898, 293] on button "닫기" at bounding box center [755, 277] width 466 height 42
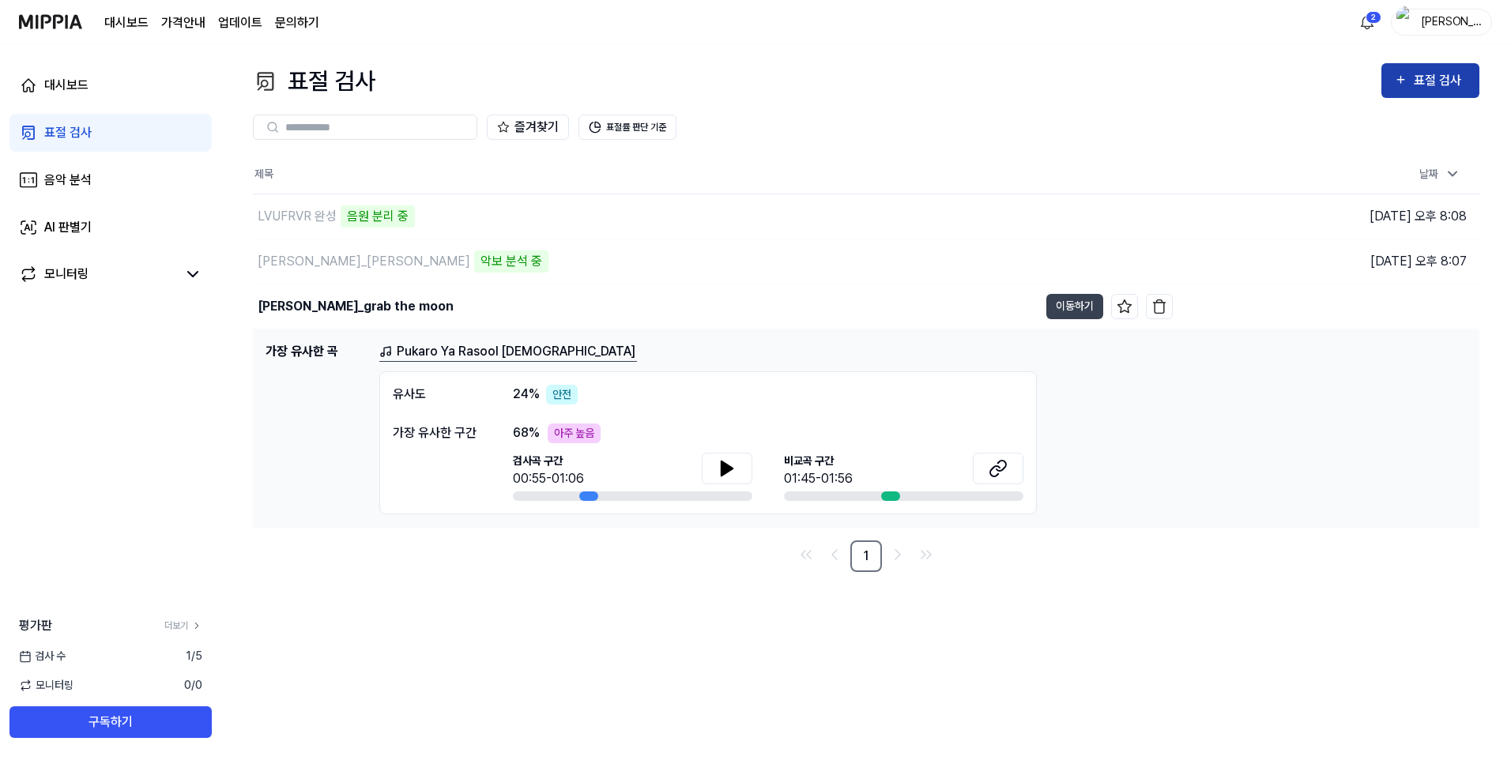
click at [1431, 80] on div "표절 검사" at bounding box center [1440, 80] width 53 height 21
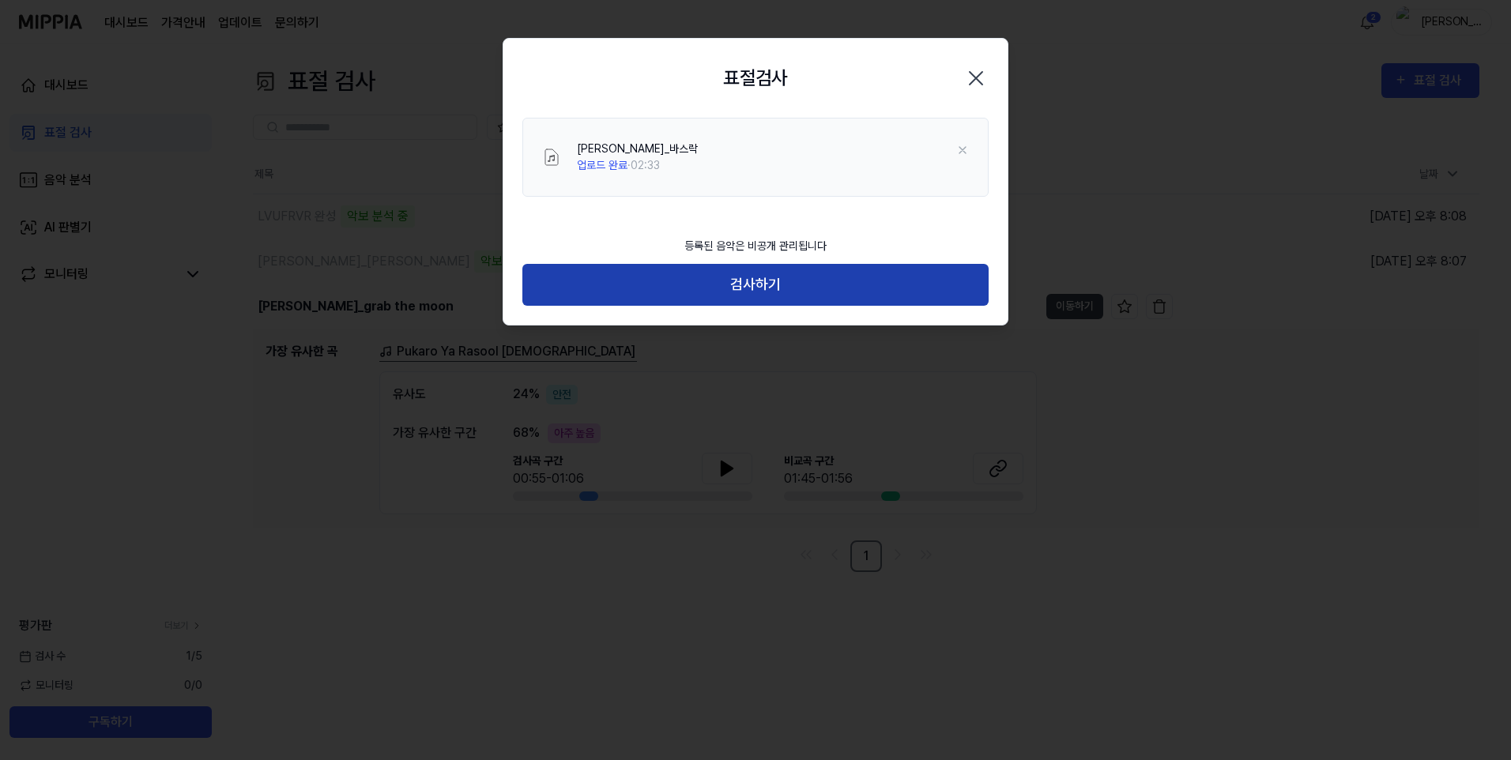
click at [784, 281] on button "검사하기" at bounding box center [755, 285] width 466 height 42
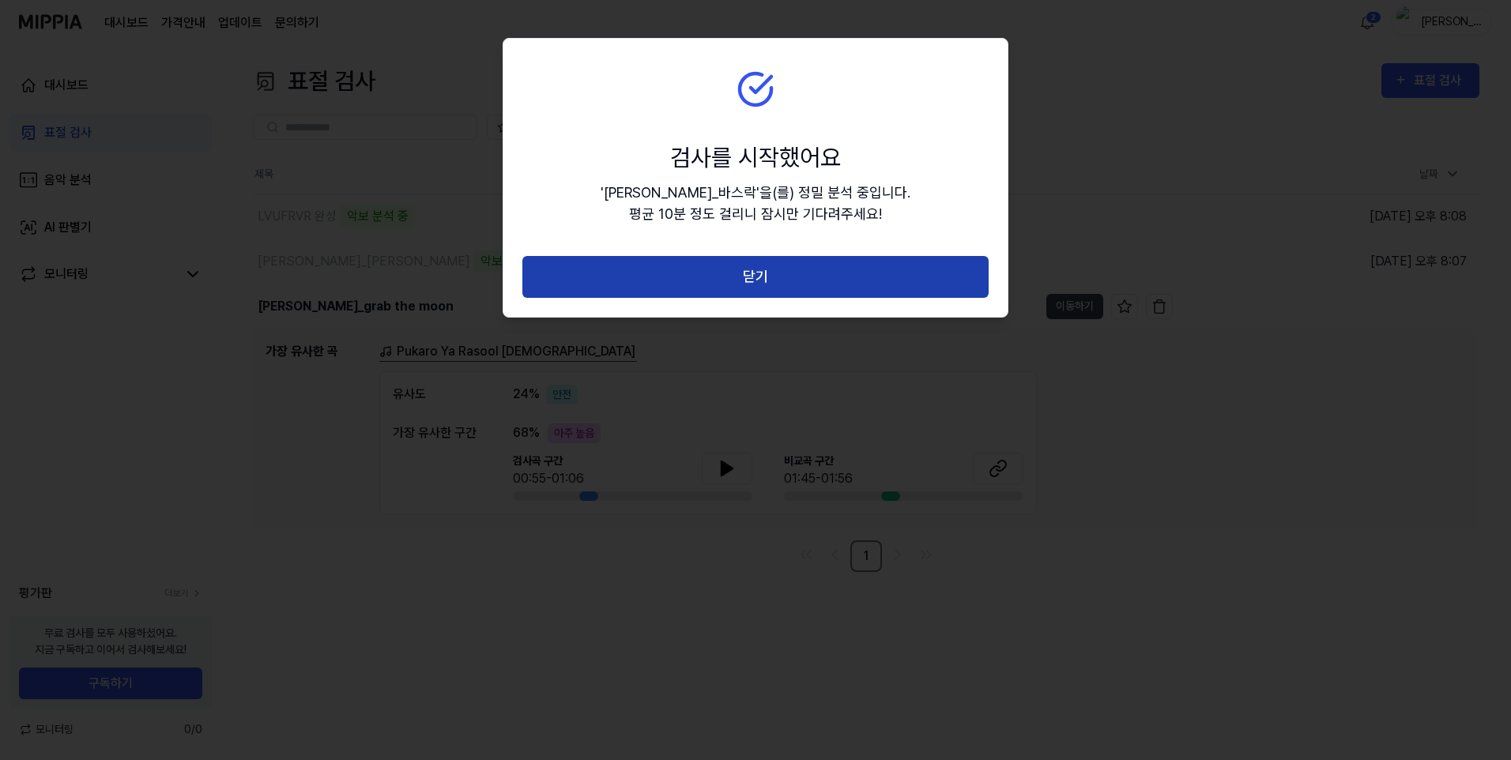
click at [788, 285] on button "닫기" at bounding box center [755, 277] width 466 height 42
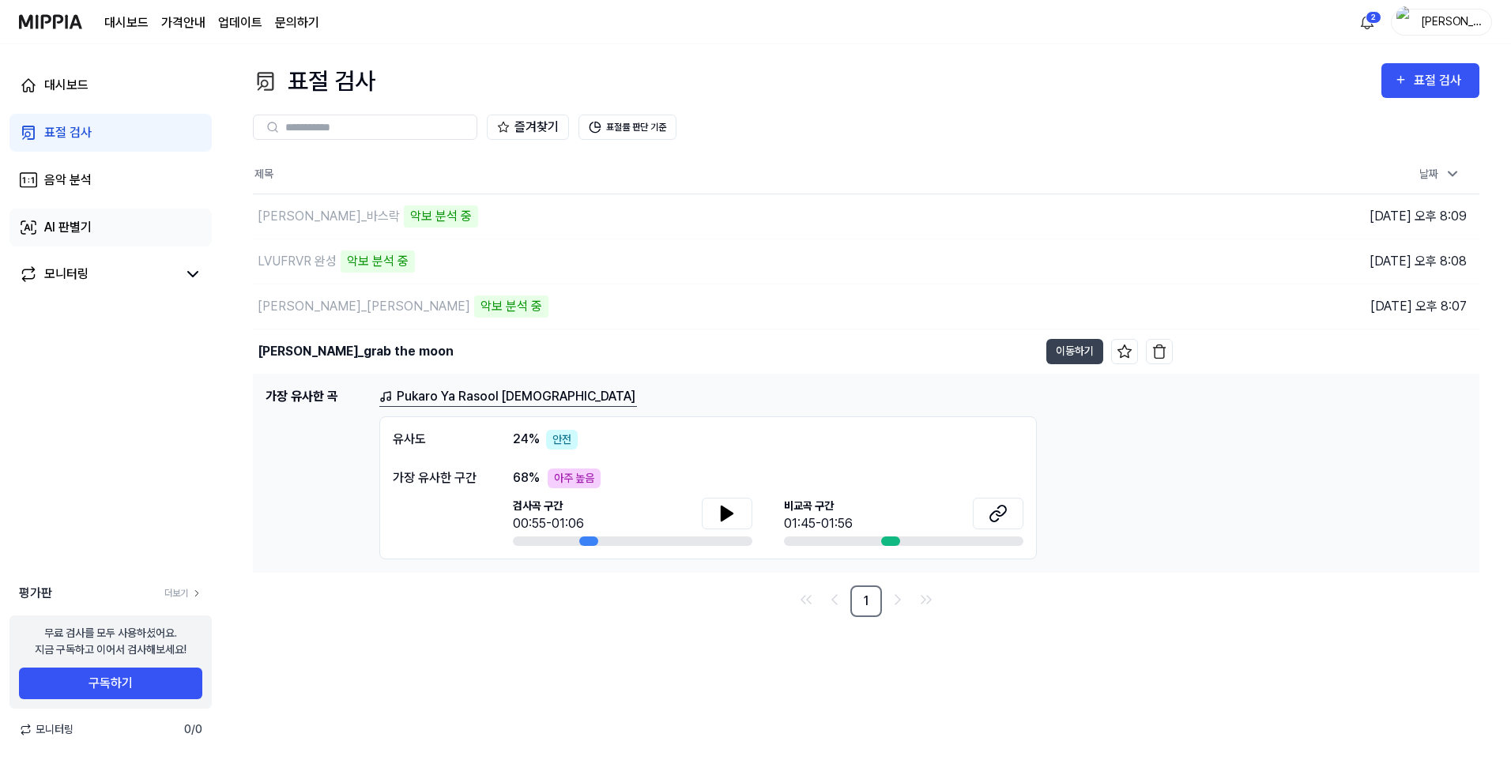
click at [110, 226] on link "AI 판별기" at bounding box center [110, 228] width 202 height 38
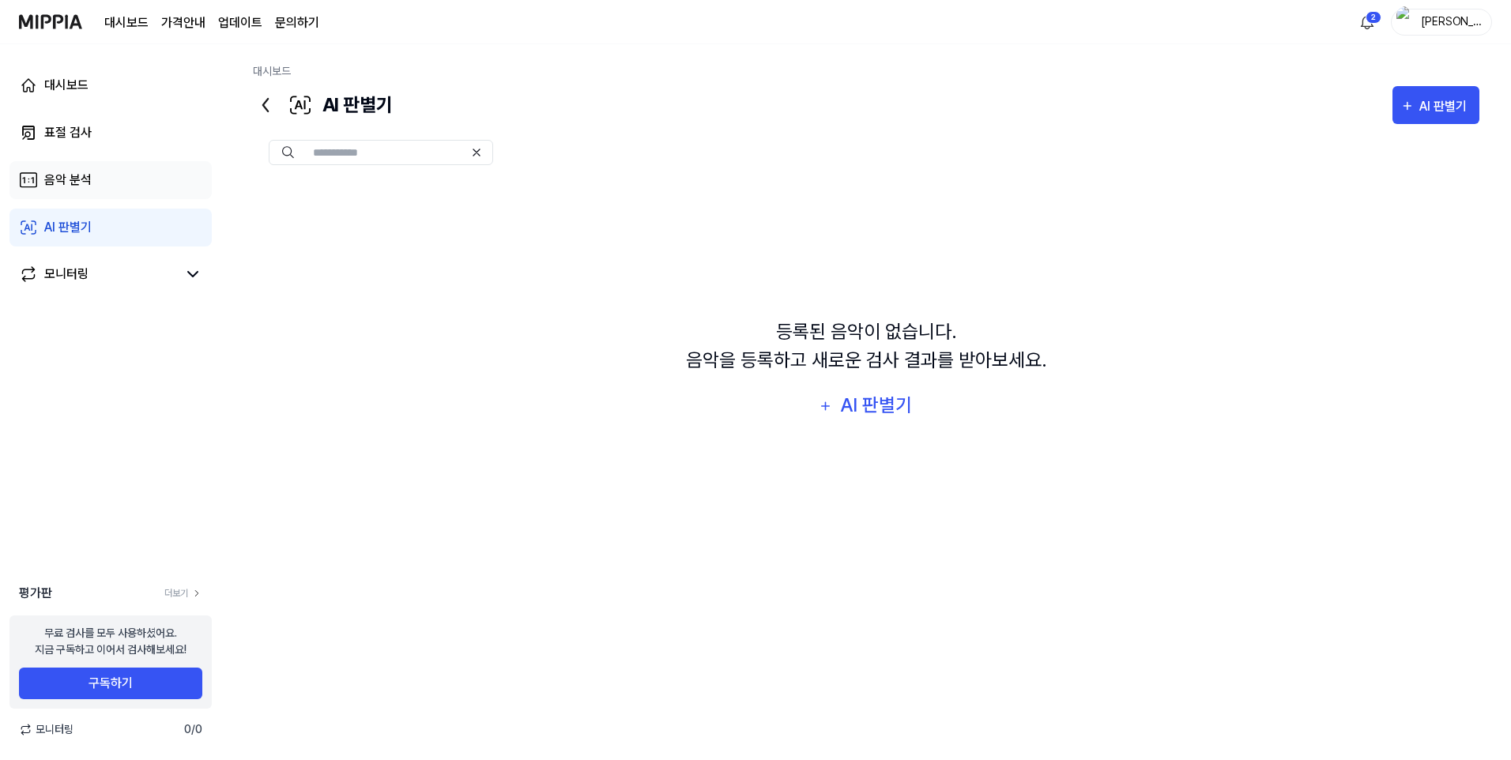
click at [107, 182] on link "음악 분석" at bounding box center [110, 180] width 202 height 38
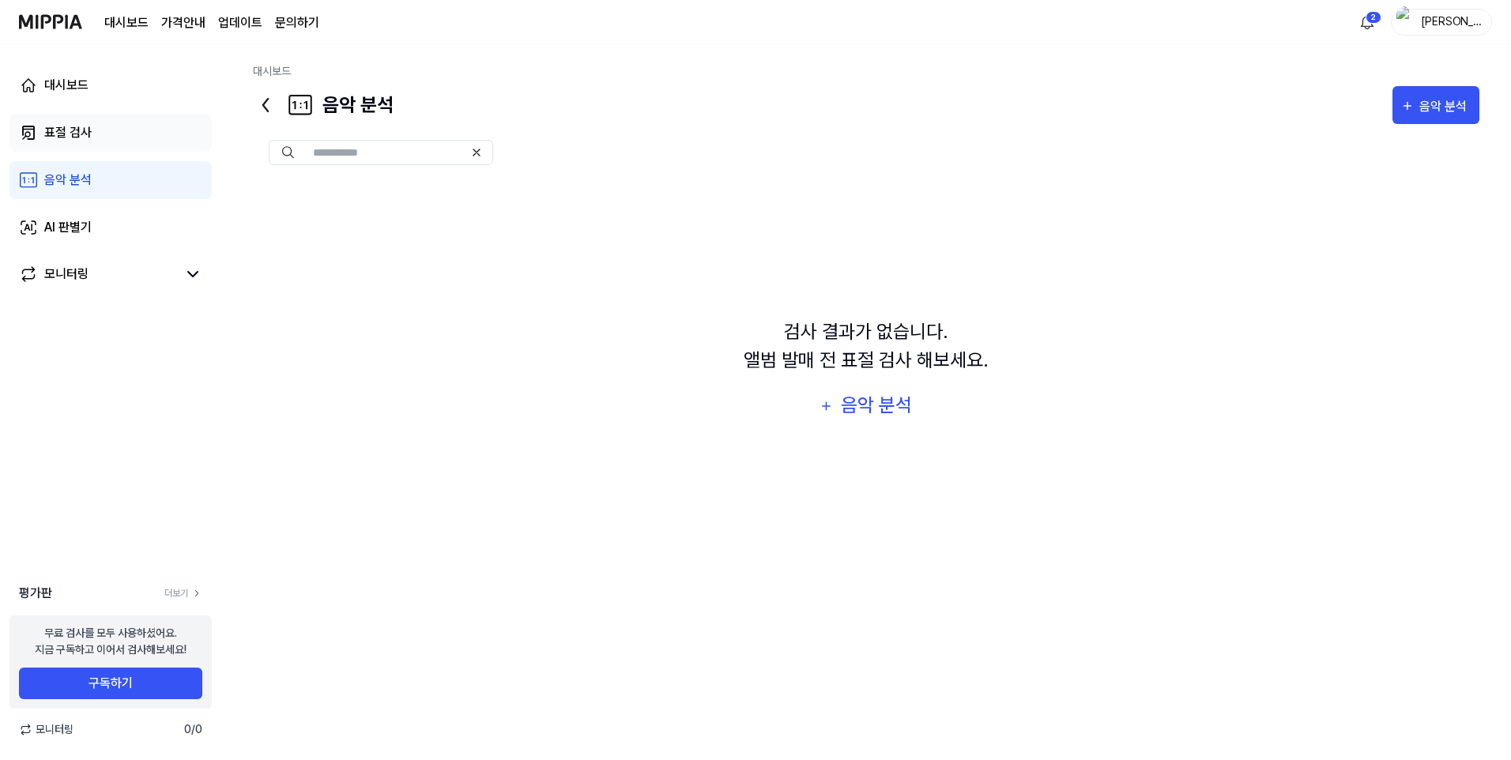
click at [109, 147] on link "표절 검사" at bounding box center [110, 133] width 202 height 38
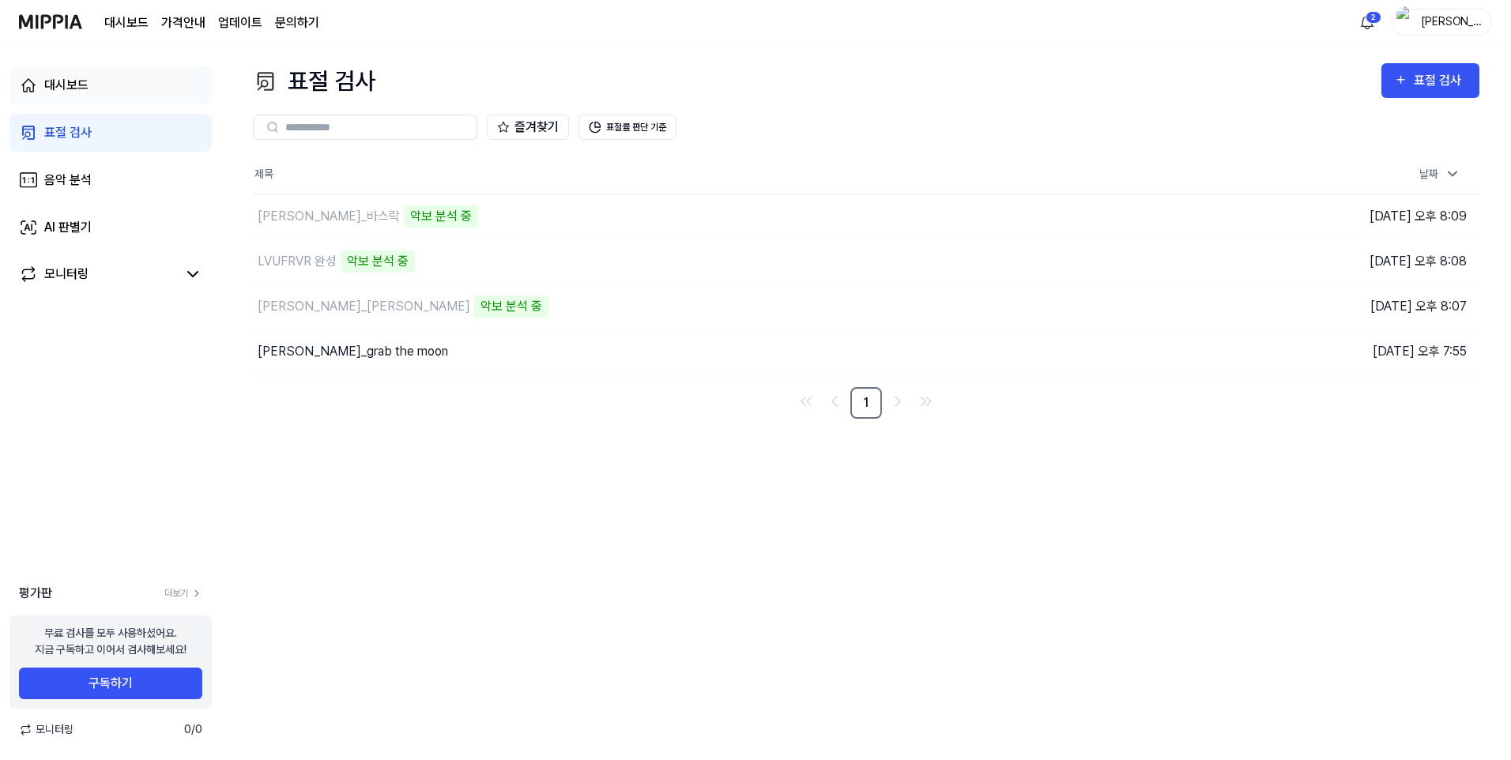
click at [103, 72] on link "대시보드" at bounding box center [110, 85] width 202 height 38
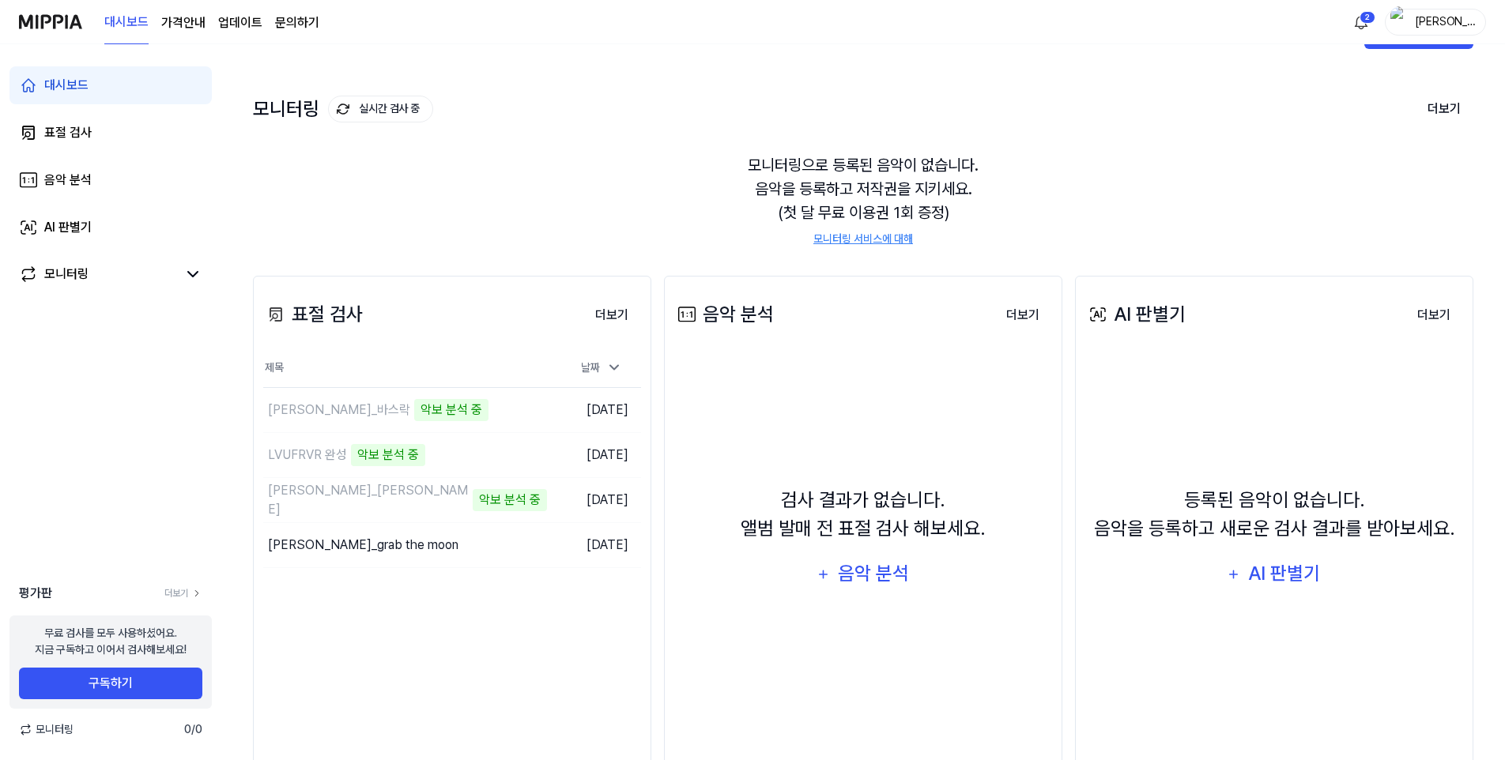
scroll to position [101, 0]
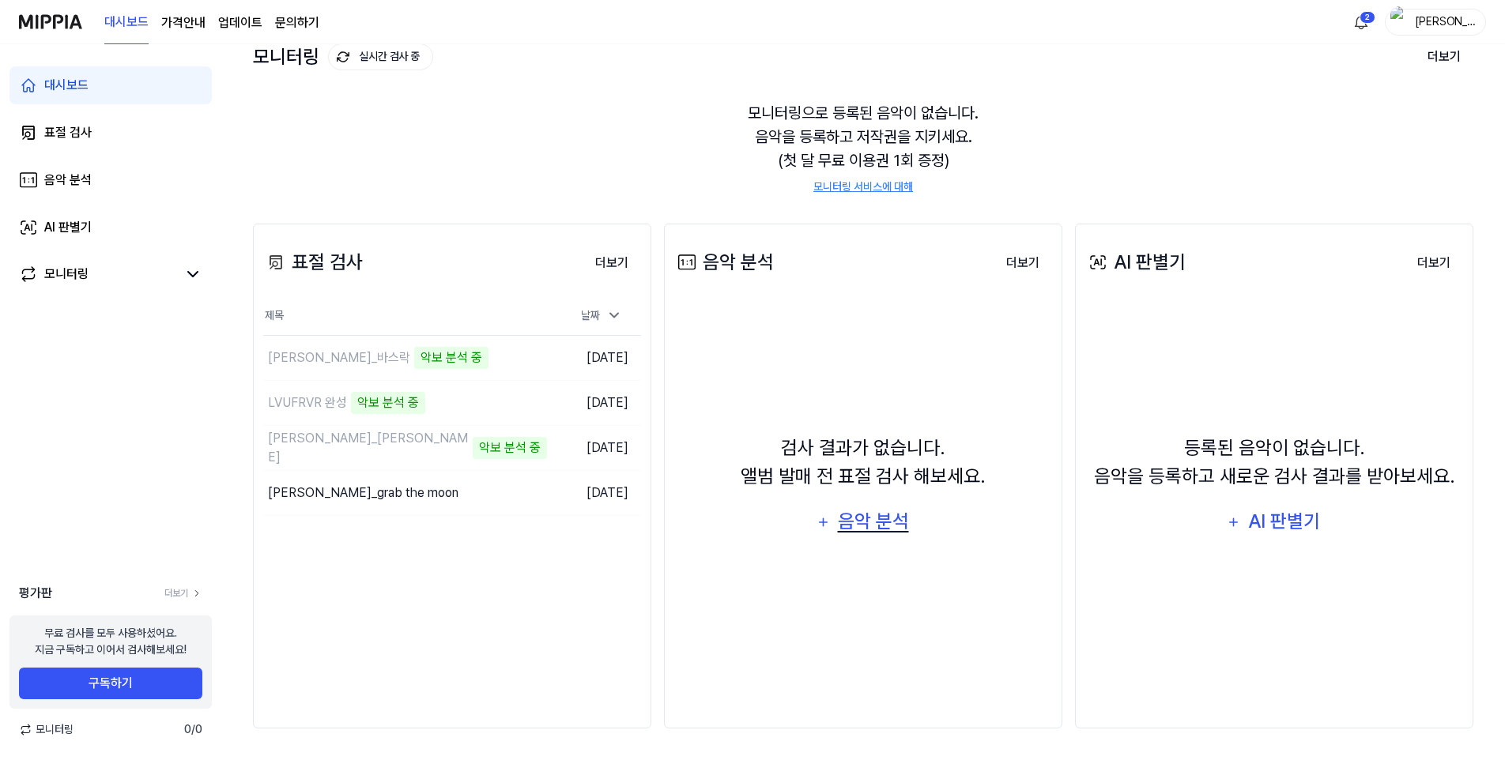
click at [838, 519] on div "음악 분석" at bounding box center [872, 522] width 75 height 30
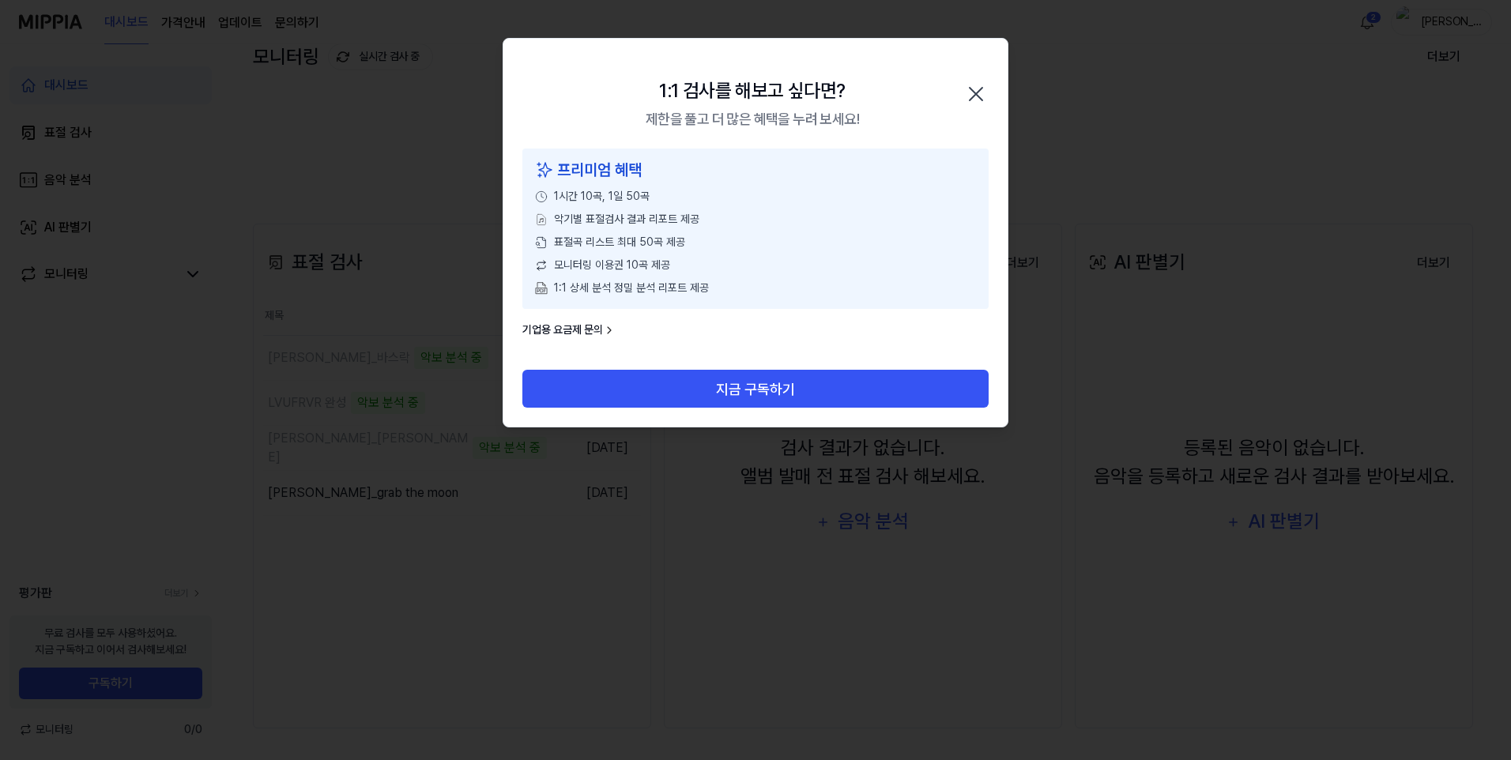
click at [993, 90] on div "1:1 검사를 해보고 싶다면? 제한을 풀고 더 많은 혜택을 누려 보세요! 닫기" at bounding box center [755, 94] width 504 height 110
click at [976, 95] on icon "button" at bounding box center [975, 93] width 25 height 25
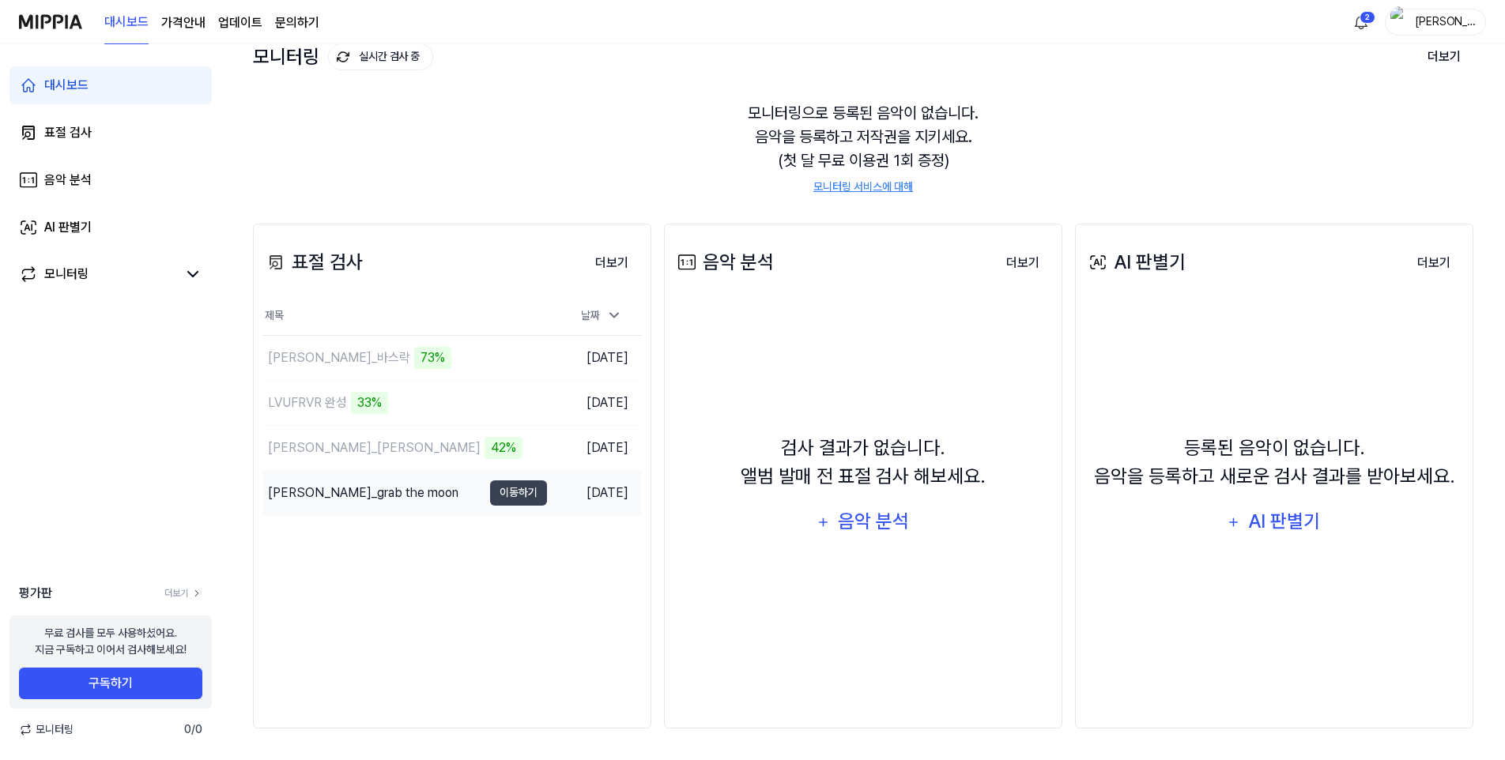
click at [364, 484] on div "[PERSON_NAME]_grab the moon" at bounding box center [363, 493] width 190 height 19
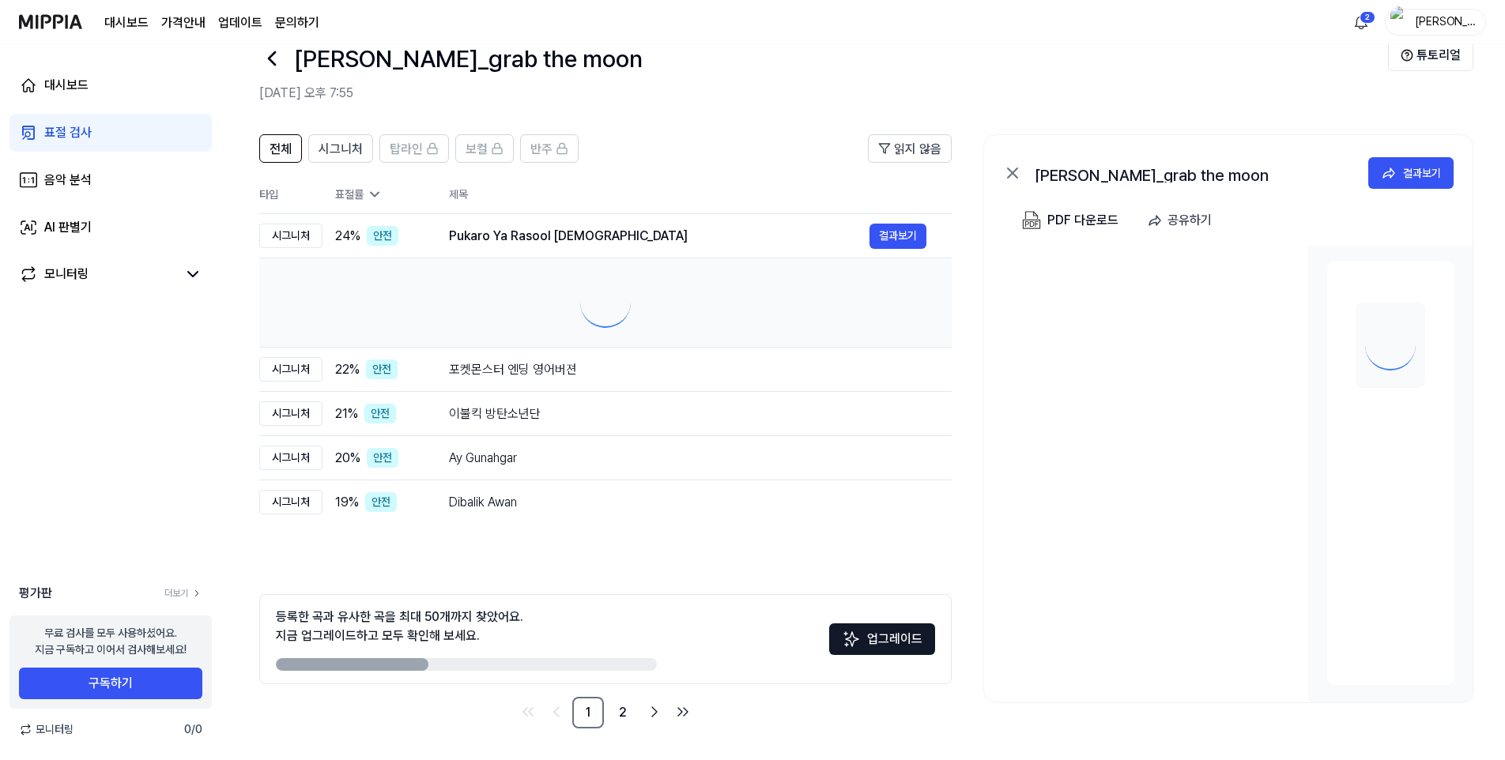
scroll to position [36, 0]
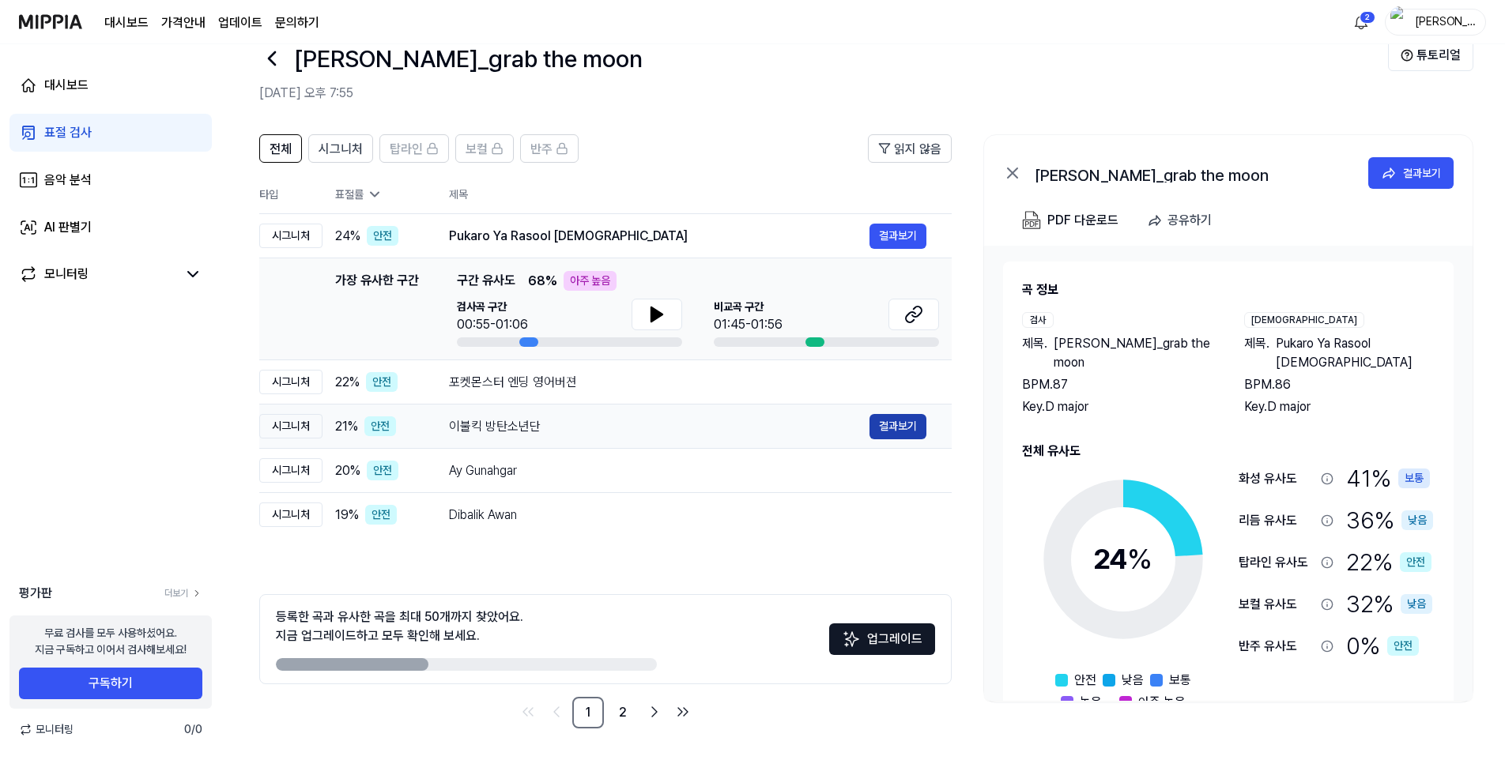
click at [880, 424] on button "결과보기" at bounding box center [897, 426] width 57 height 25
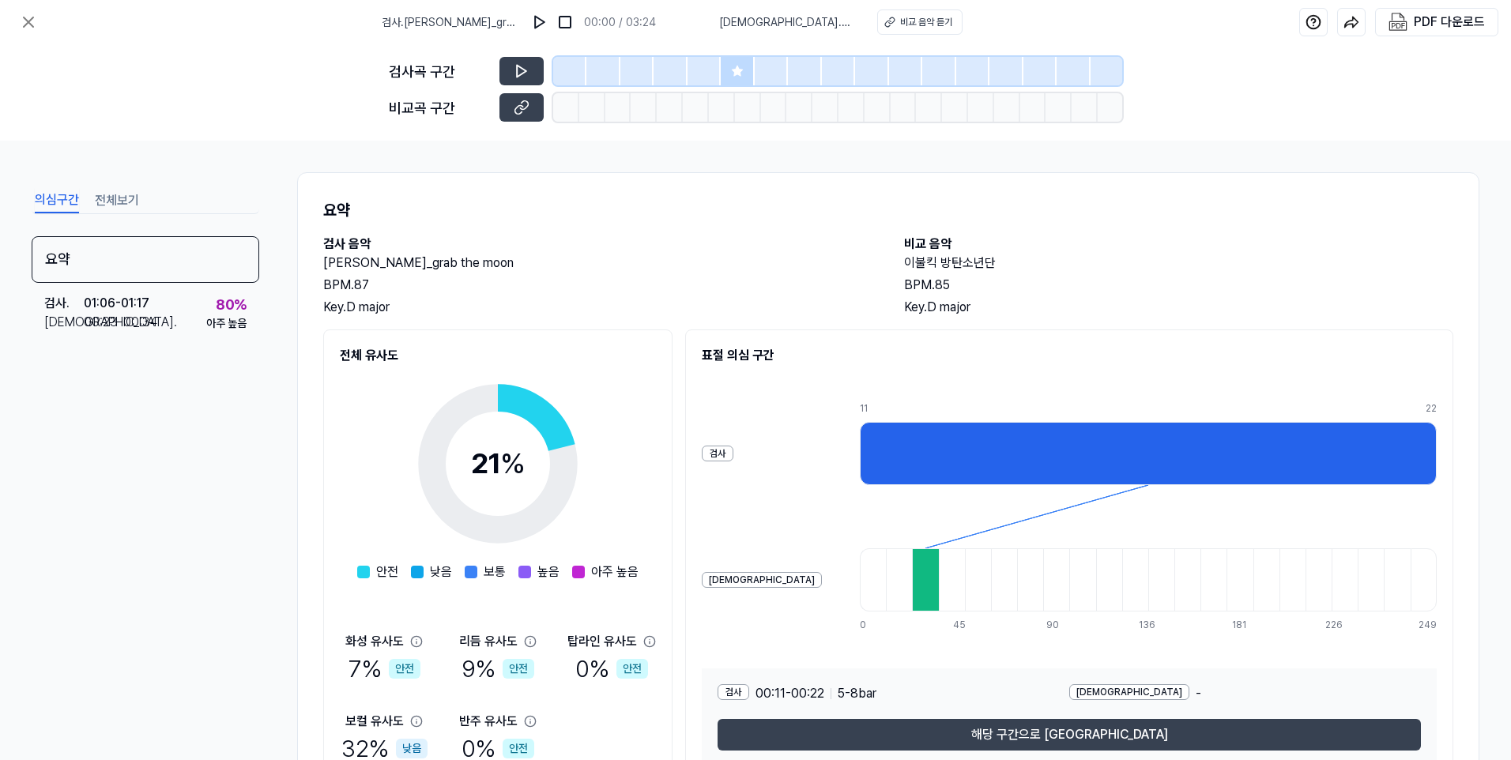
scroll to position [79, 0]
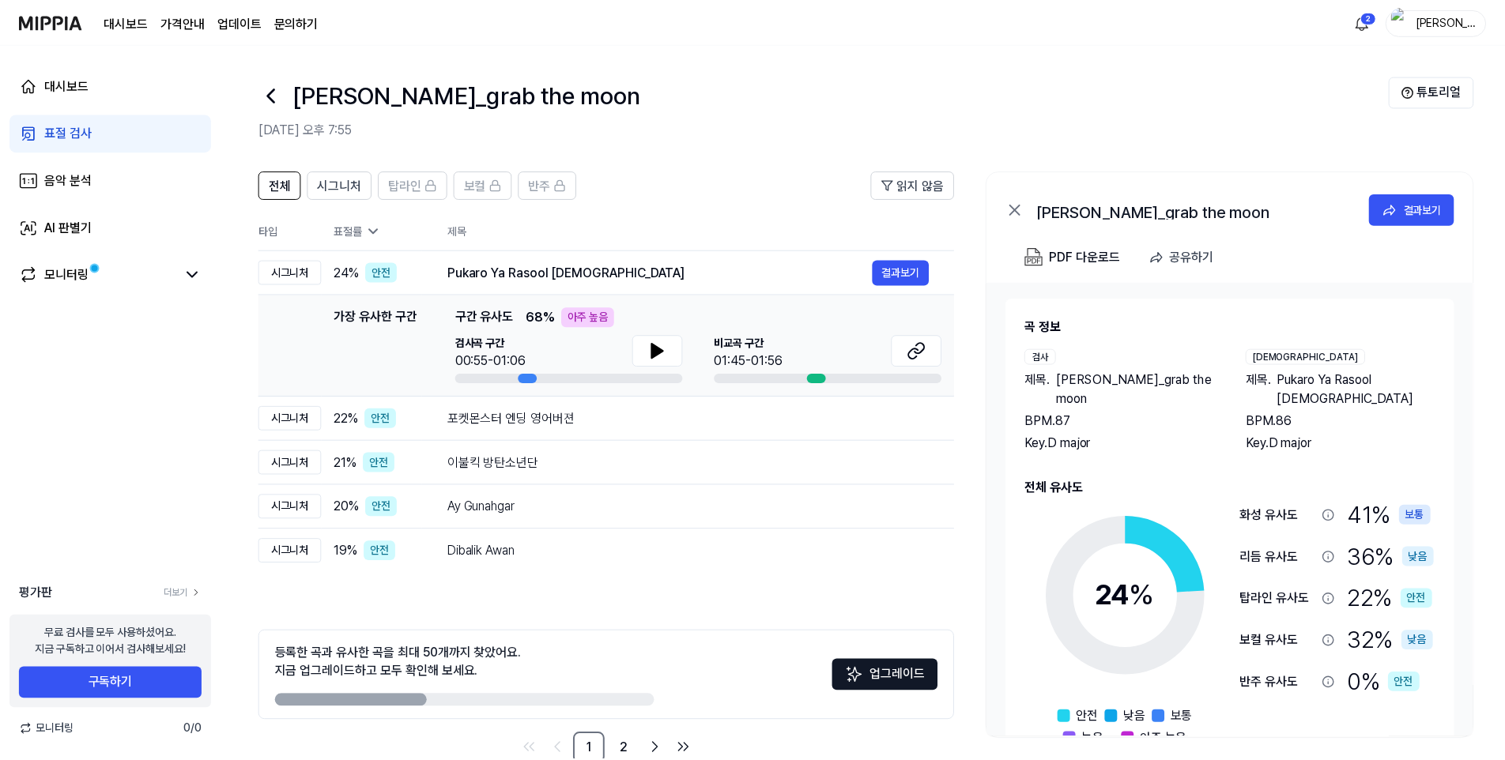
scroll to position [36, 0]
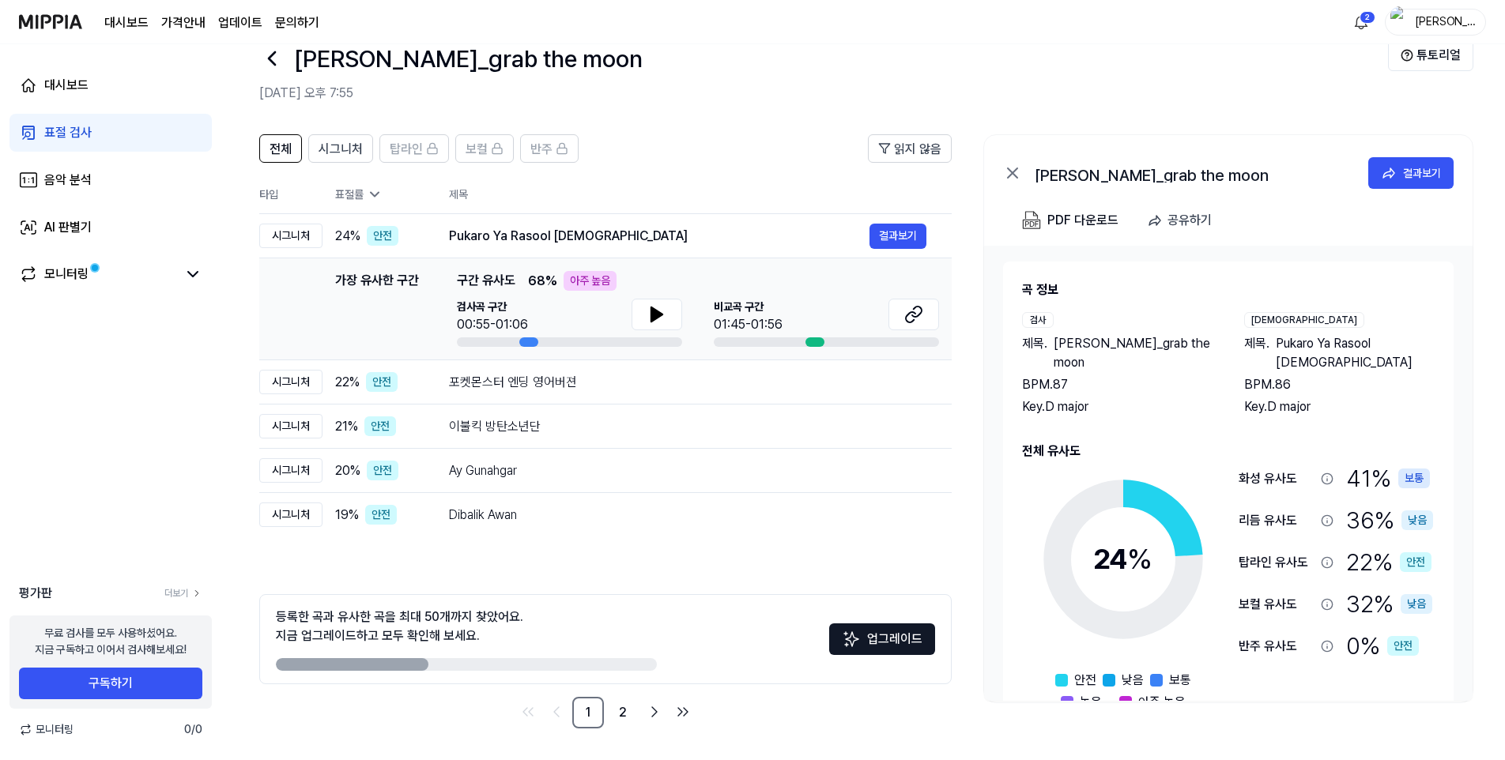
scroll to position [101, 0]
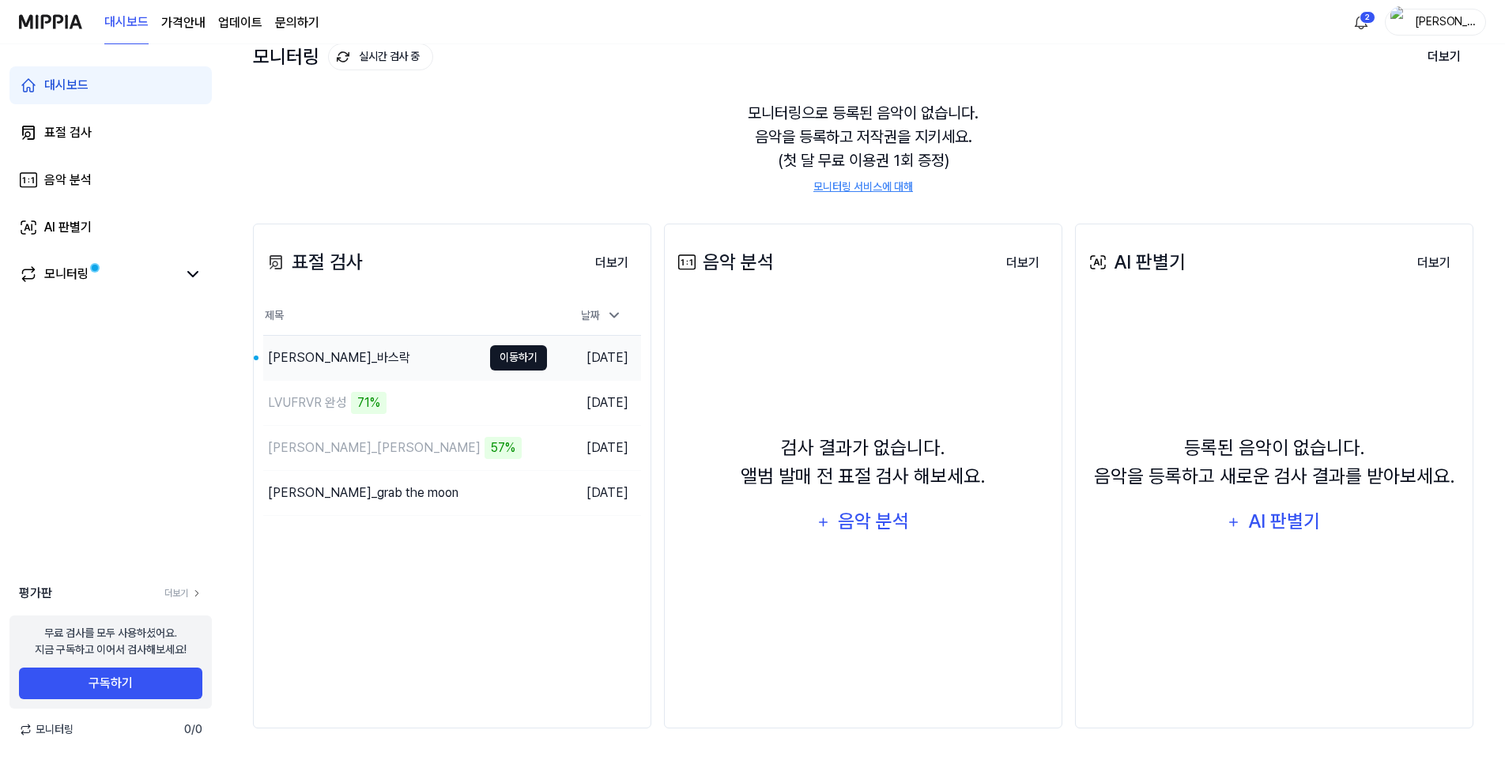
click at [528, 355] on button "이동하기" at bounding box center [518, 357] width 57 height 25
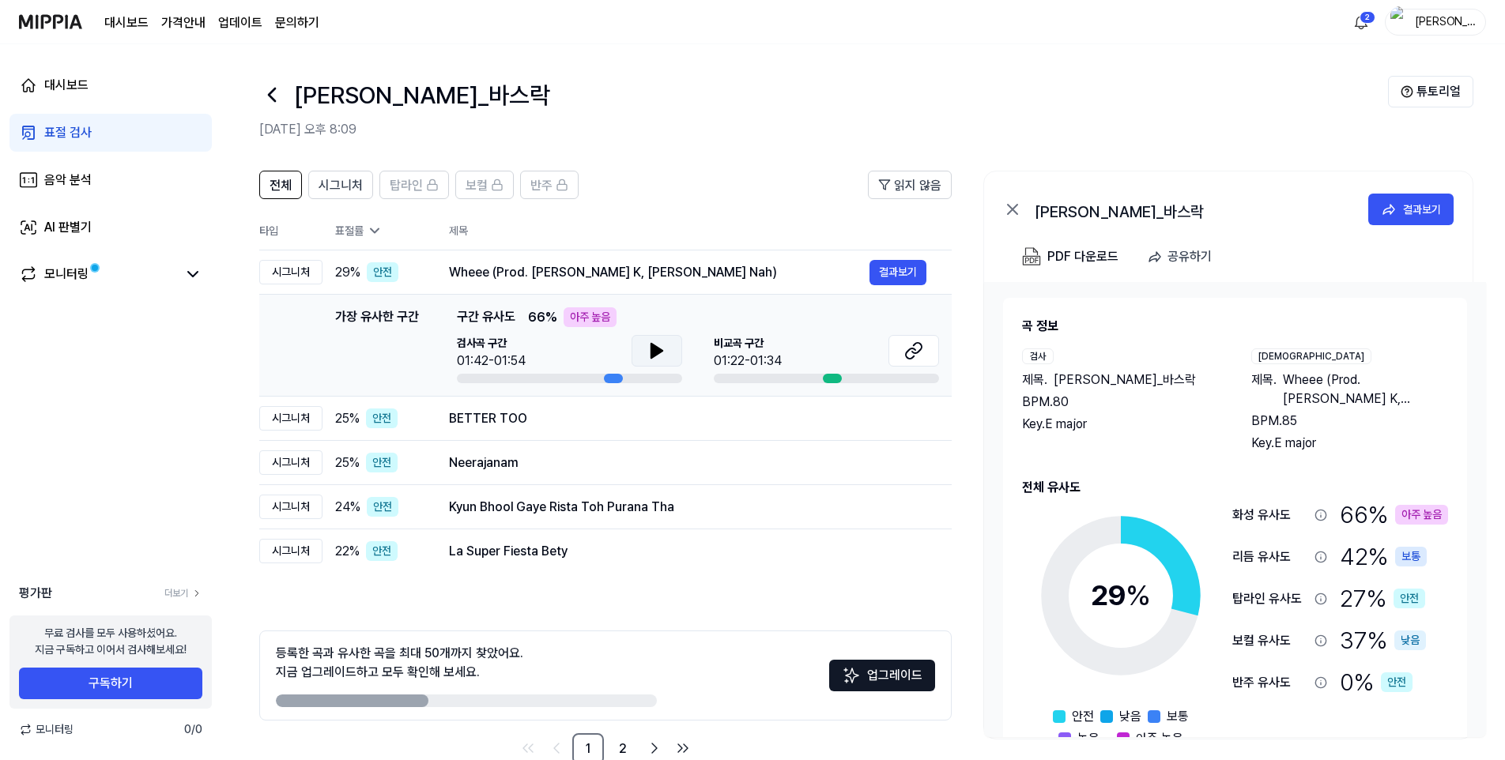
click at [644, 352] on button at bounding box center [656, 351] width 51 height 32
click at [650, 351] on icon at bounding box center [656, 350] width 19 height 19
click at [918, 344] on icon at bounding box center [916, 348] width 9 height 10
click at [644, 343] on button at bounding box center [656, 351] width 51 height 32
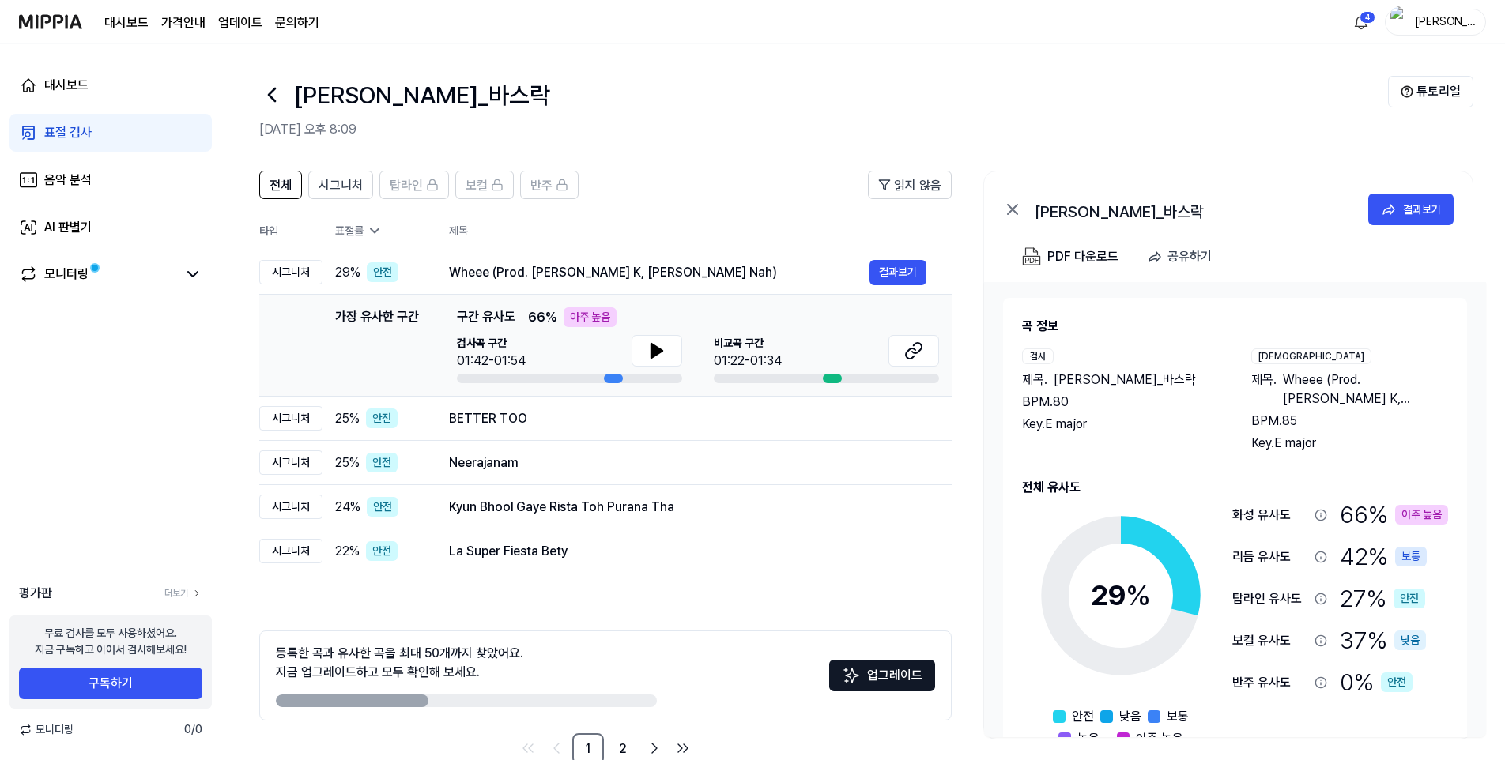
click at [265, 88] on icon at bounding box center [271, 94] width 25 height 25
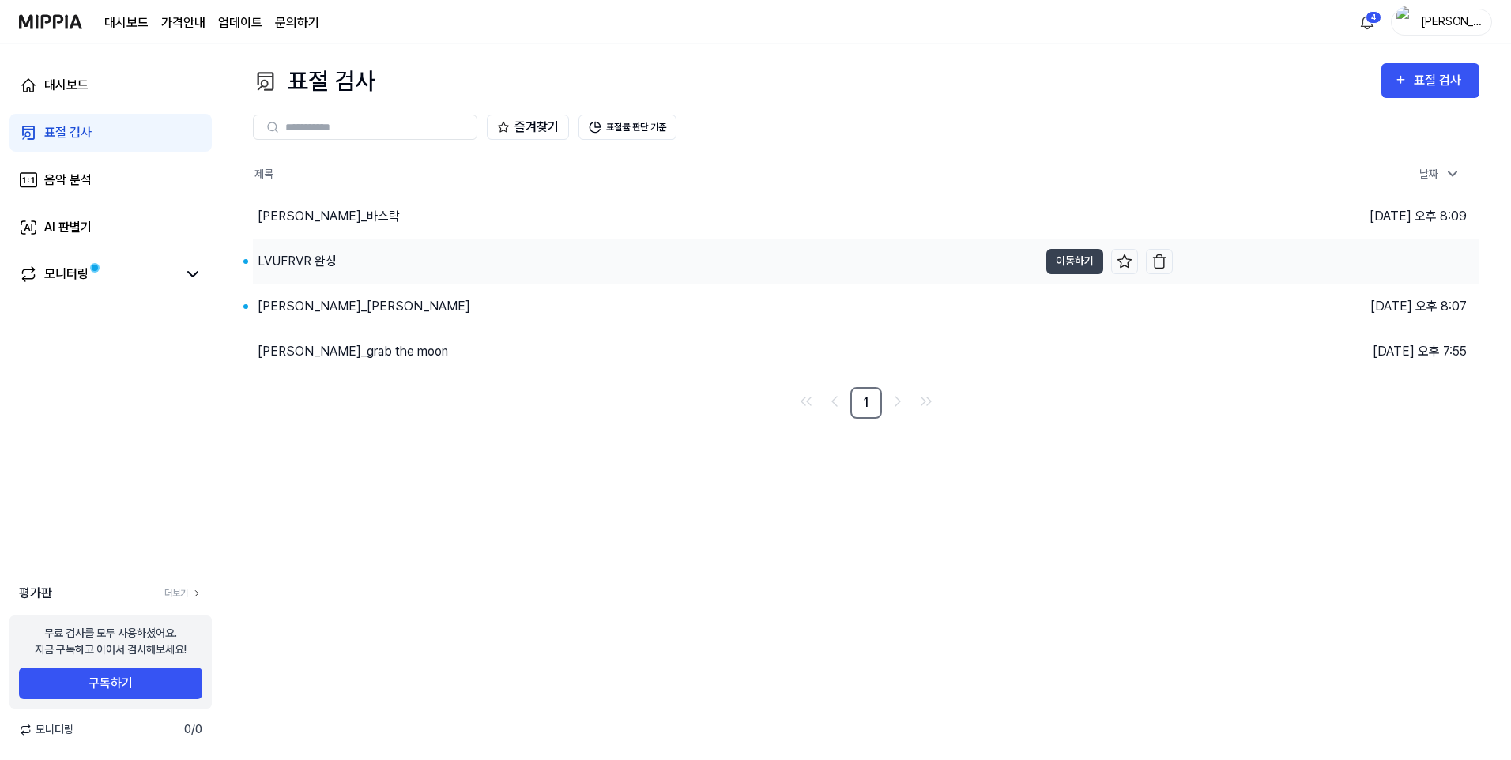
click at [331, 257] on div "LVUFRVR 완성" at bounding box center [297, 261] width 79 height 19
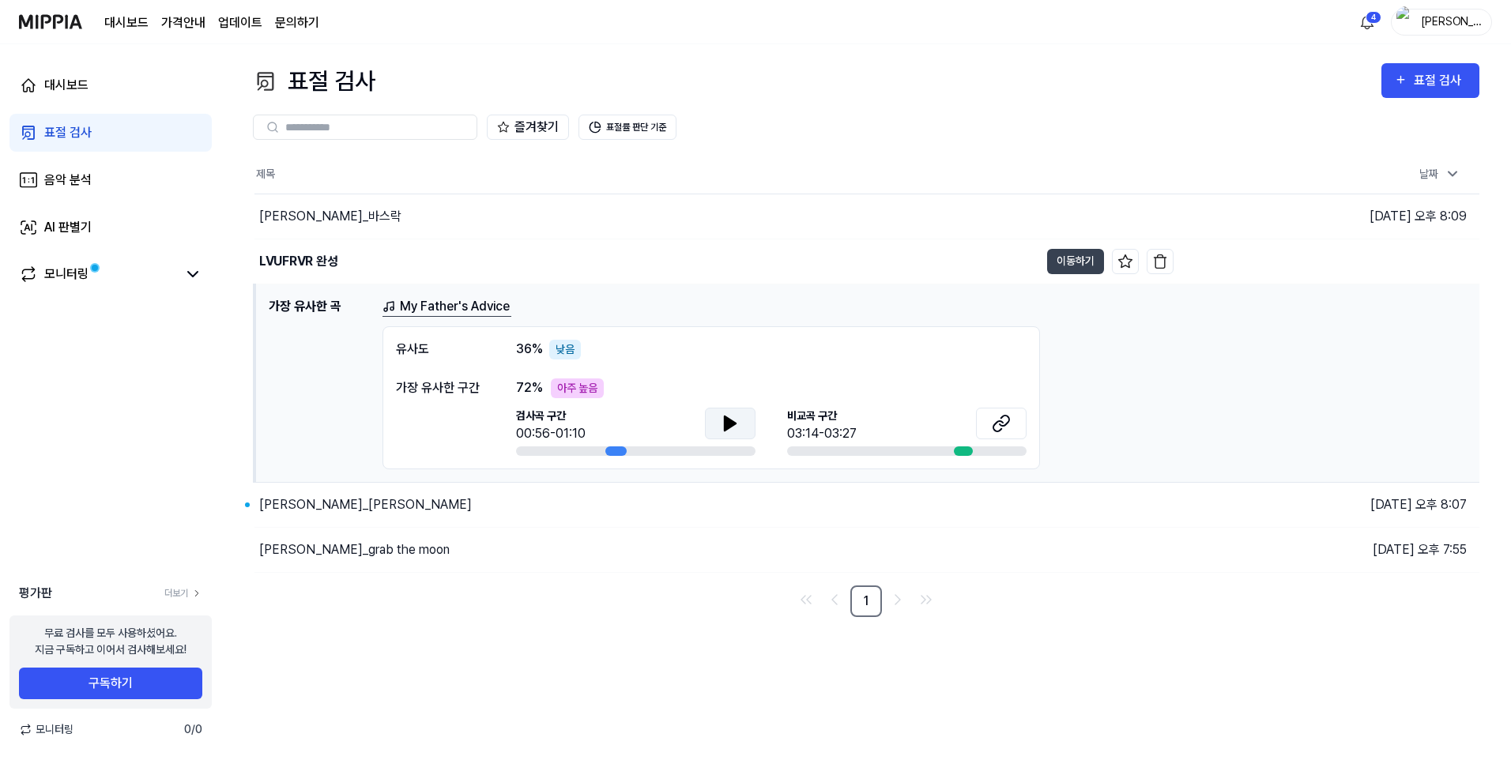
click at [722, 420] on icon at bounding box center [730, 423] width 19 height 19
click at [991, 421] on button at bounding box center [1001, 424] width 51 height 32
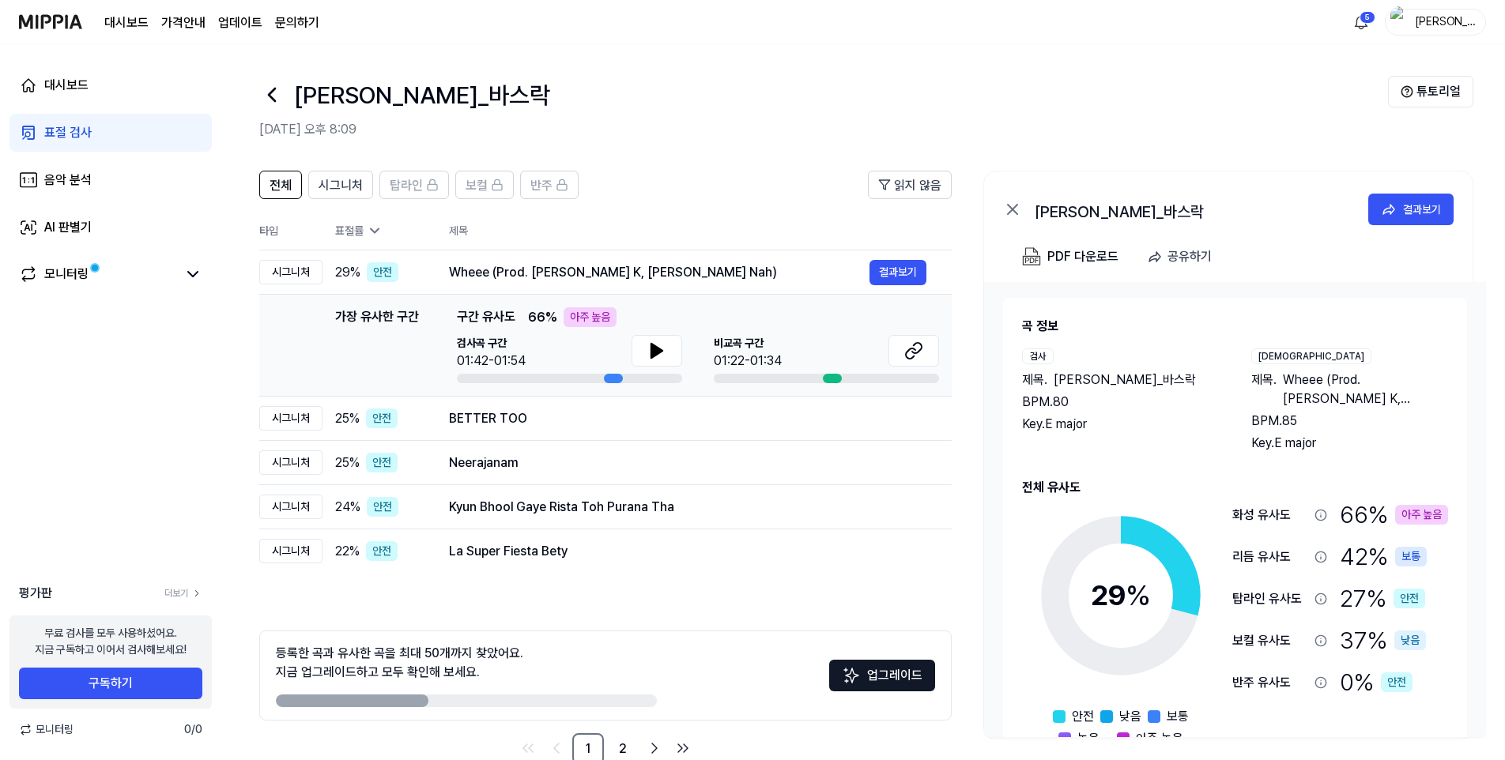
click at [36, 15] on img at bounding box center [50, 21] width 63 height 43
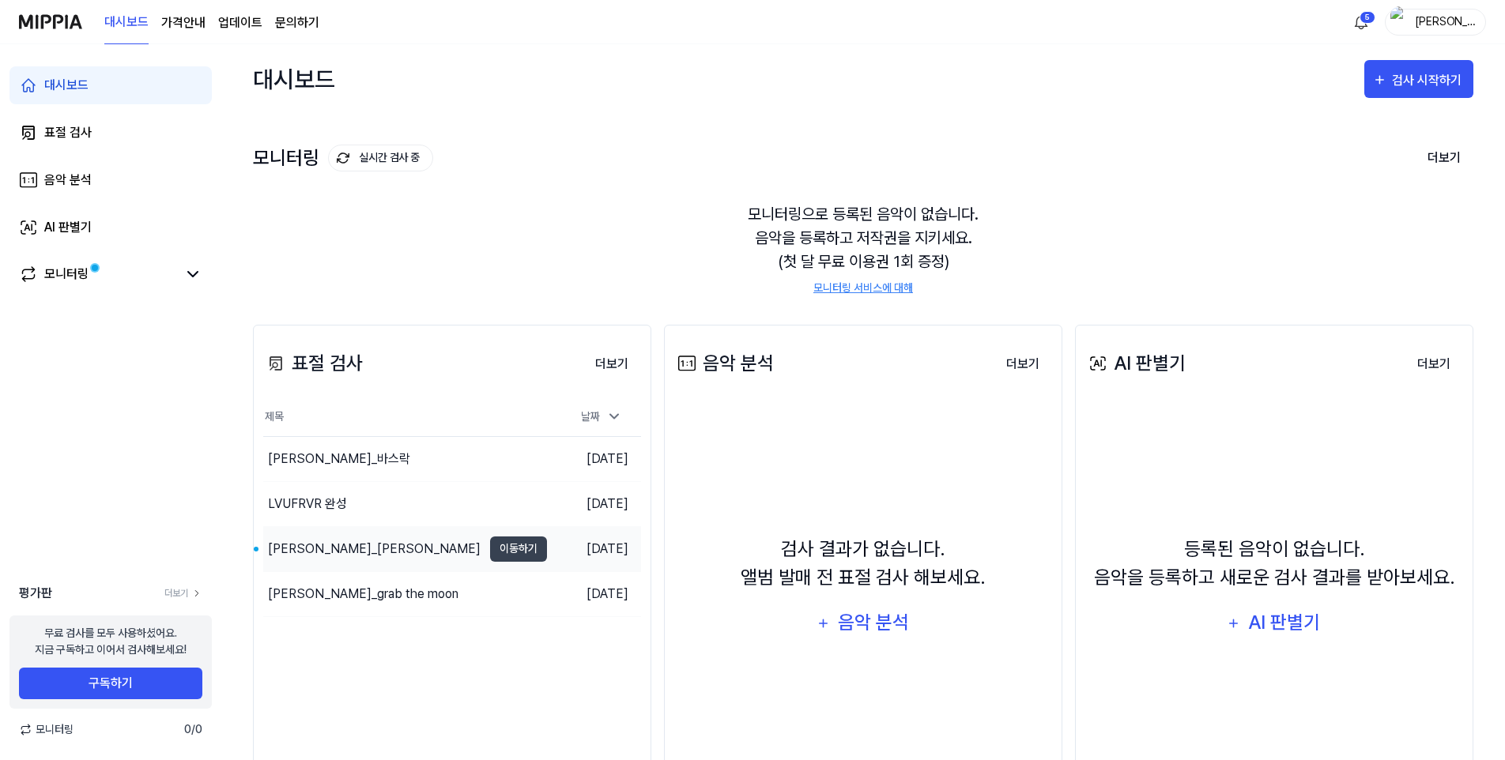
click at [337, 540] on div "김지은_dalida 달리다" at bounding box center [374, 549] width 213 height 19
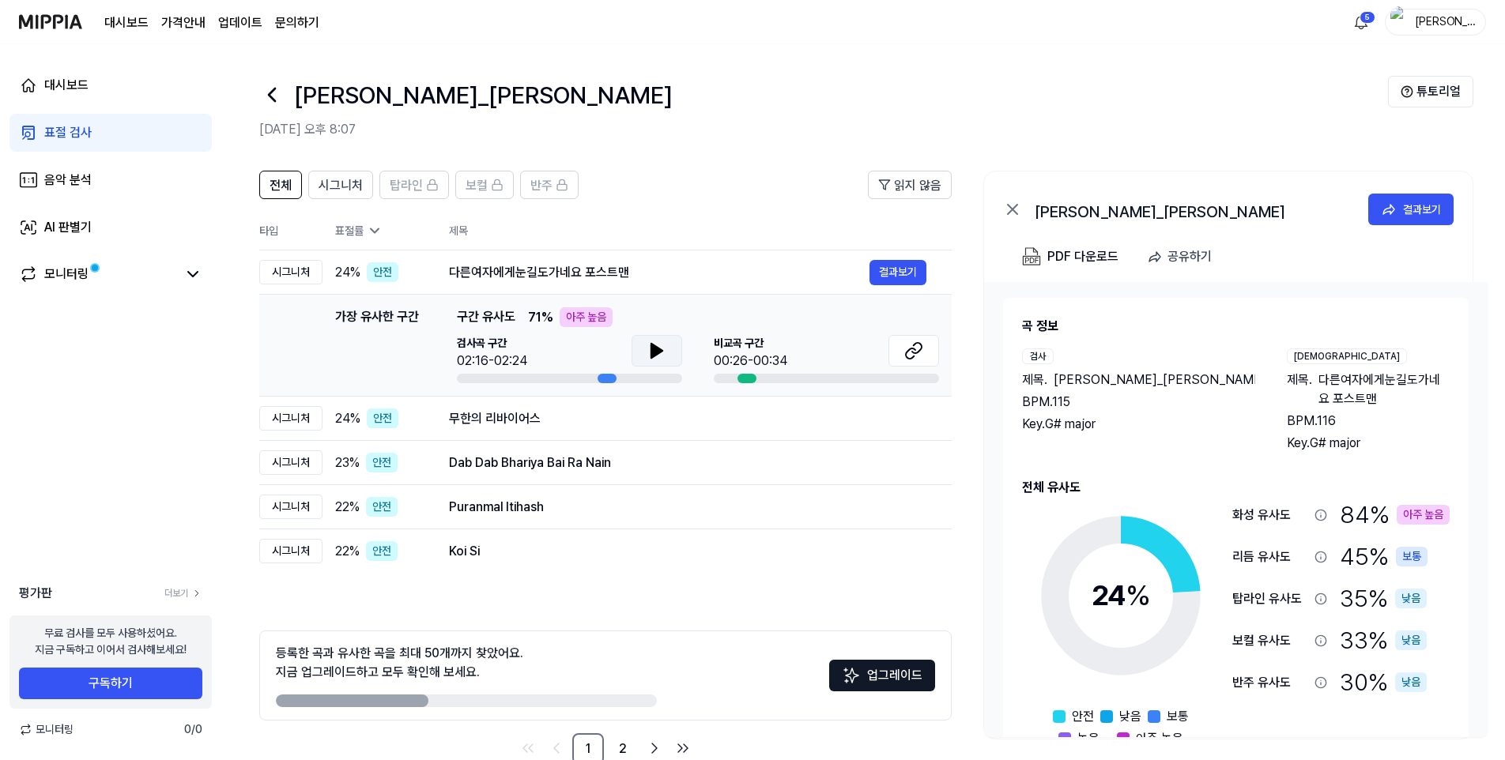
click at [679, 349] on button at bounding box center [656, 351] width 51 height 32
click at [669, 349] on button at bounding box center [656, 351] width 51 height 32
click at [913, 347] on icon at bounding box center [913, 350] width 19 height 19
click at [357, 190] on span "시그니처" at bounding box center [341, 185] width 44 height 19
click at [413, 189] on span "탑라인" at bounding box center [406, 185] width 33 height 19
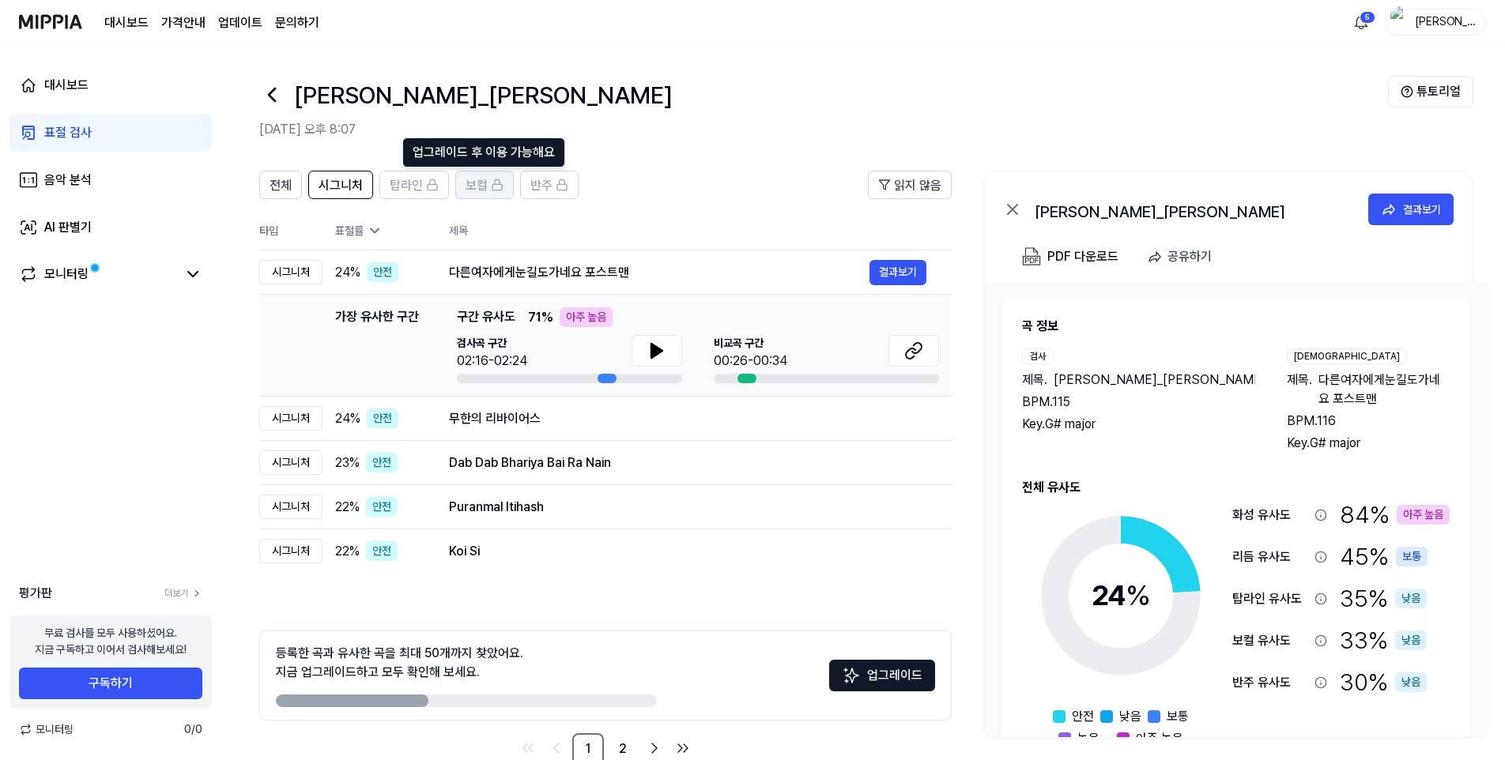
click at [484, 194] on span "보컬" at bounding box center [477, 185] width 22 height 19
click at [571, 187] on button "반주" at bounding box center [549, 185] width 58 height 28
click at [436, 190] on icon at bounding box center [432, 185] width 13 height 13
click at [273, 187] on span "전체" at bounding box center [281, 185] width 22 height 19
click at [240, 174] on div "전체 시그니처 탑라인 보컬 반주 읽지 않음 전체 시그니처 탑라인 보컬 반주 타입 표절률 제목 표절률 읽지 않음 시그니처 24 % 안전 다른여자…" at bounding box center [863, 476] width 1284 height 642
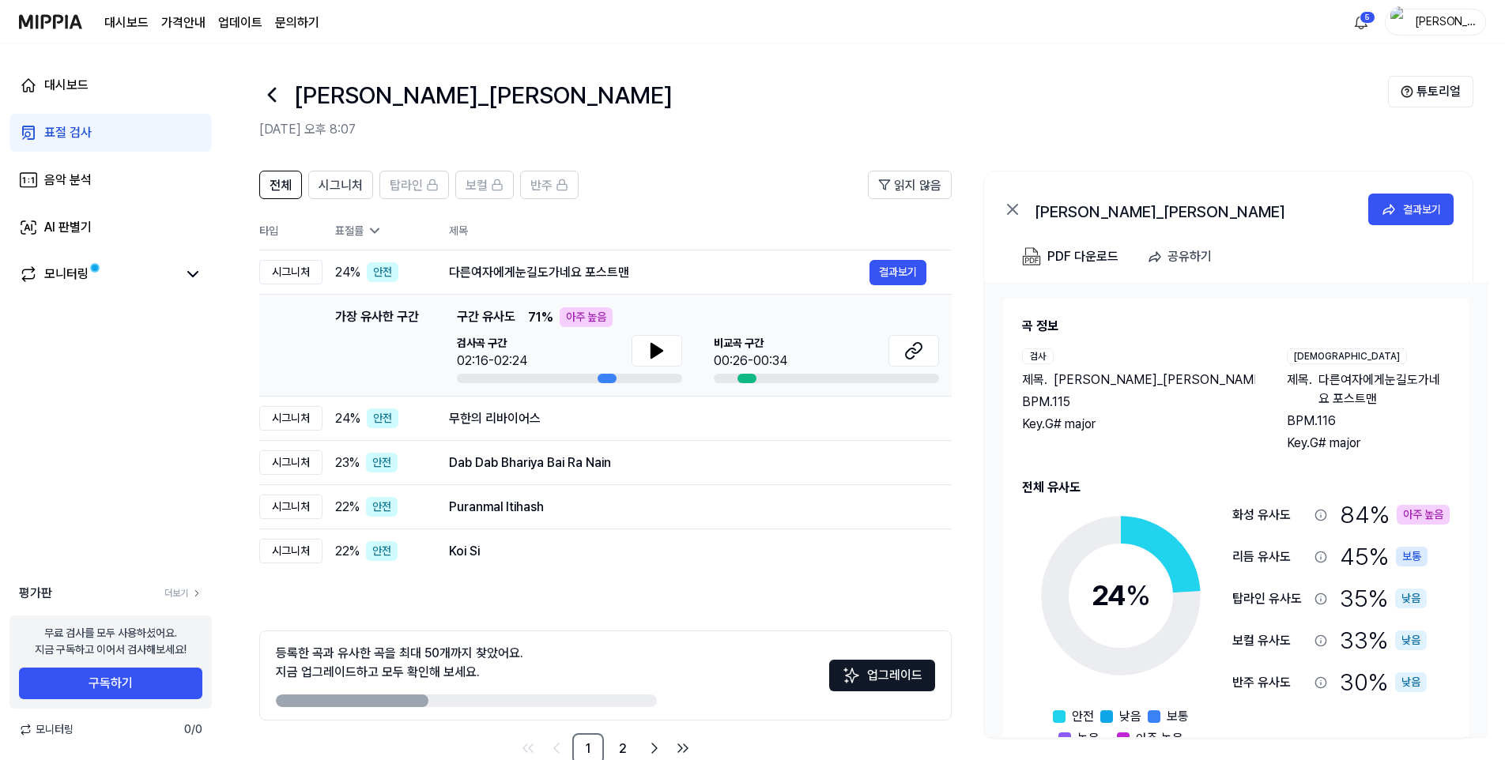
click at [278, 103] on icon at bounding box center [271, 94] width 25 height 25
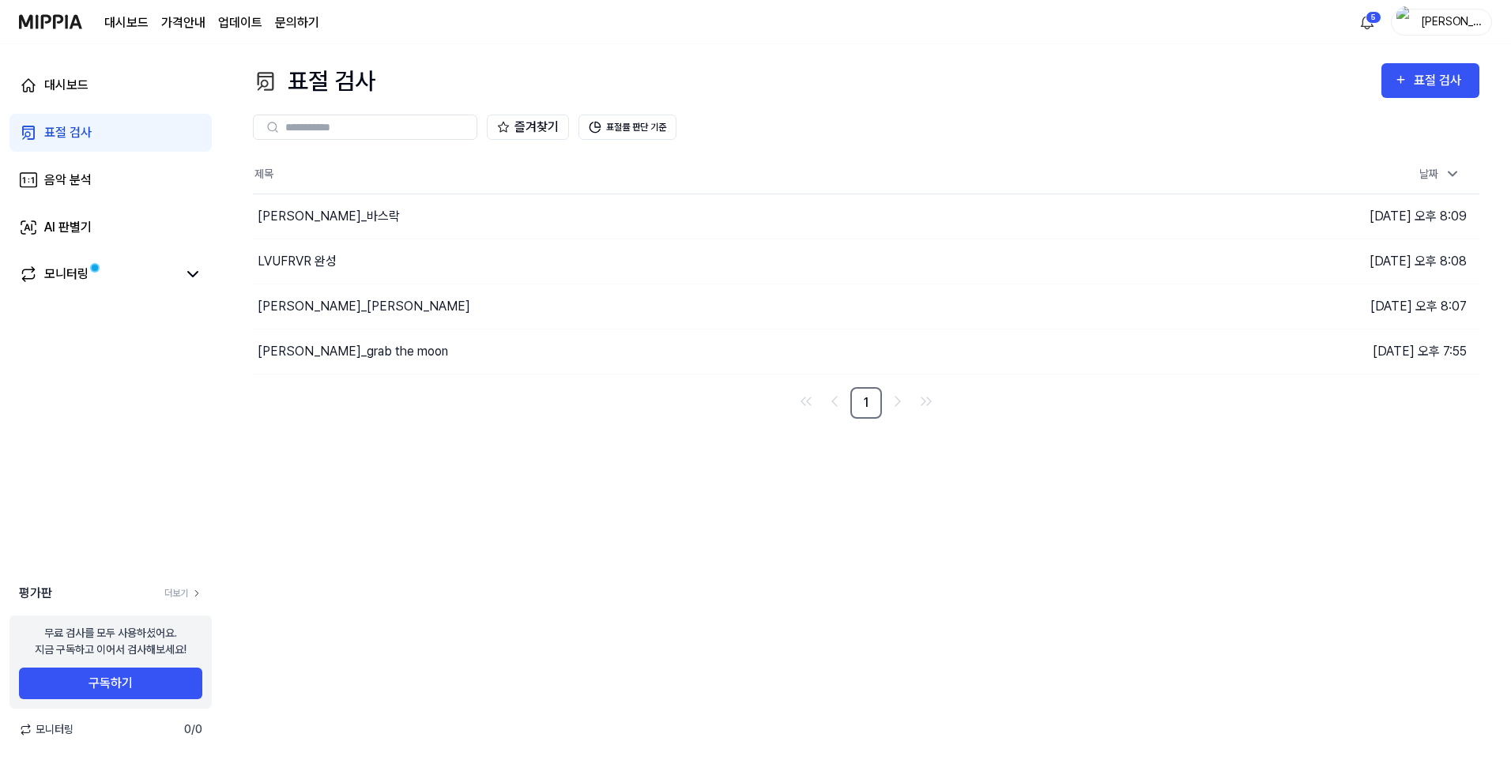
click at [119, 707] on div "무료 검사를 모두 사용하셨어요. 지금 구독하고 이어서 검사해보세요! 구독하기" at bounding box center [110, 662] width 202 height 93
click at [129, 690] on button "구독하기" at bounding box center [110, 684] width 183 height 32
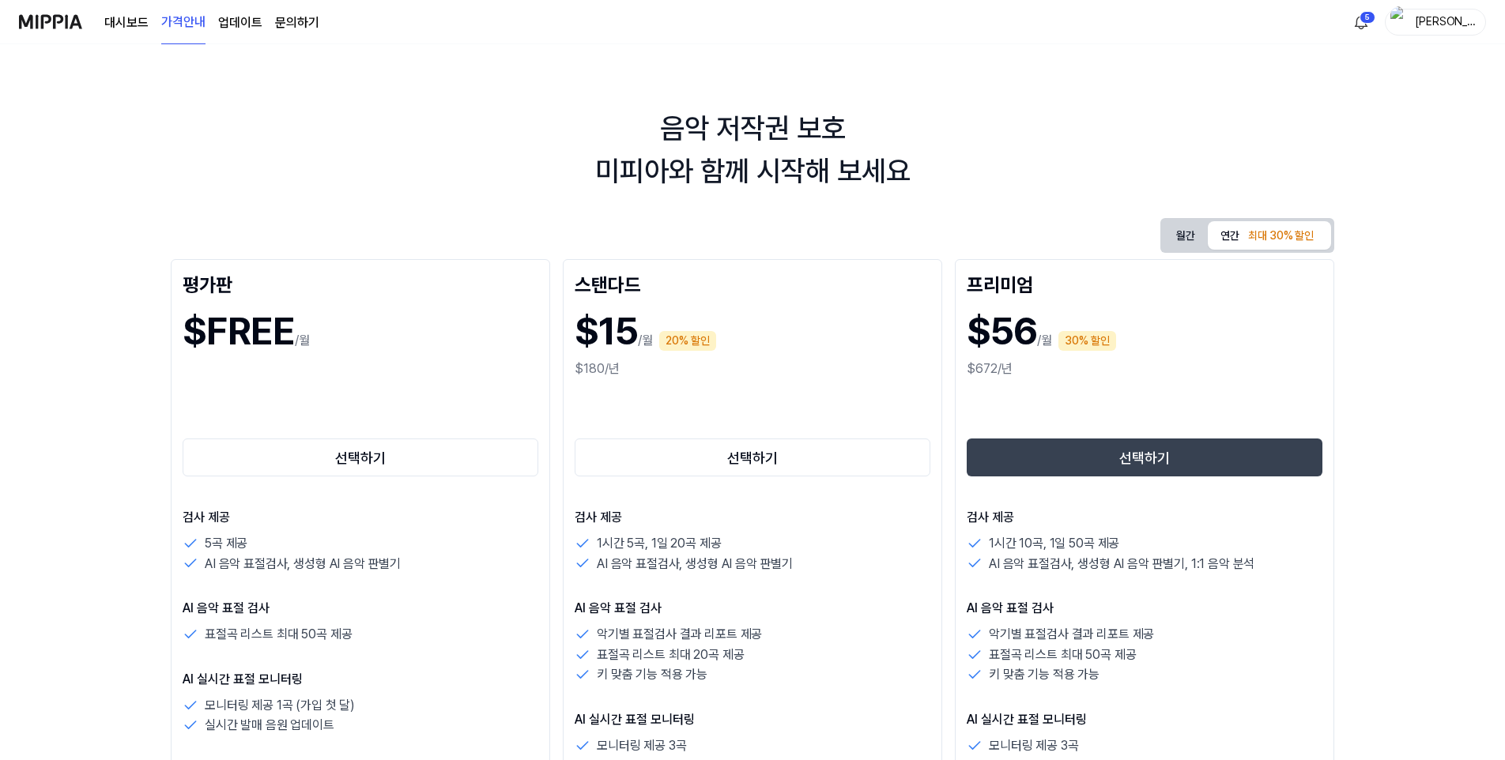
drag, startPoint x: 532, startPoint y: 523, endPoint x: 538, endPoint y: 549, distance: 26.8
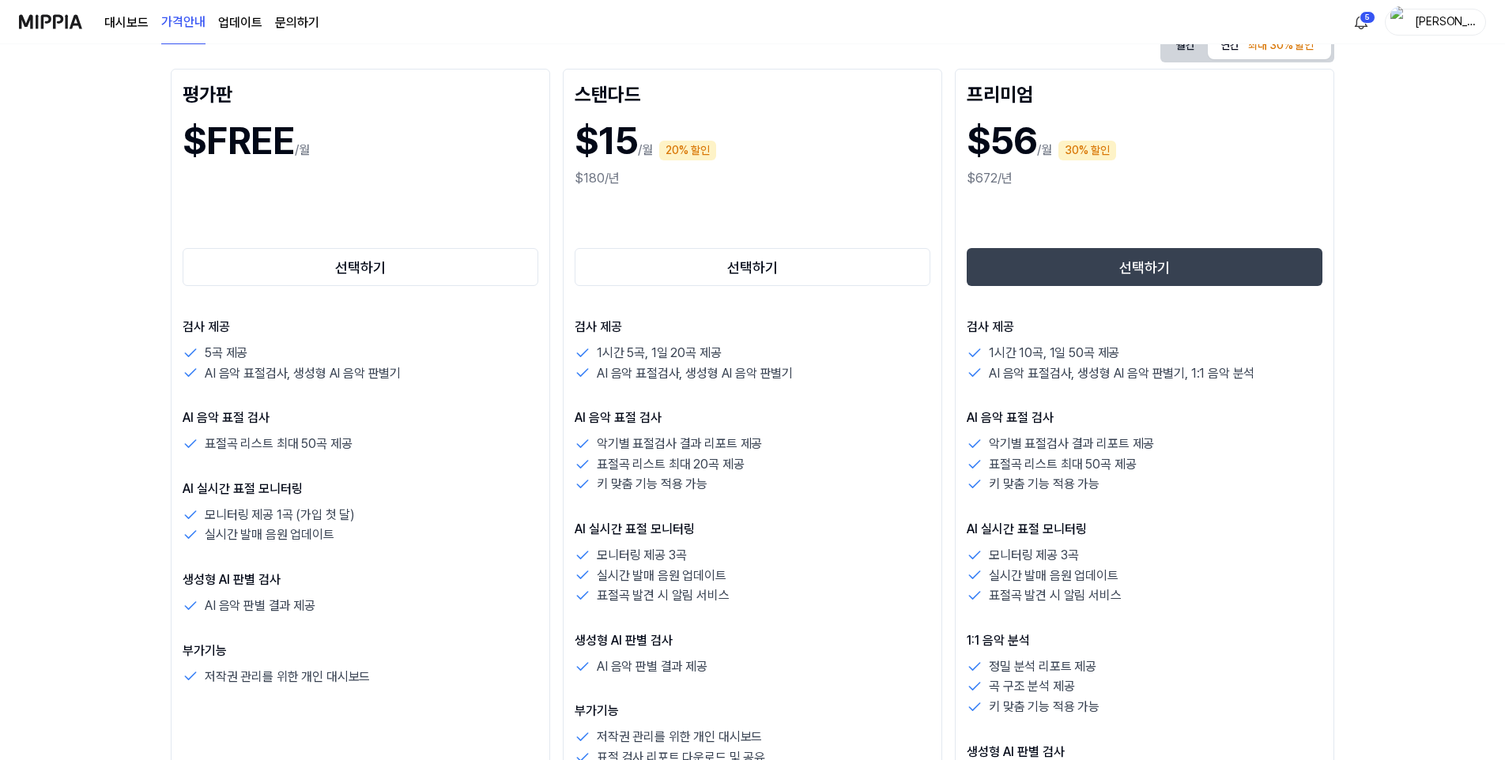
drag, startPoint x: 566, startPoint y: 494, endPoint x: 559, endPoint y: 534, distance: 40.9
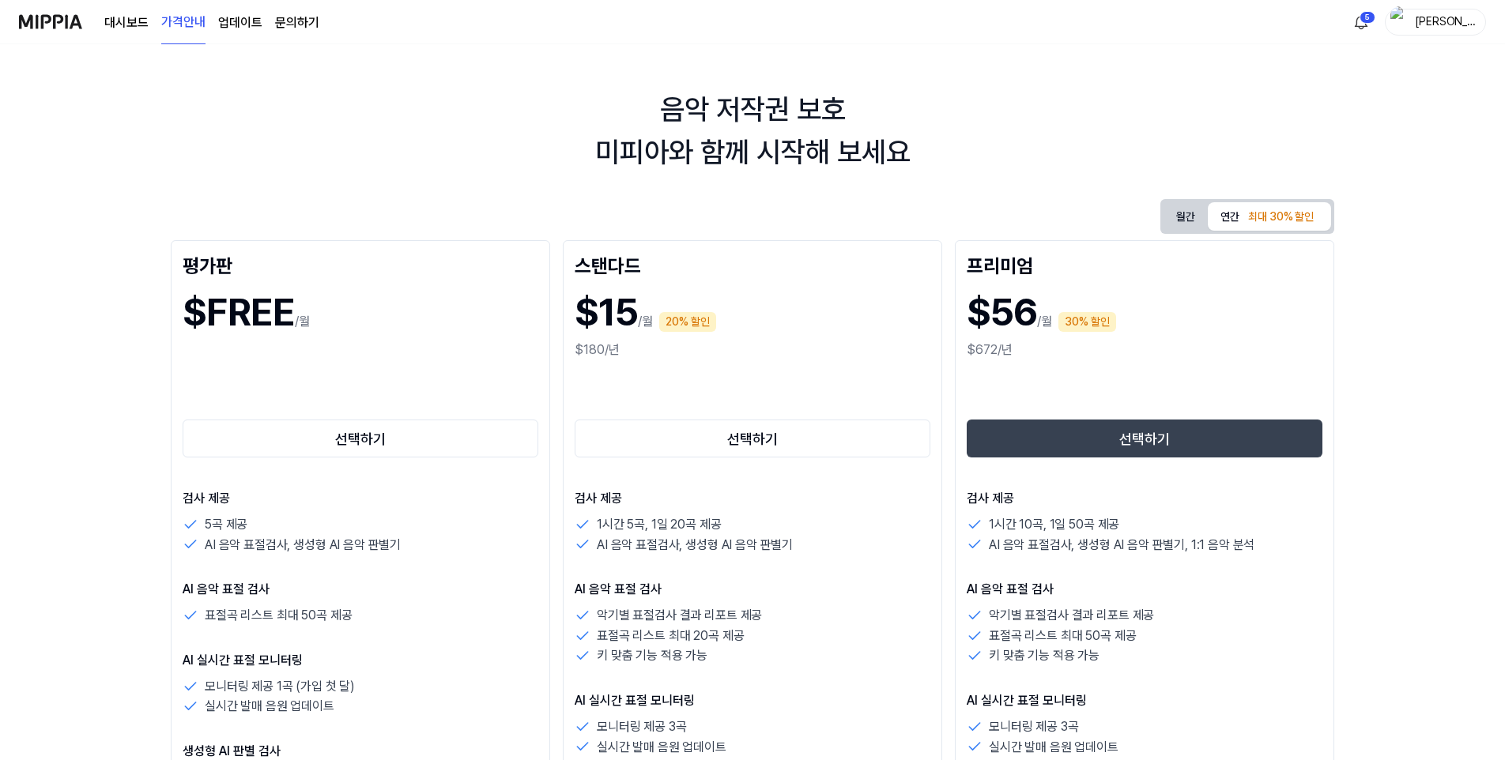
scroll to position [32, 0]
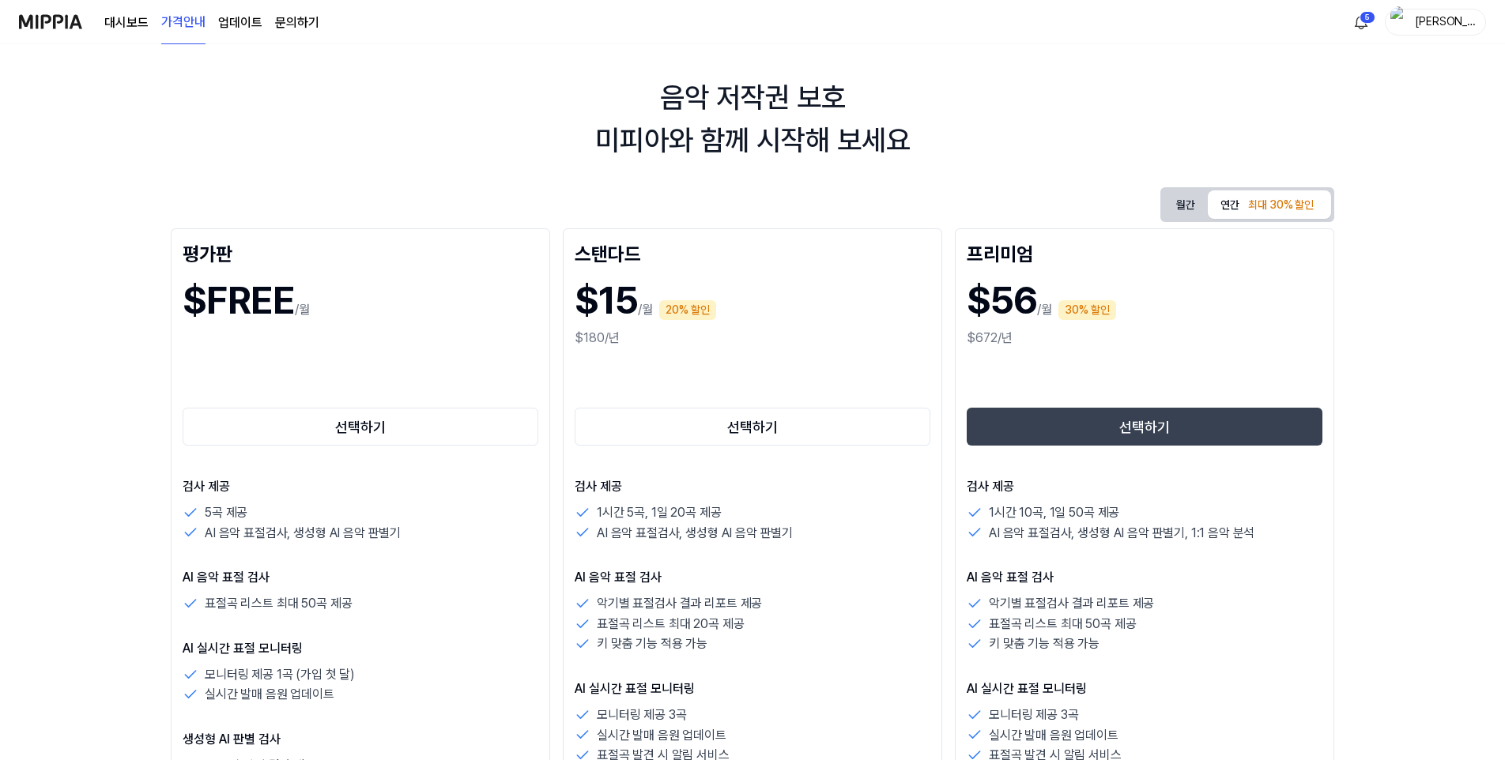
drag, startPoint x: 566, startPoint y: 534, endPoint x: 560, endPoint y: 559, distance: 25.3
drag, startPoint x: 1194, startPoint y: 183, endPoint x: 1184, endPoint y: 204, distance: 23.0
click at [1192, 188] on div "음악 저작권 보호 미피아와 함께 시작해 보세요 월간 연간 최대 30% 할인 평가판 $FREE /월 선택하기 검사 제공 5곡 제공 AI 음악 표…" at bounding box center [752, 371] width 1505 height 716
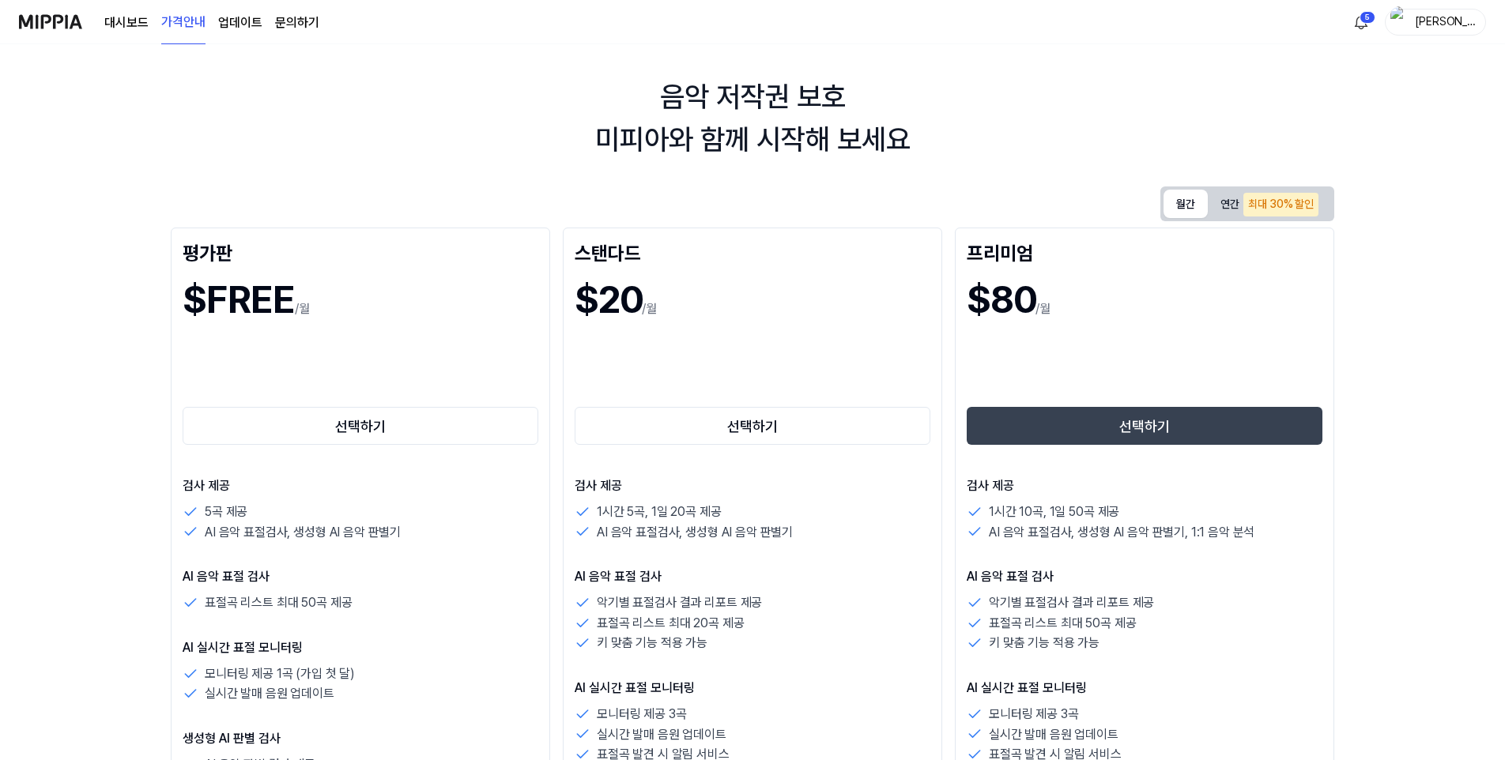
click at [1184, 204] on button "월간" at bounding box center [1185, 204] width 44 height 28
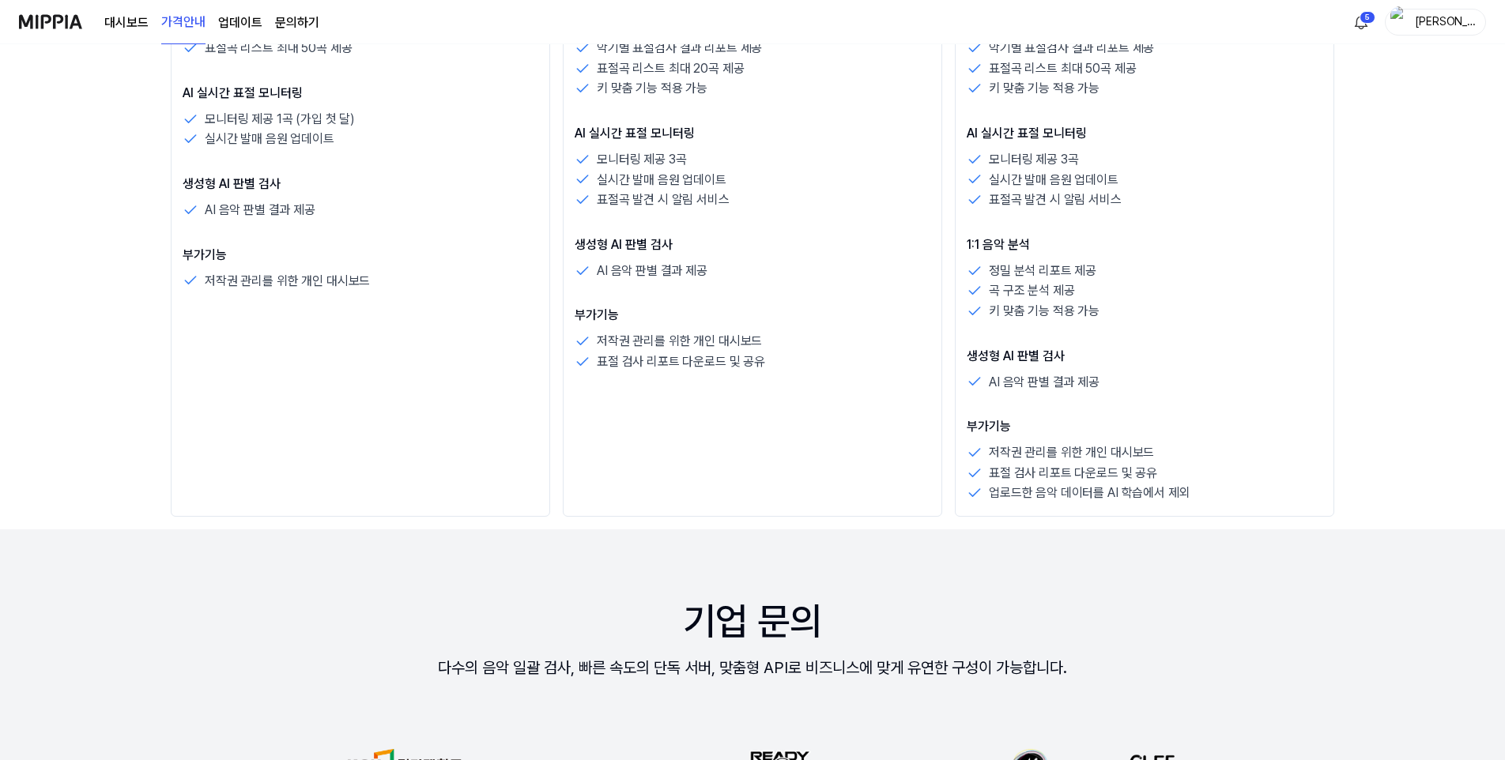
drag, startPoint x: 564, startPoint y: 372, endPoint x: 548, endPoint y: 478, distance: 107.2
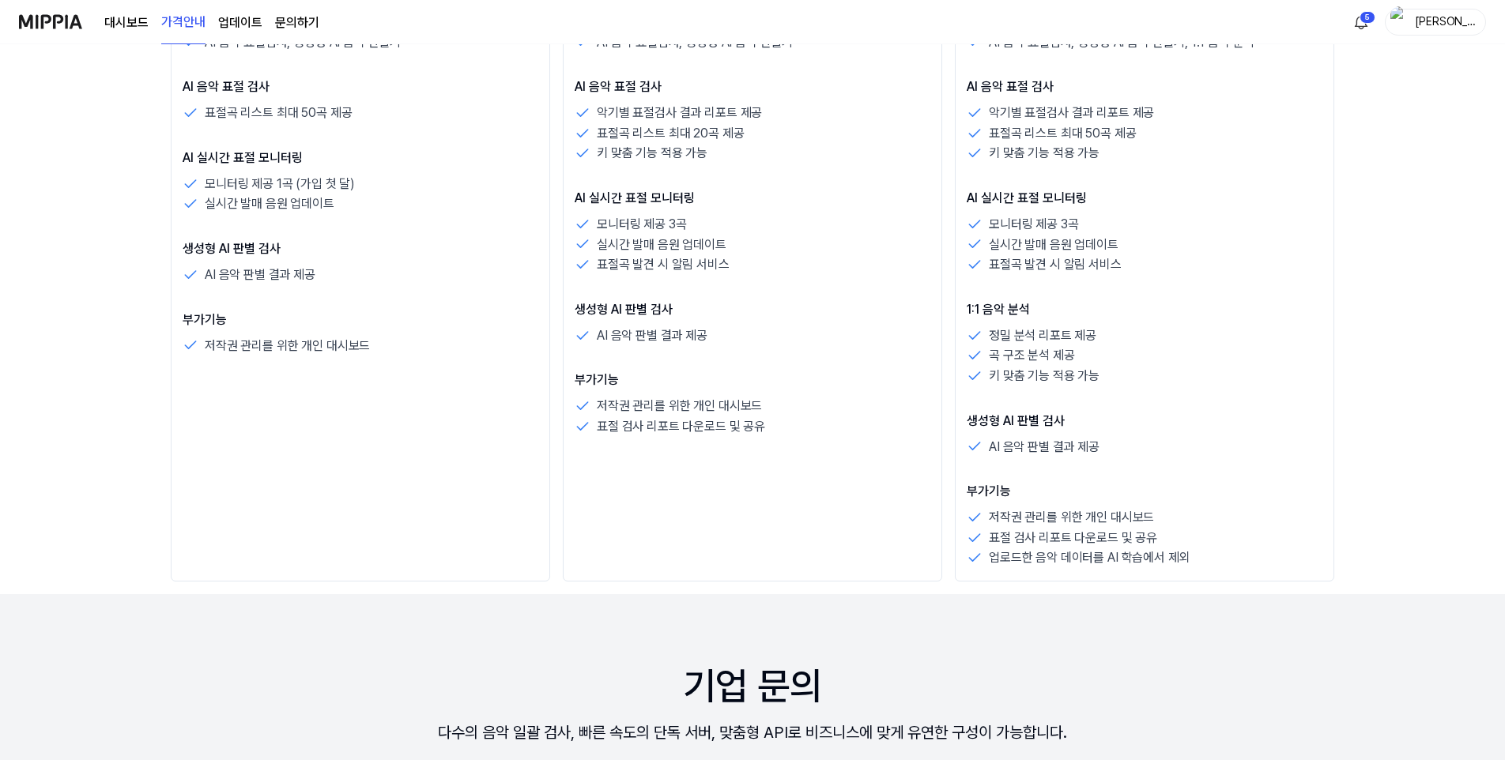
scroll to position [0, 0]
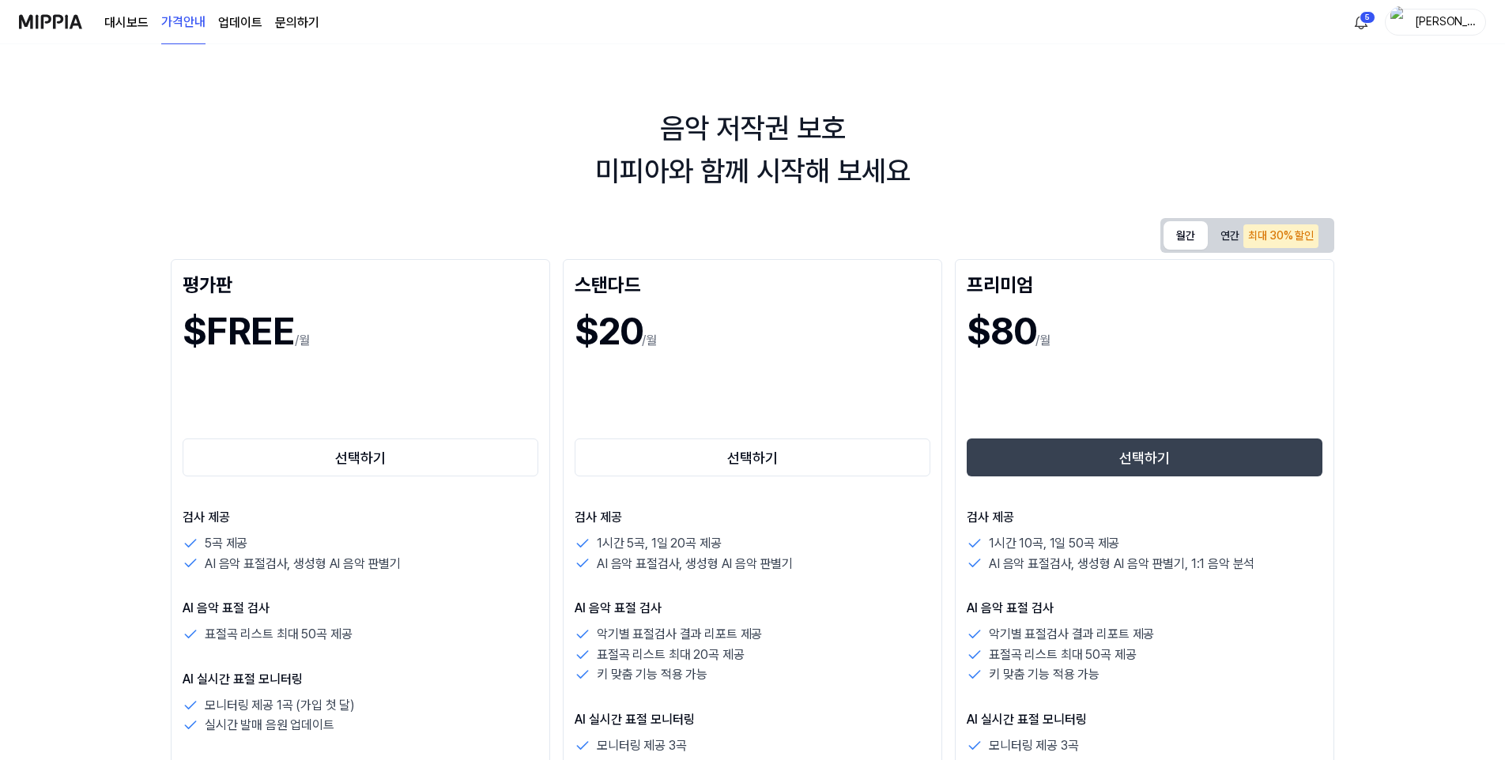
drag, startPoint x: 548, startPoint y: 478, endPoint x: 650, endPoint y: -58, distance: 546.4
